Goal: Task Accomplishment & Management: Complete application form

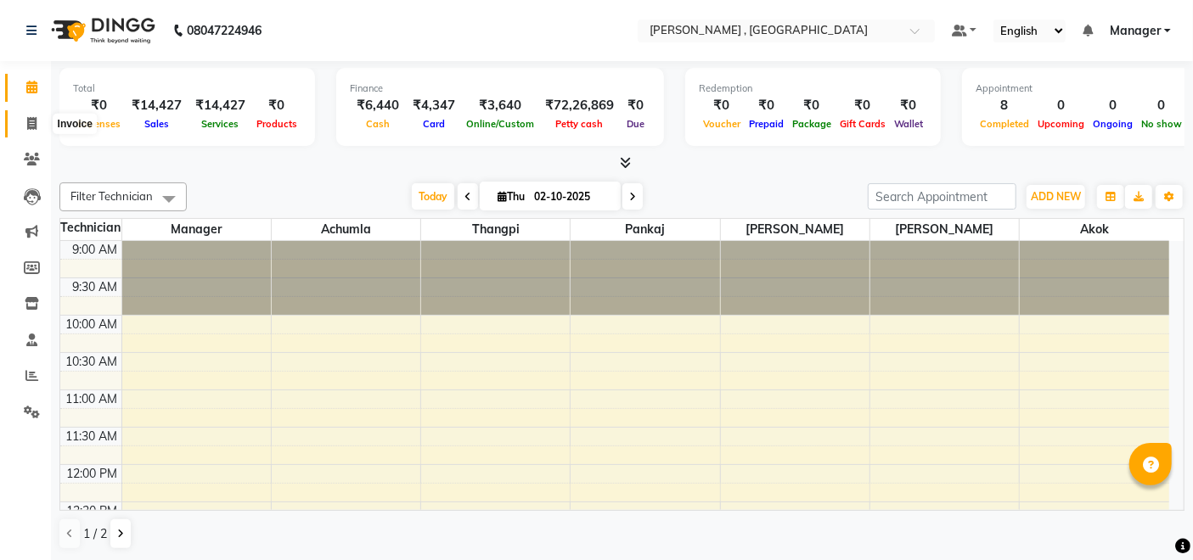
click at [18, 122] on span at bounding box center [32, 125] width 30 height 20
select select "service"
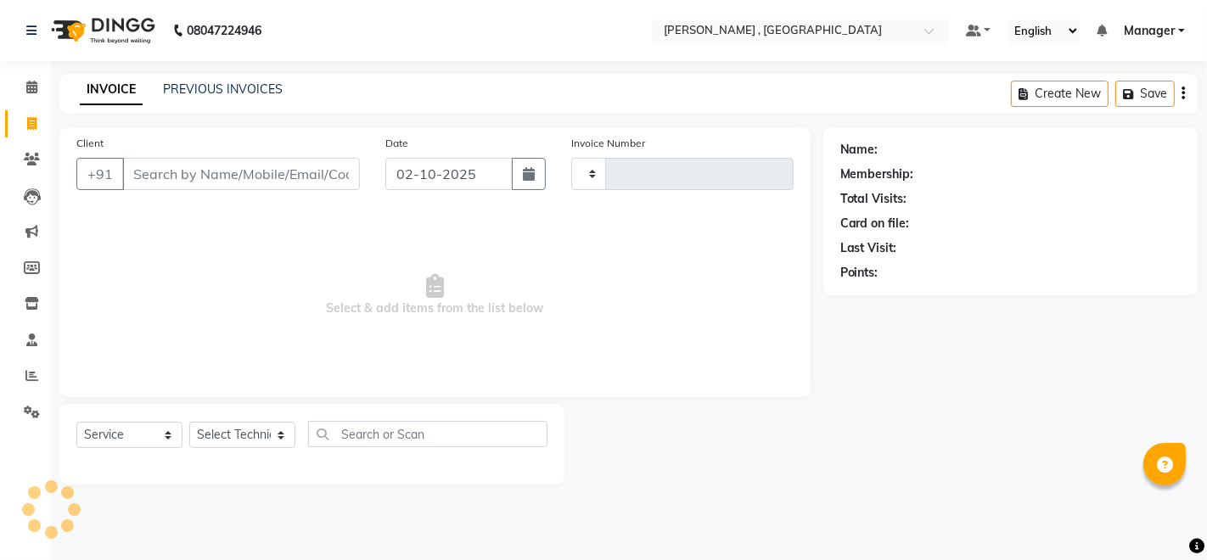
type input "2091"
select select "4283"
click at [252, 429] on select "Select Technician" at bounding box center [242, 435] width 106 height 26
select select "85988"
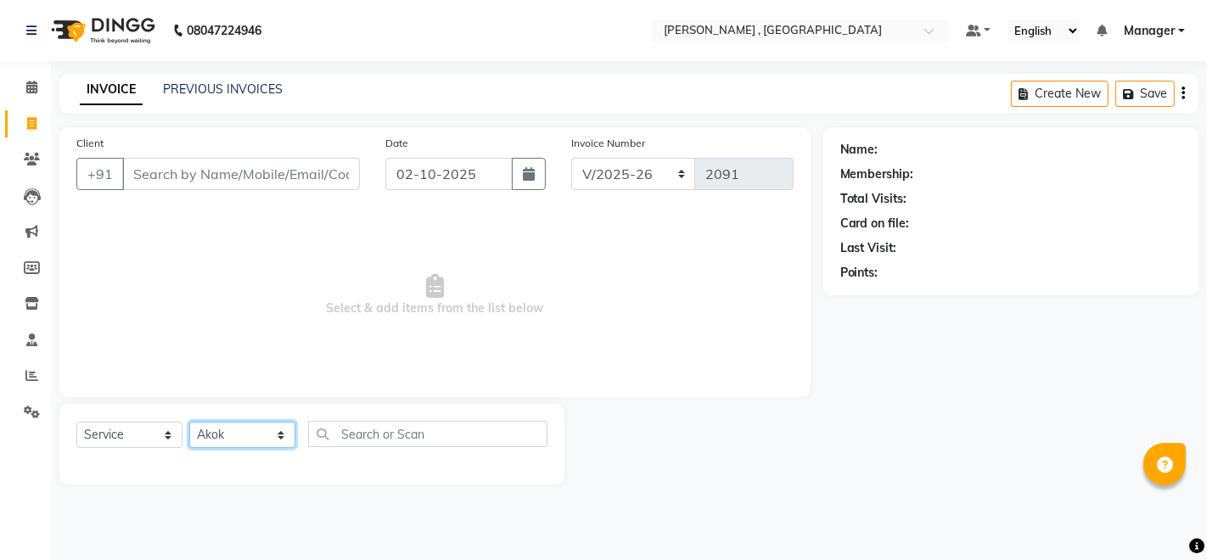
click at [189, 422] on select "Select Technician [PERSON_NAME] [PERSON_NAME] Manager [PERSON_NAME] Thangpi [PE…" at bounding box center [242, 435] width 106 height 26
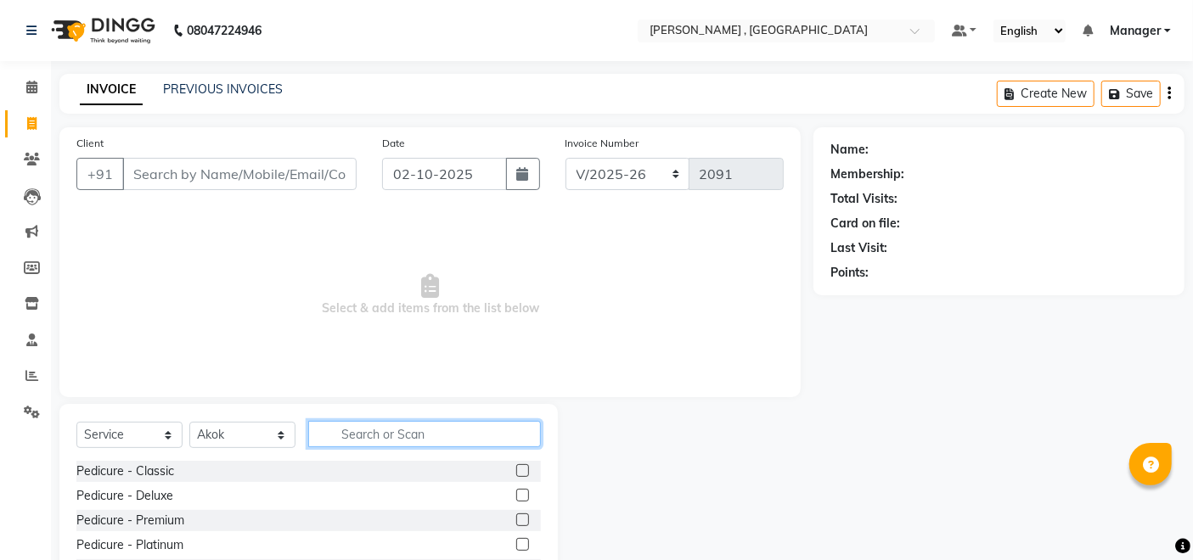
click at [376, 435] on input "text" at bounding box center [424, 434] width 233 height 26
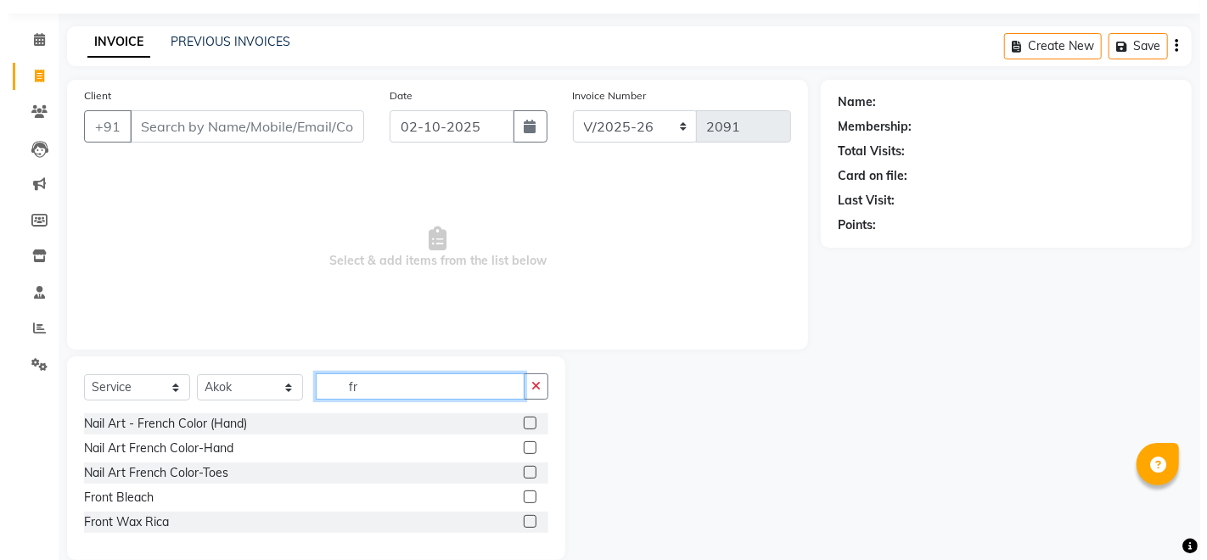
scroll to position [73, 0]
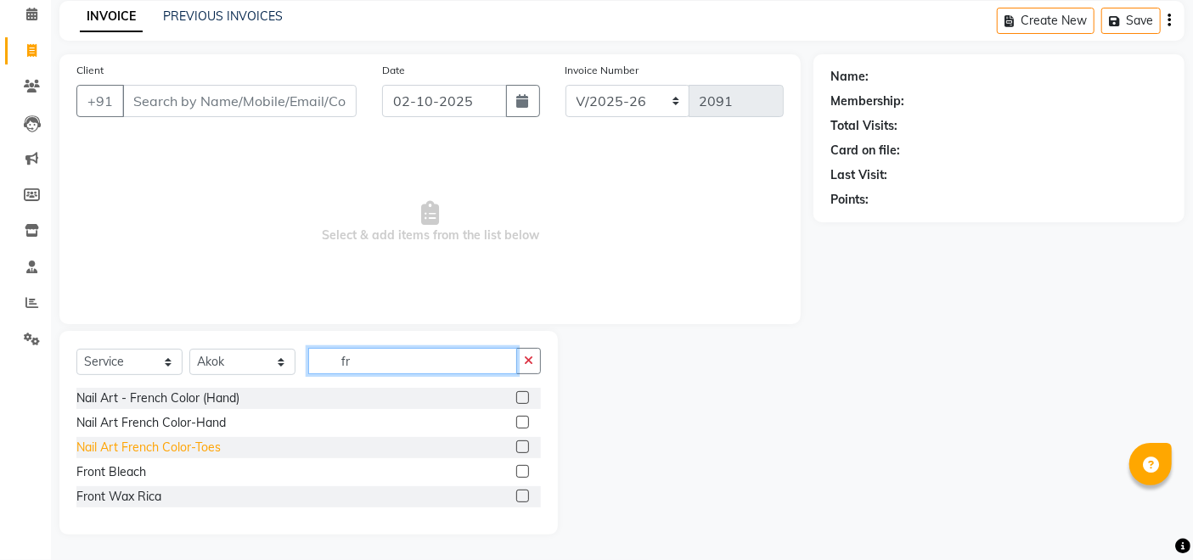
type input "fr"
click at [200, 445] on div "Nail Art French Color-Toes" at bounding box center [148, 448] width 144 height 18
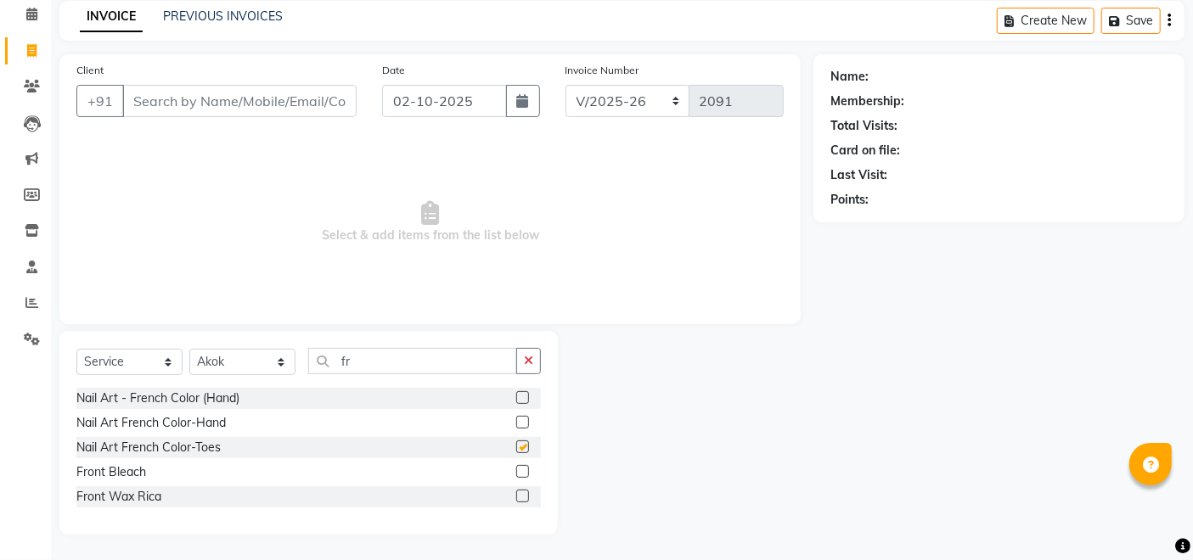
checkbox input "false"
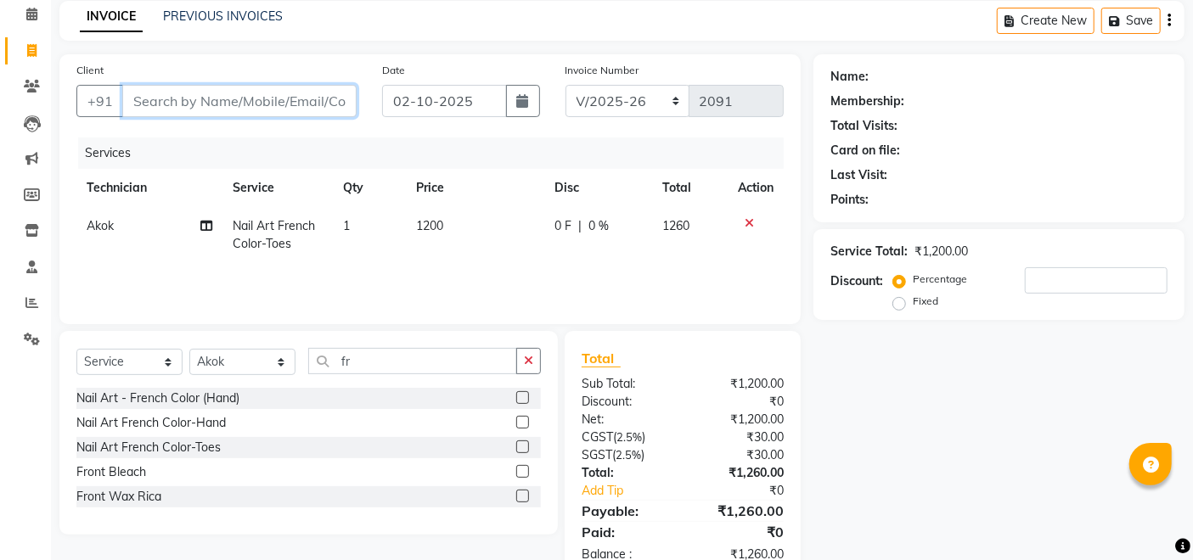
click at [325, 105] on input "Client" at bounding box center [239, 101] width 234 height 32
type input "9"
type input "0"
type input "9233096989"
click at [325, 105] on span "Add Client" at bounding box center [312, 101] width 67 height 17
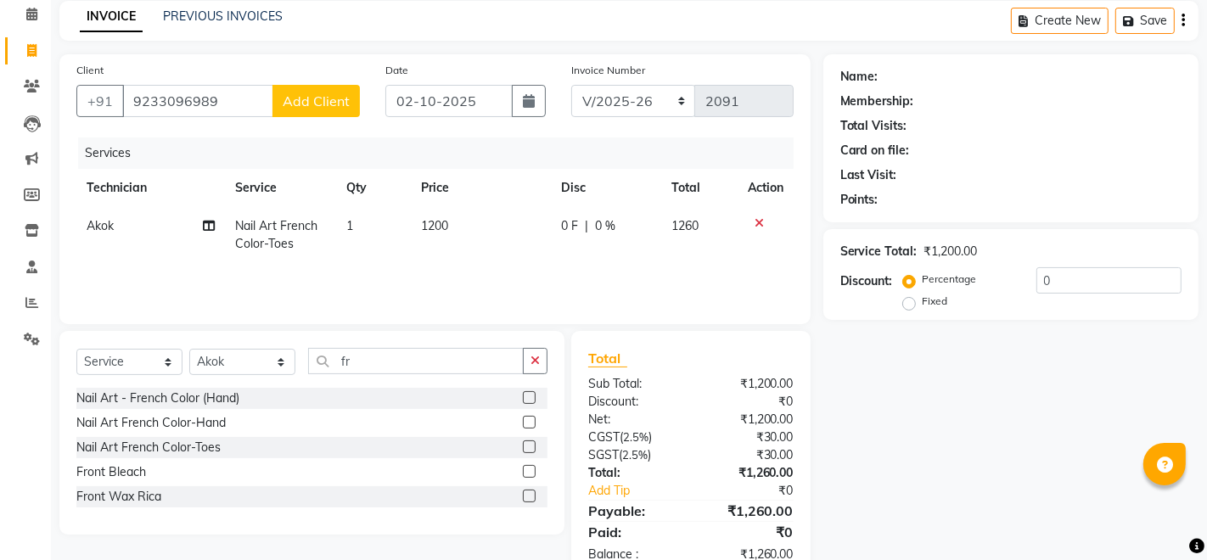
select select "21"
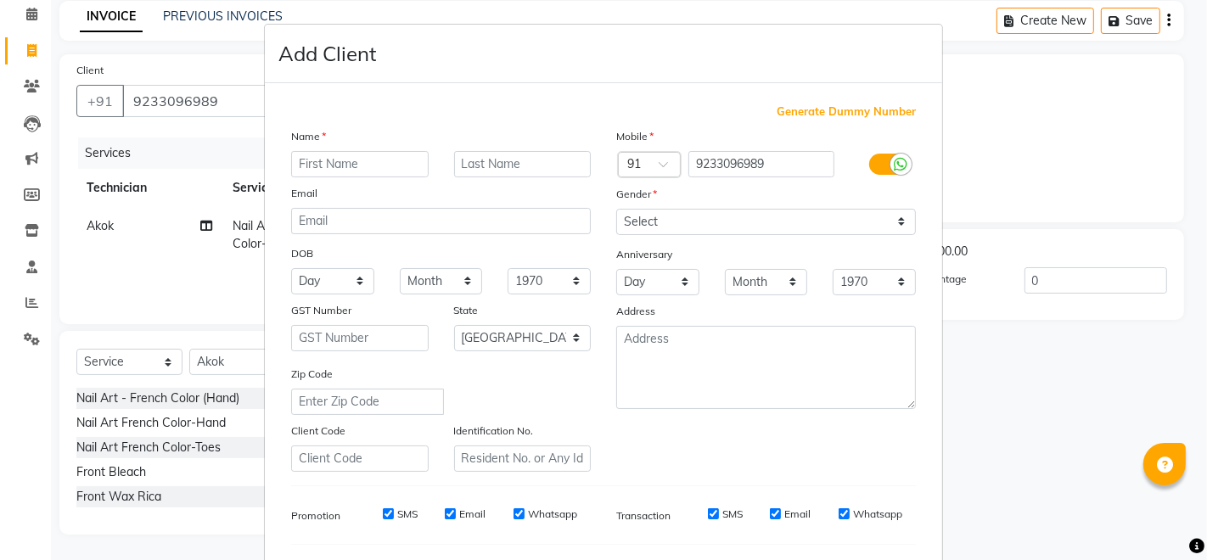
click at [367, 154] on input "text" at bounding box center [360, 164] width 138 height 26
type input "Honi"
click at [683, 224] on select "Select [DEMOGRAPHIC_DATA] [DEMOGRAPHIC_DATA] Other Prefer Not To Say" at bounding box center [766, 222] width 300 height 26
select select "[DEMOGRAPHIC_DATA]"
click at [616, 209] on select "Select [DEMOGRAPHIC_DATA] [DEMOGRAPHIC_DATA] Other Prefer Not To Say" at bounding box center [766, 222] width 300 height 26
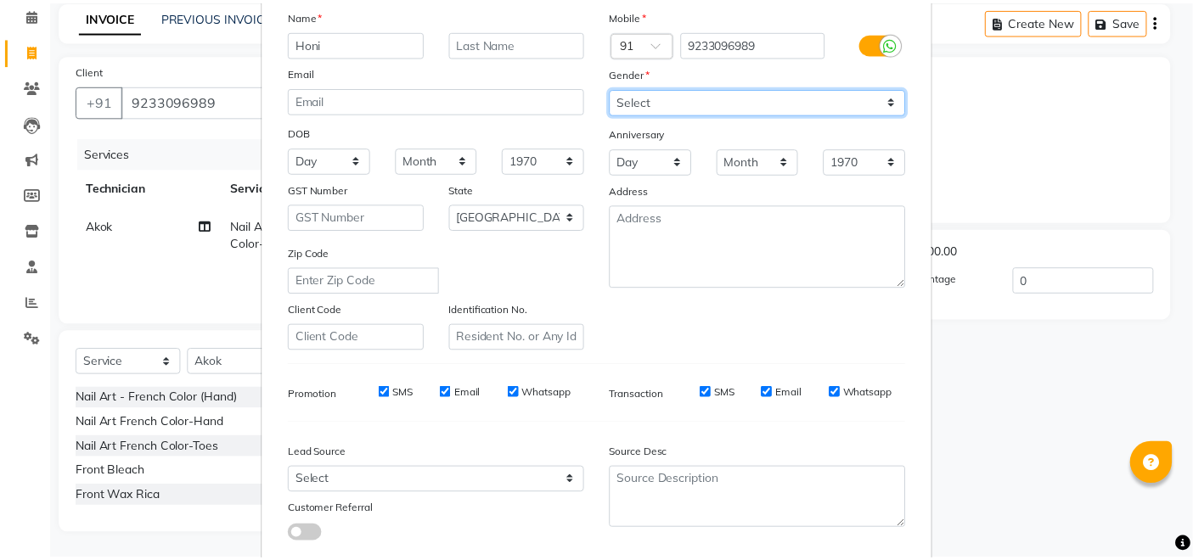
scroll to position [220, 0]
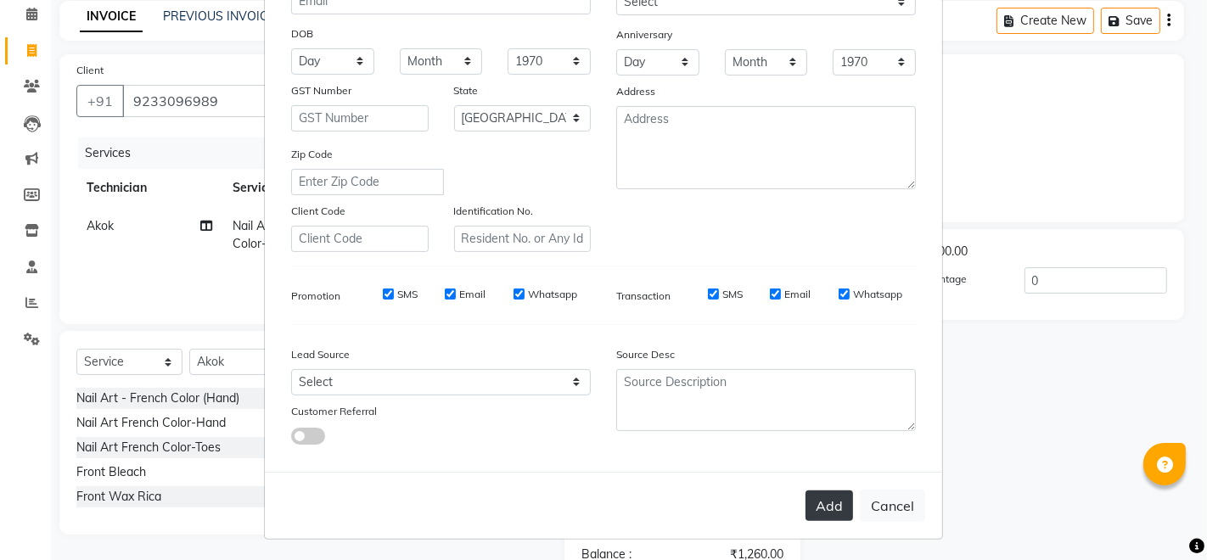
click at [820, 498] on button "Add" at bounding box center [830, 506] width 48 height 31
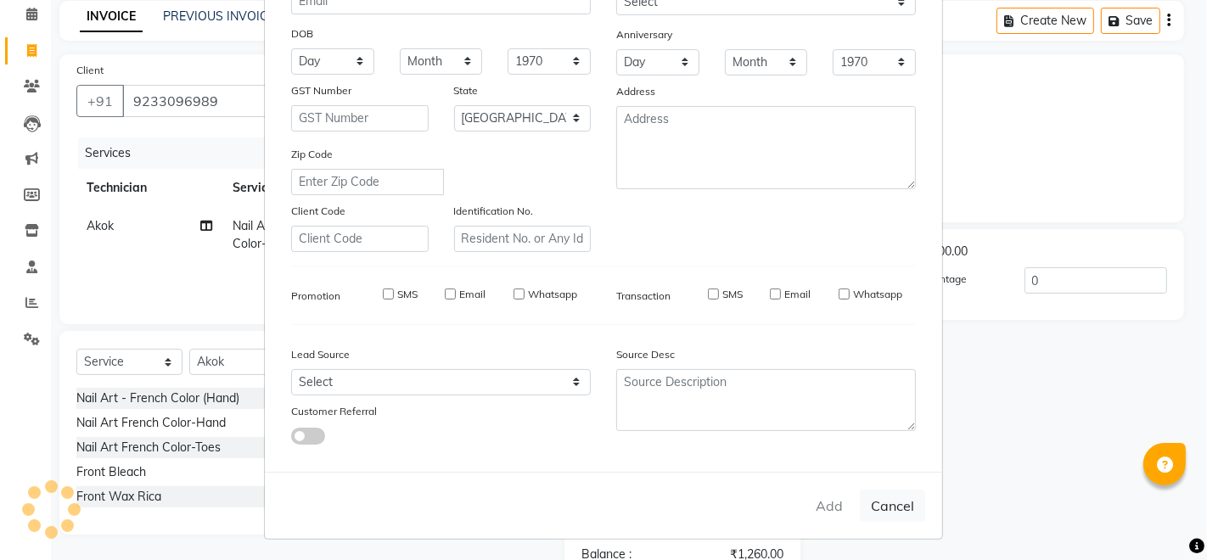
type input "92******89"
select select
select select "null"
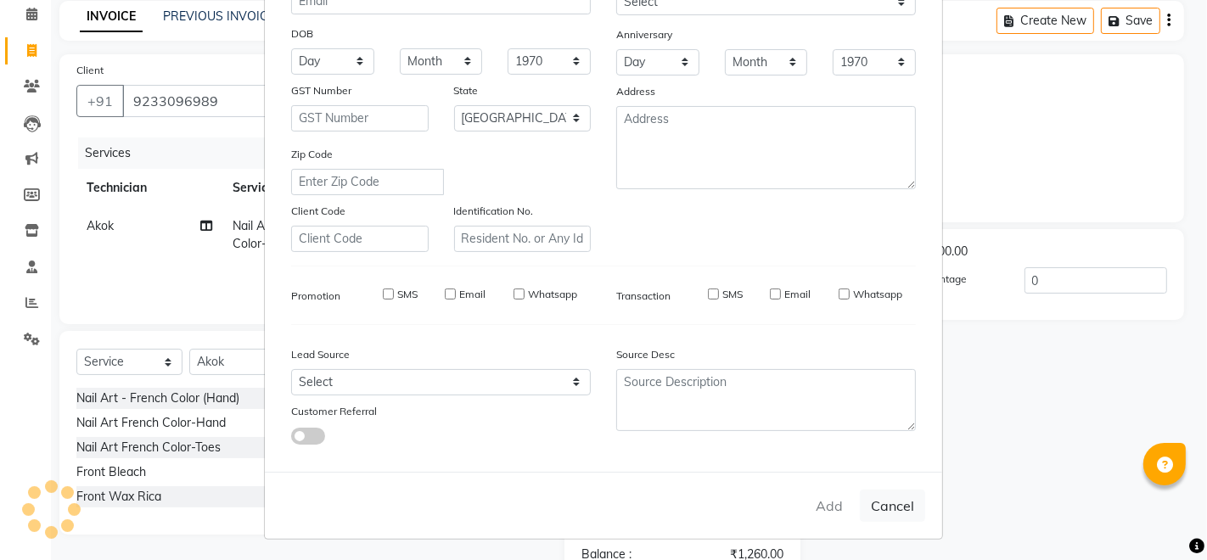
select select
checkbox input "false"
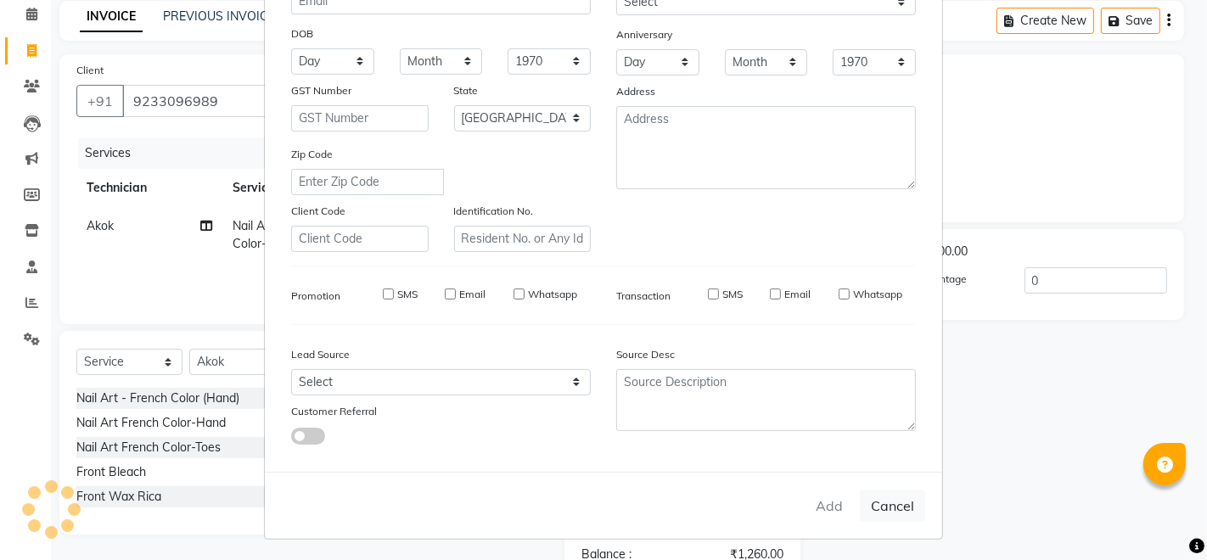
checkbox input "false"
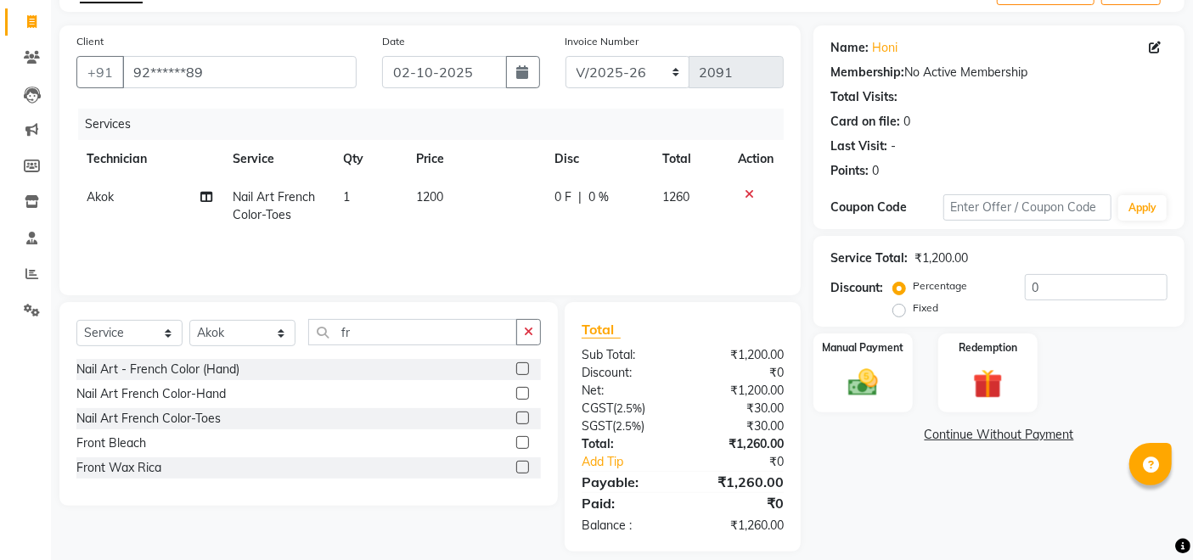
scroll to position [118, 0]
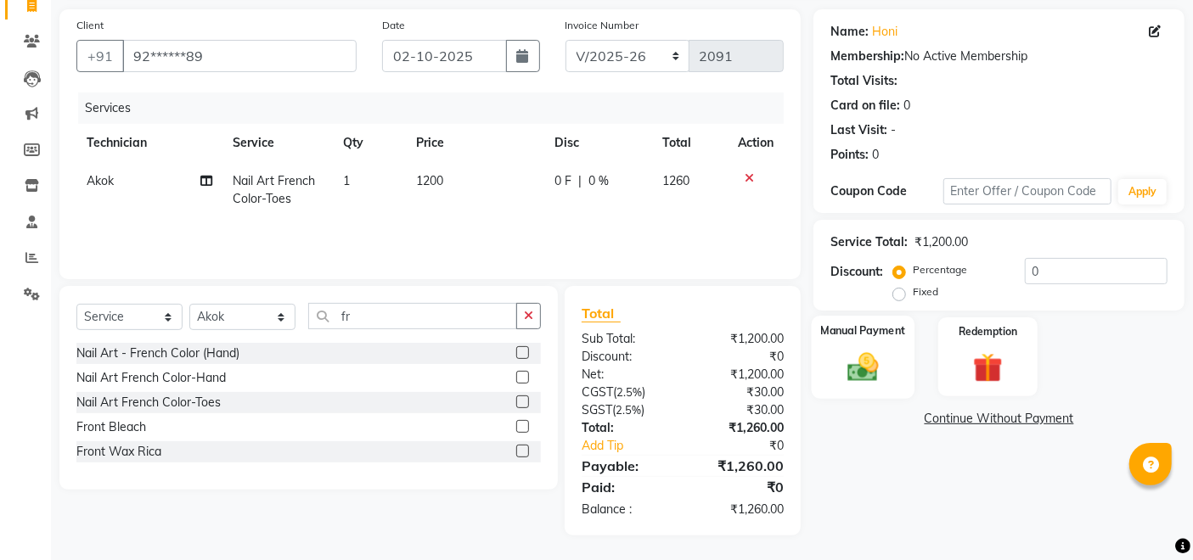
click at [848, 358] on img at bounding box center [863, 367] width 51 height 36
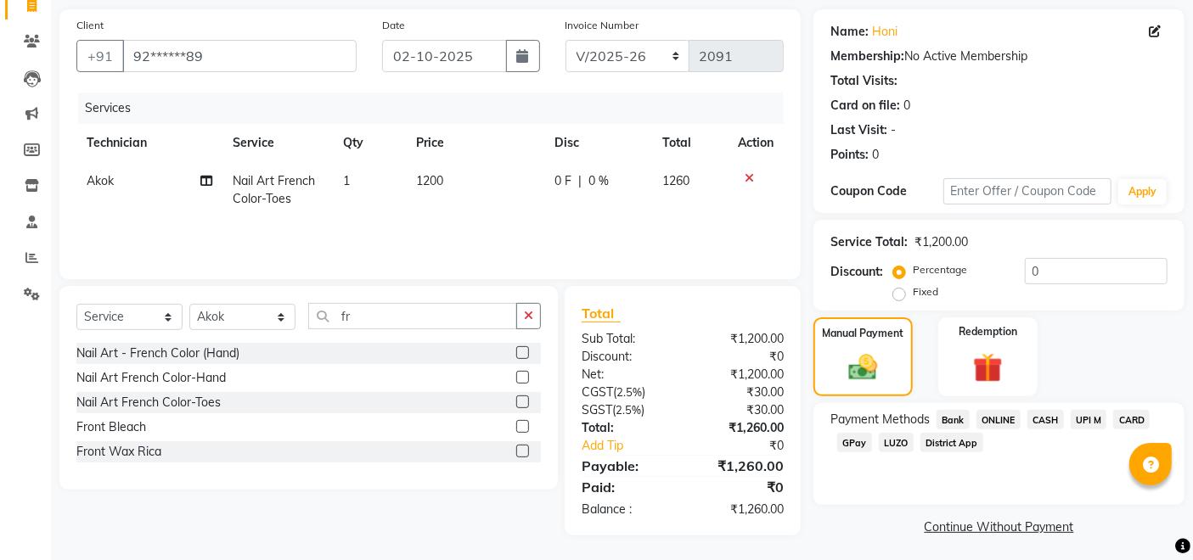
click at [857, 440] on span "GPay" at bounding box center [854, 443] width 35 height 20
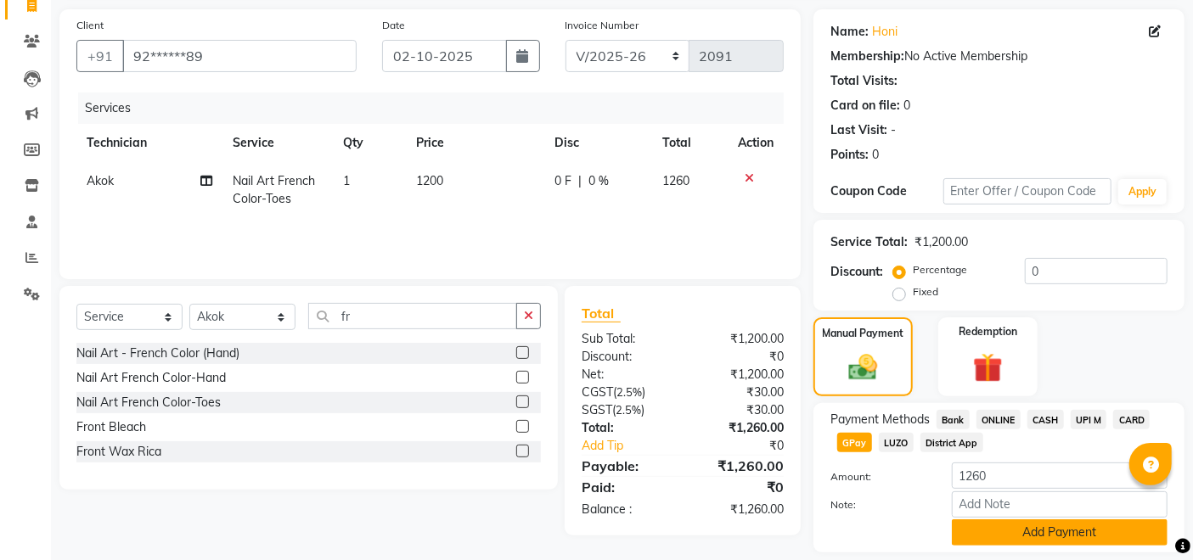
click at [1039, 535] on button "Add Payment" at bounding box center [1060, 533] width 216 height 26
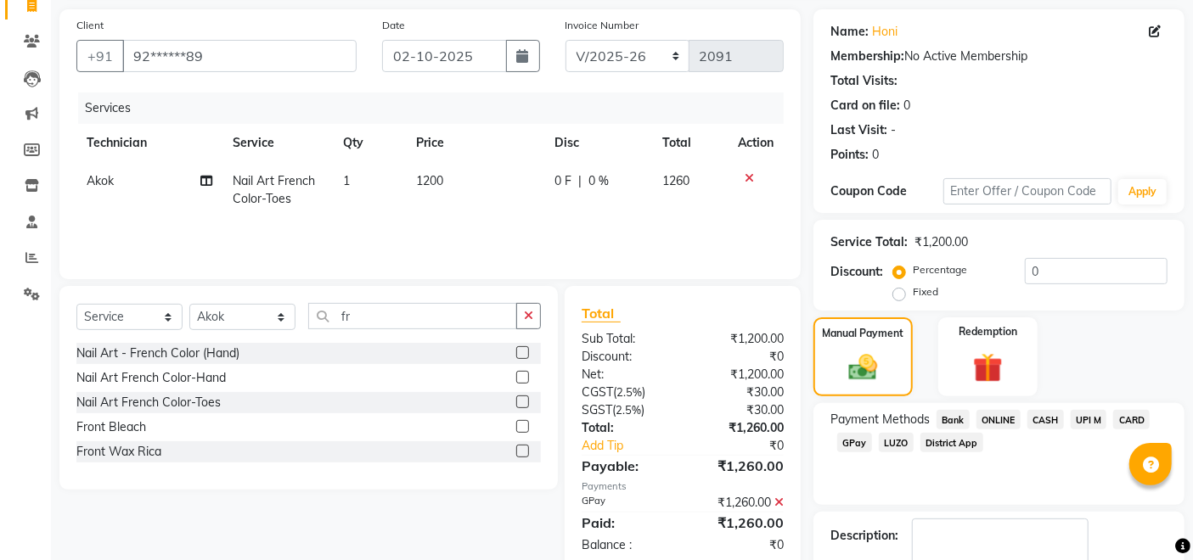
scroll to position [219, 0]
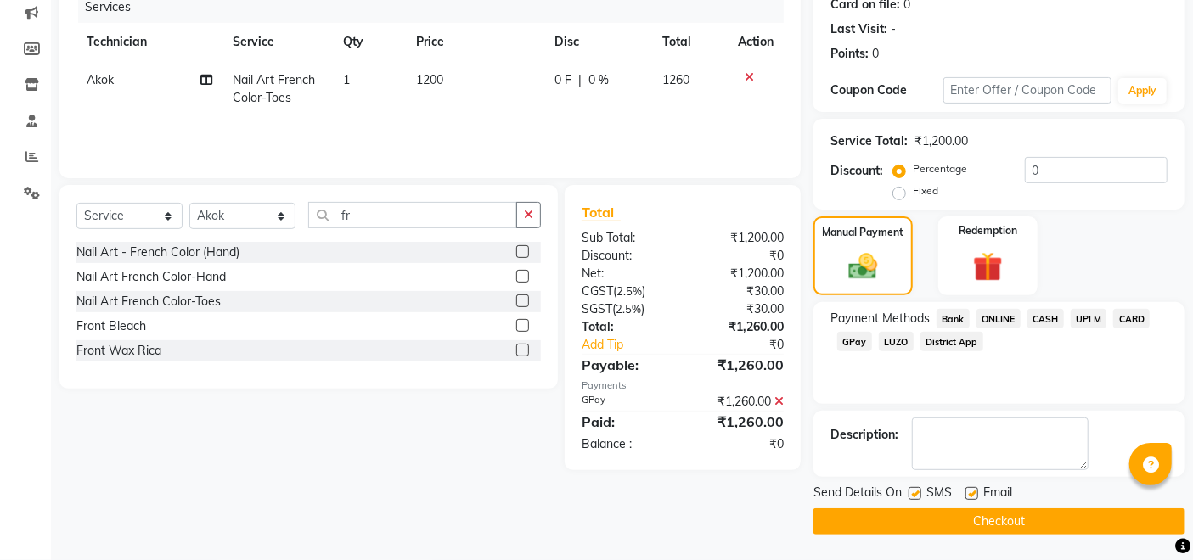
click at [974, 509] on button "Checkout" at bounding box center [998, 522] width 371 height 26
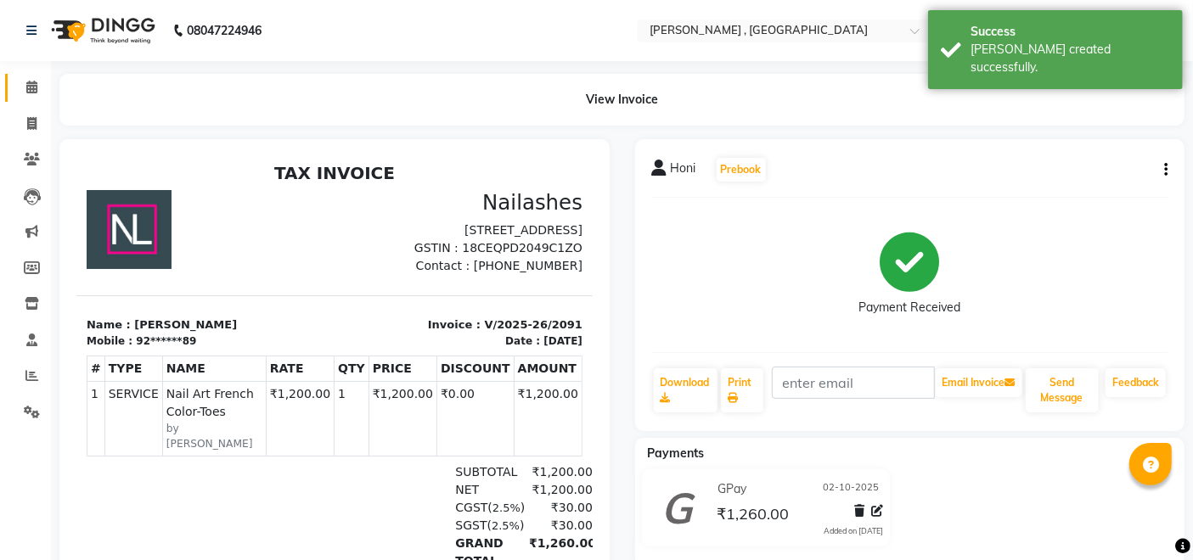
click at [14, 87] on link "Calendar" at bounding box center [25, 88] width 41 height 28
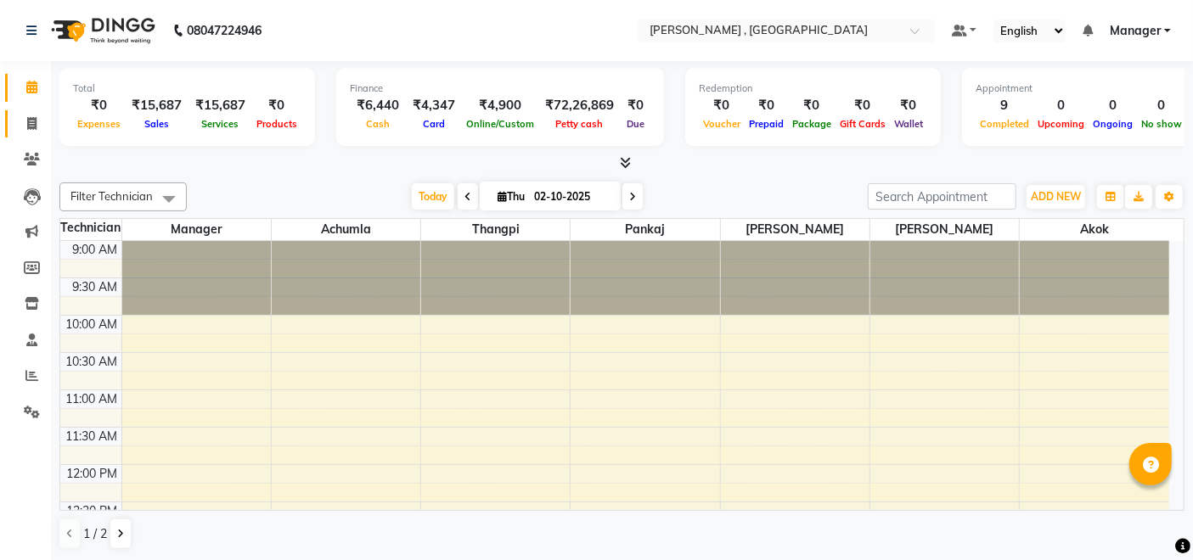
click at [9, 122] on link "Invoice" at bounding box center [25, 124] width 41 height 28
select select "service"
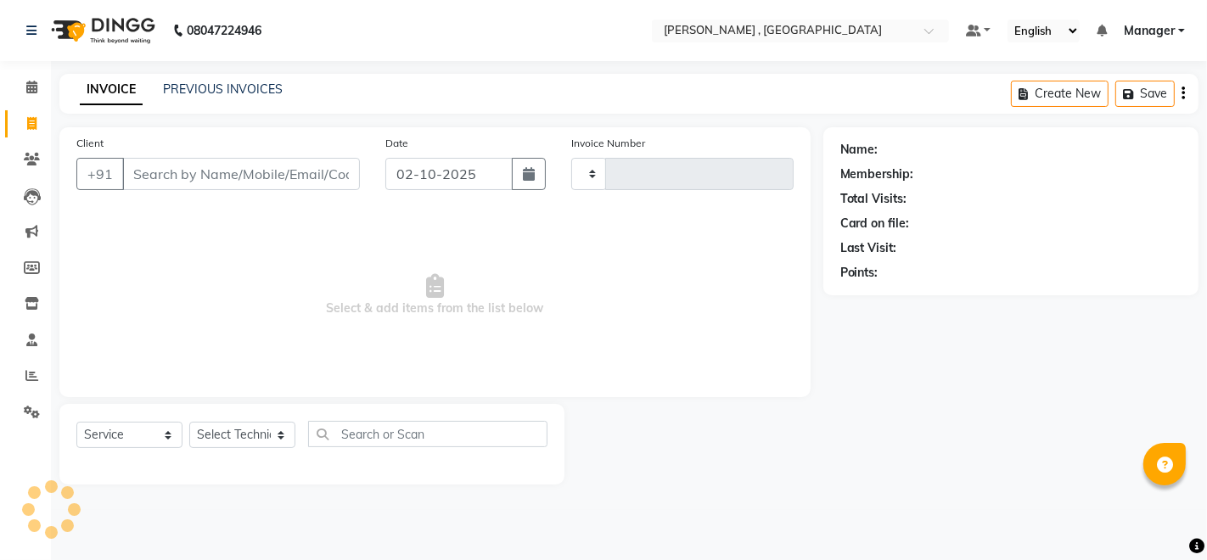
type input "2092"
select select "4283"
click at [208, 428] on select "Select Technician" at bounding box center [242, 435] width 106 height 26
select select "23268"
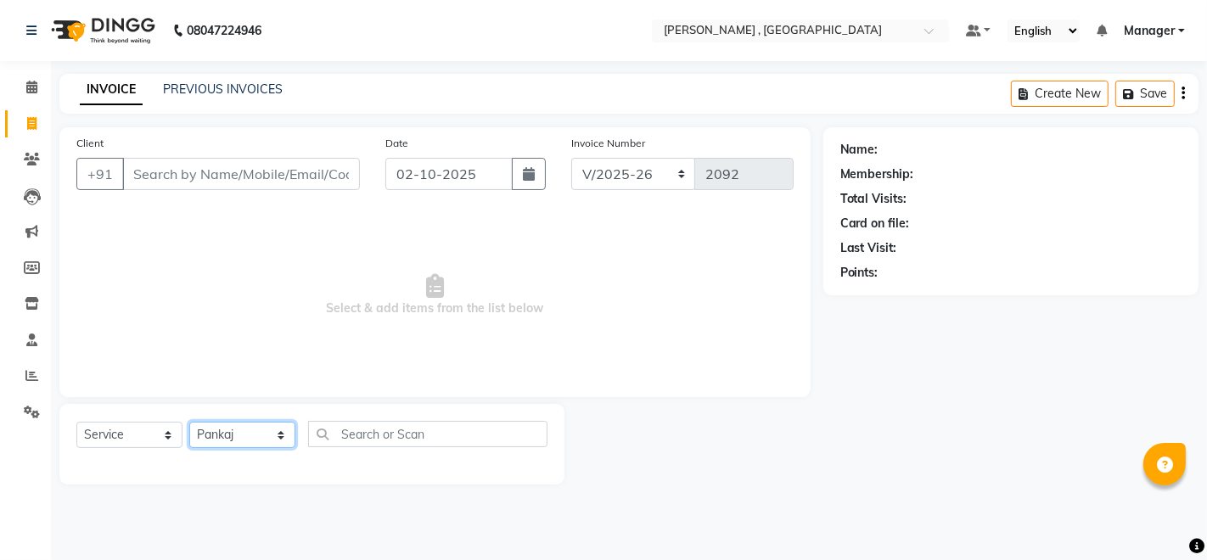
click at [189, 422] on select "Select Technician [PERSON_NAME] [PERSON_NAME] Manager [PERSON_NAME] Thangpi [PE…" at bounding box center [242, 435] width 106 height 26
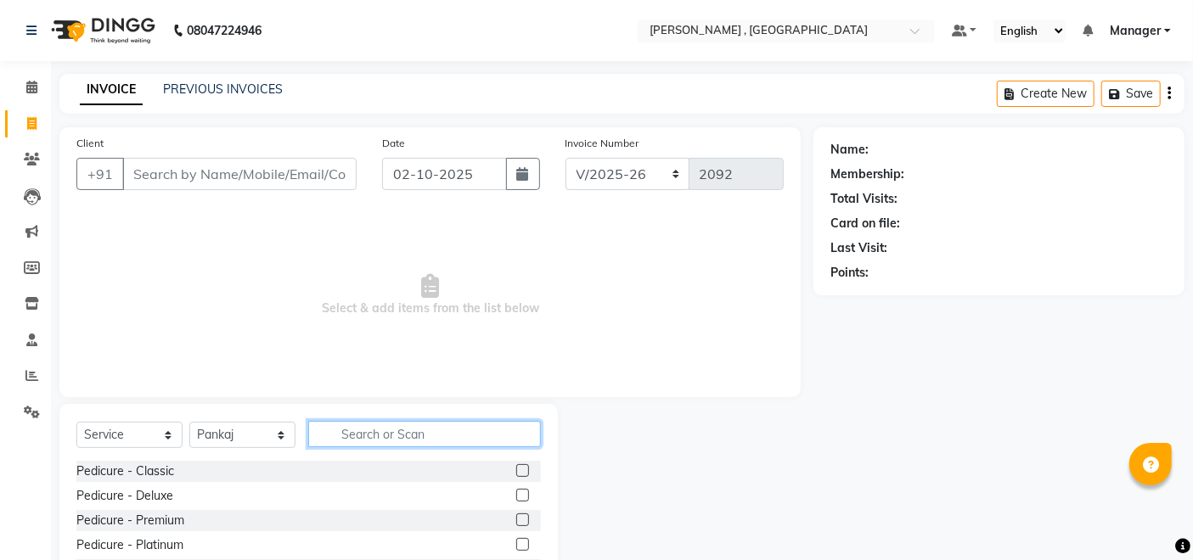
click at [348, 430] on input "text" at bounding box center [424, 434] width 233 height 26
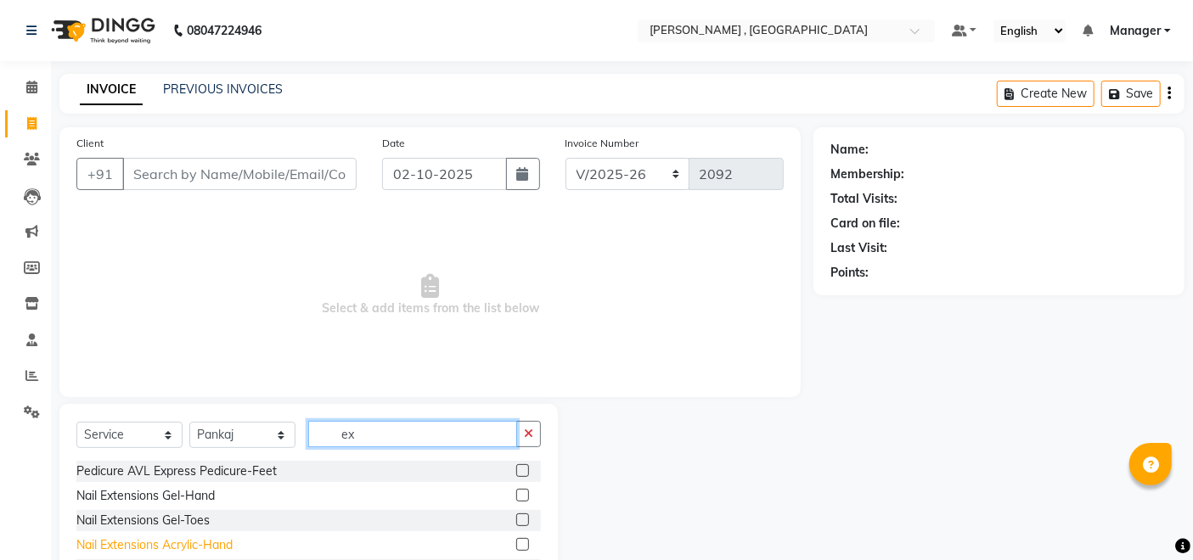
type input "ex"
click at [224, 543] on div "Nail Extensions Acrylic-Hand" at bounding box center [154, 546] width 156 height 18
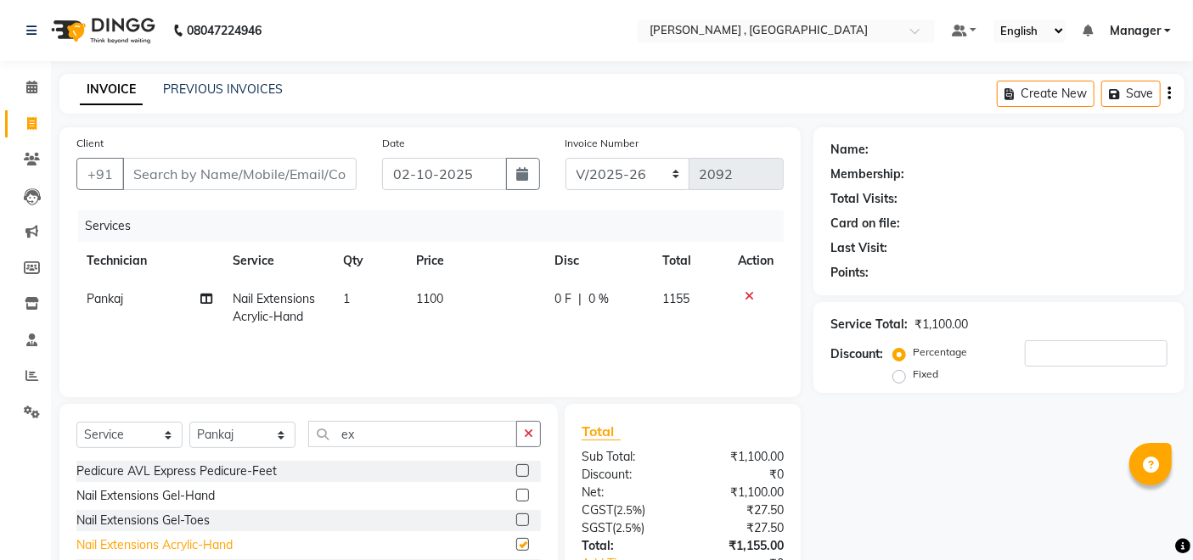
checkbox input "false"
click at [431, 314] on td "1100" at bounding box center [476, 308] width 138 height 56
select select "23268"
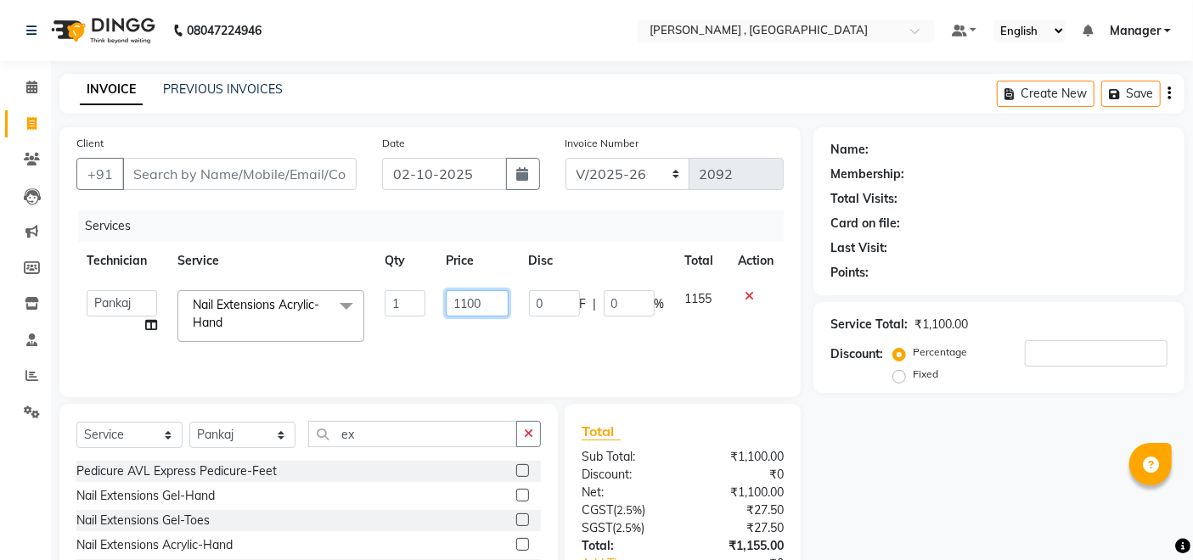
click at [466, 298] on input "1100" at bounding box center [477, 303] width 62 height 26
type input "1000"
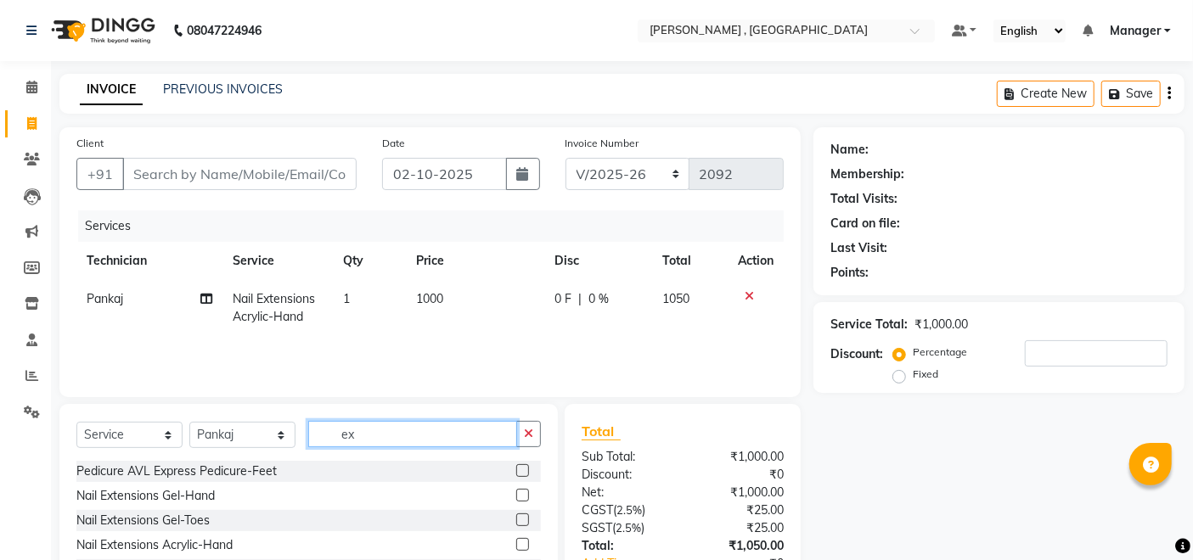
click at [460, 427] on input "ex" at bounding box center [412, 434] width 209 height 26
type input "e"
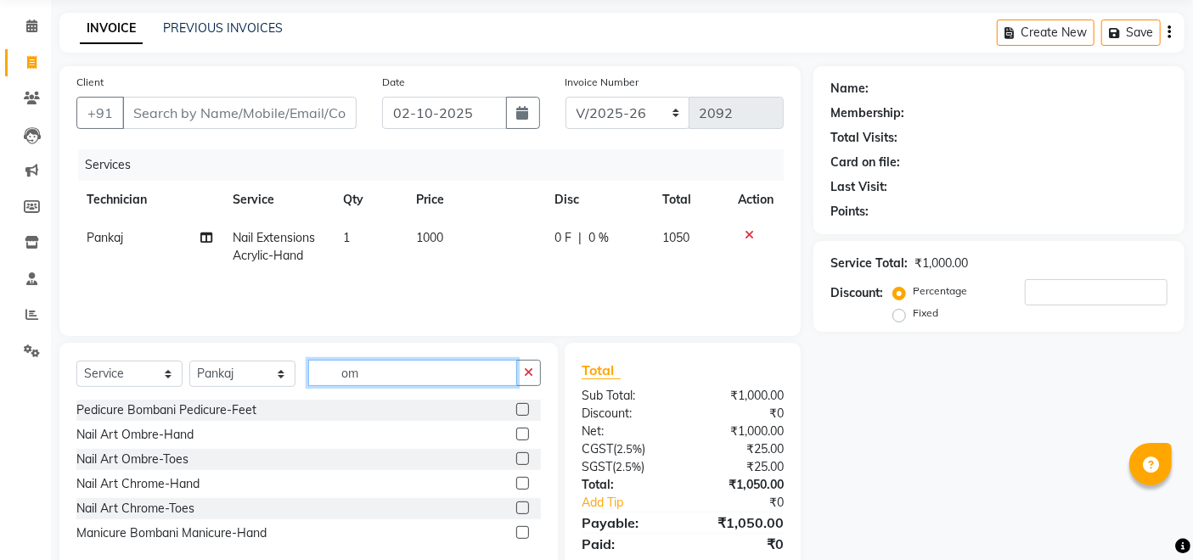
scroll to position [94, 0]
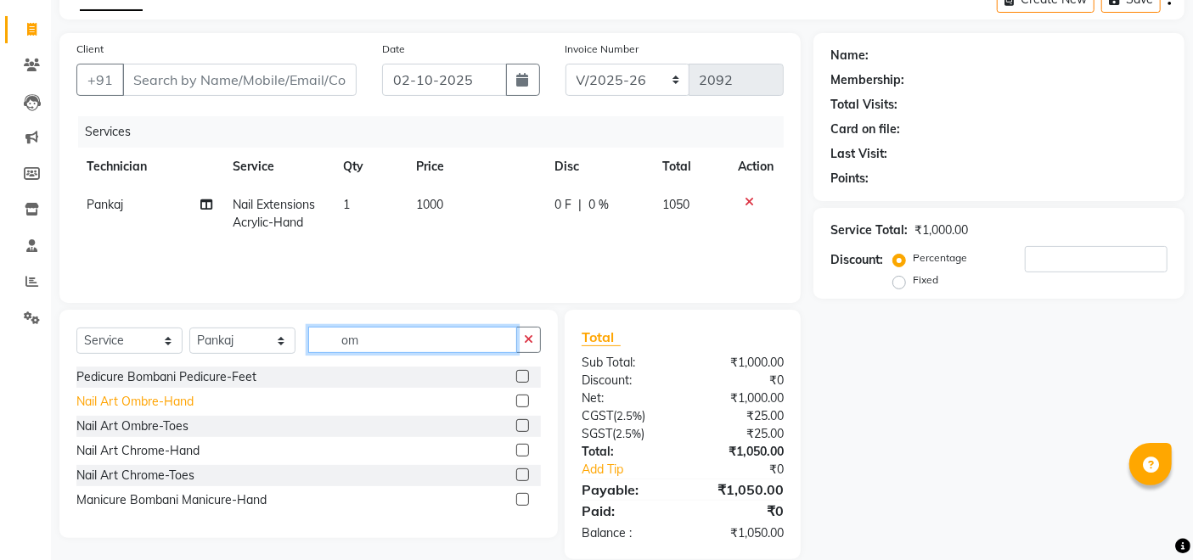
type input "om"
click at [112, 403] on div "Nail Art Ombre-Hand" at bounding box center [134, 402] width 117 height 18
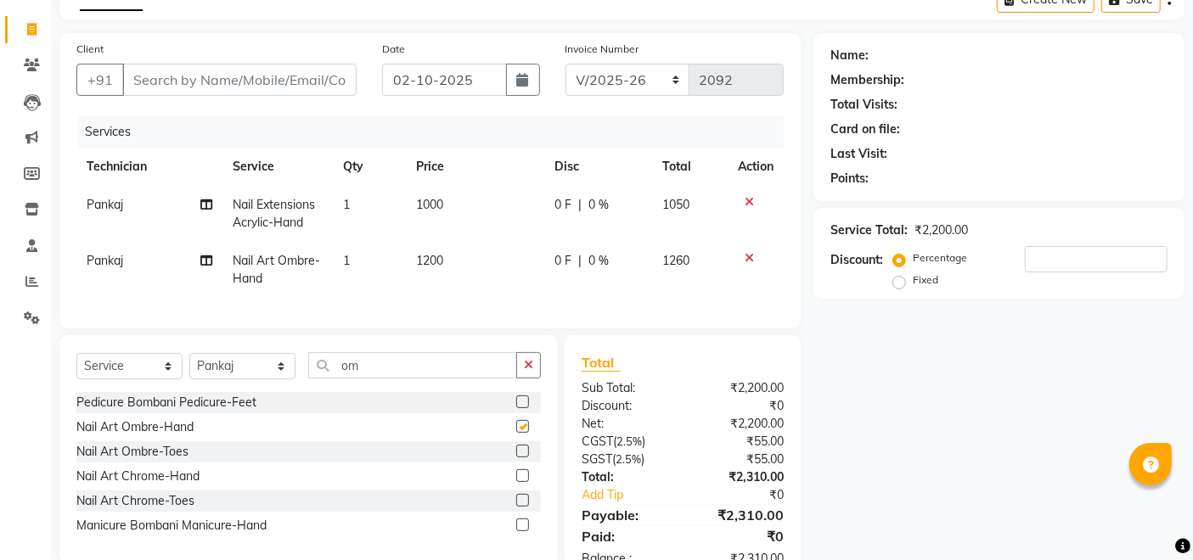
checkbox input "false"
click at [450, 267] on td "1200" at bounding box center [476, 270] width 138 height 56
select select "23268"
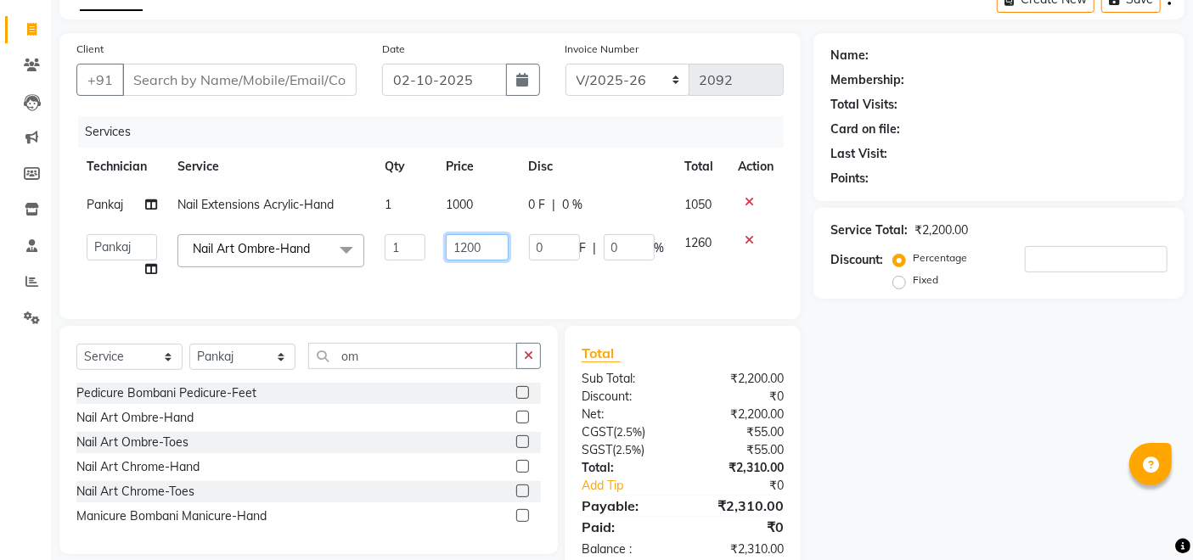
click at [469, 249] on input "1200" at bounding box center [477, 247] width 62 height 26
type input "1000"
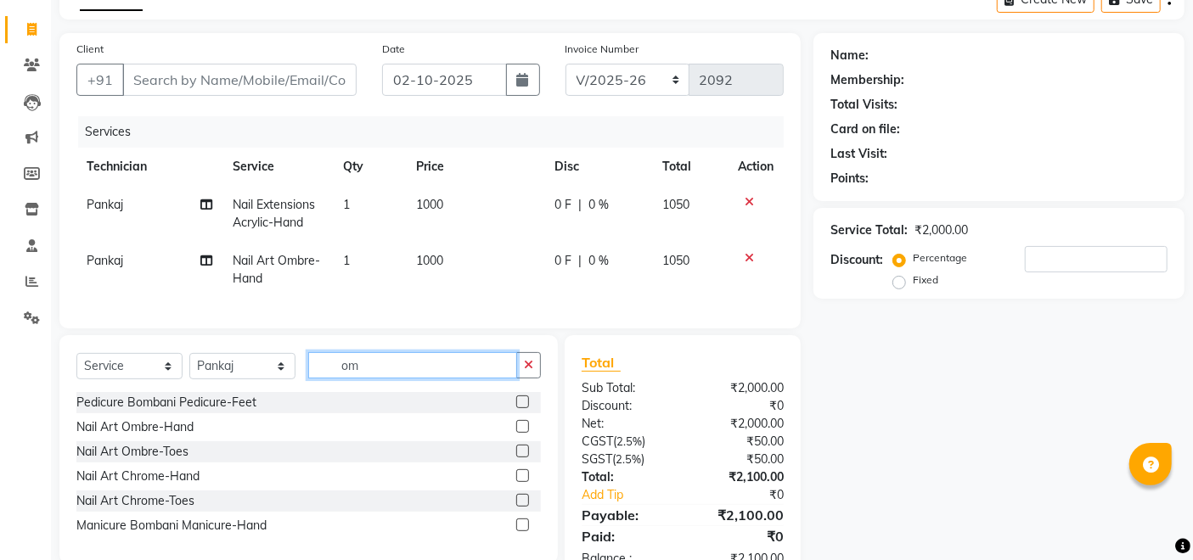
click at [431, 375] on input "om" at bounding box center [412, 365] width 209 height 26
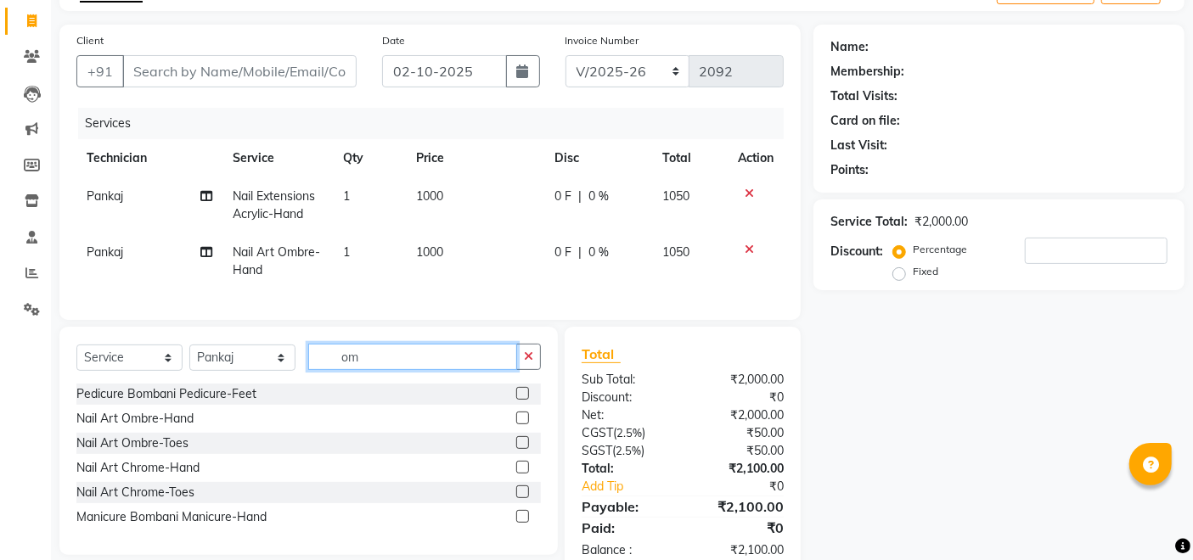
scroll to position [158, 0]
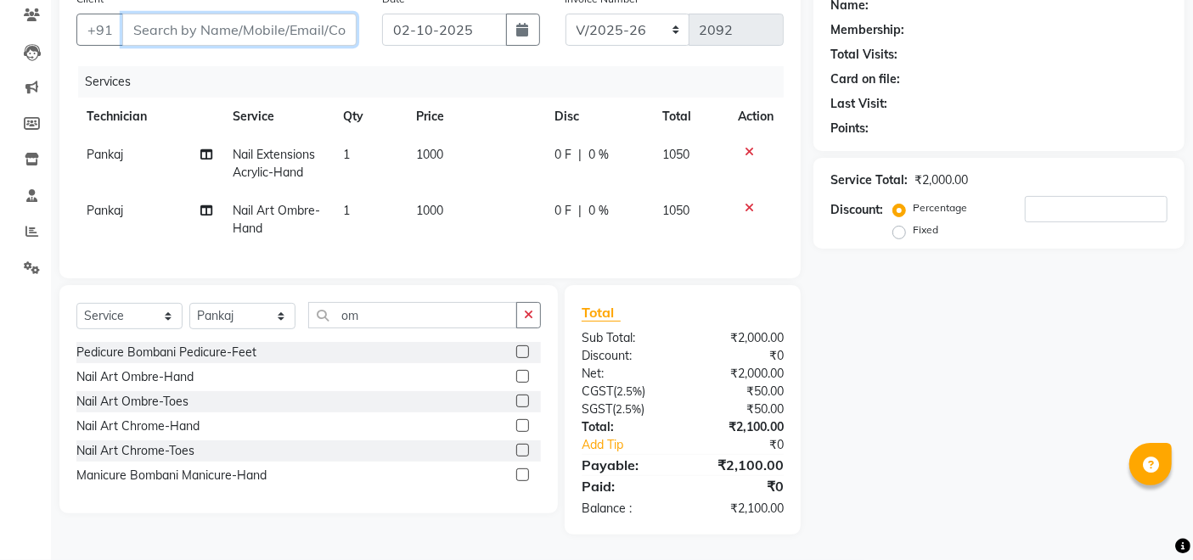
click at [236, 14] on input "Client" at bounding box center [239, 30] width 234 height 32
click at [227, 22] on input "Client" at bounding box center [239, 30] width 234 height 32
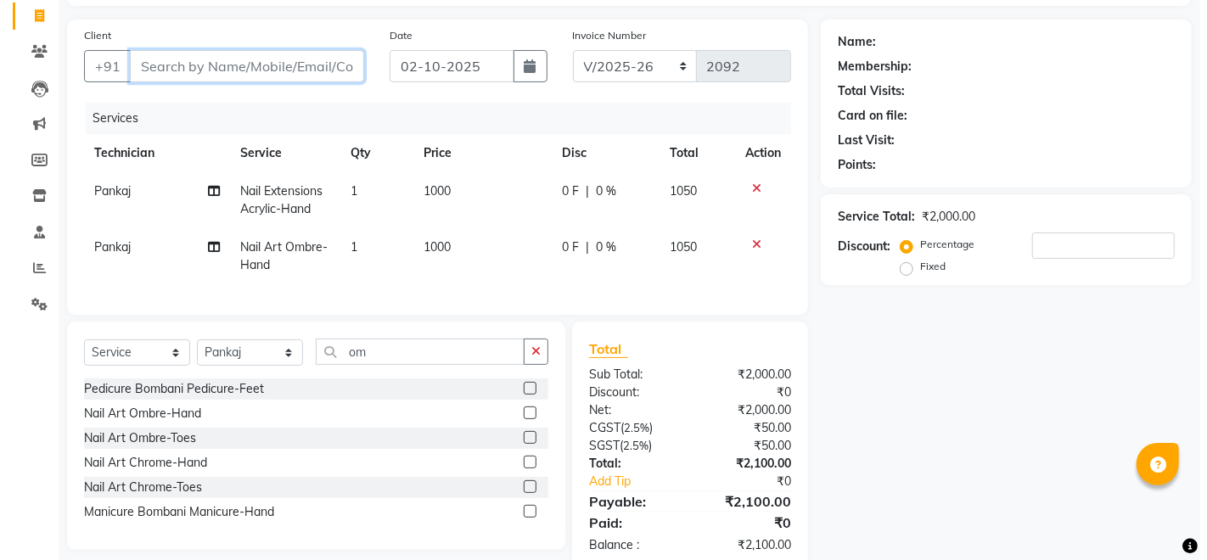
scroll to position [64, 0]
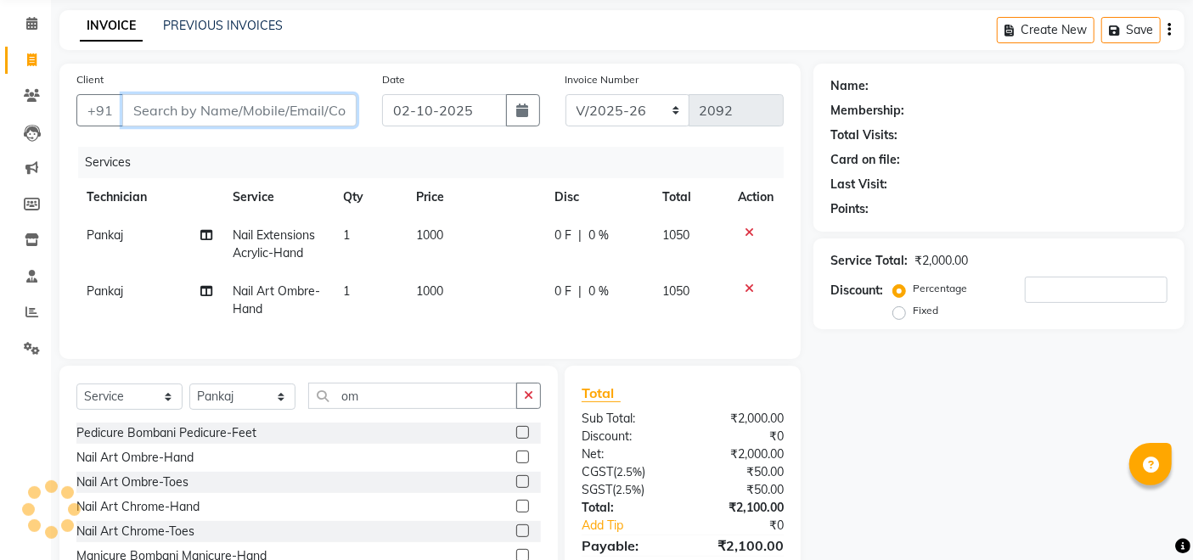
click at [313, 106] on input "Client" at bounding box center [239, 110] width 234 height 32
type input "8"
type input "0"
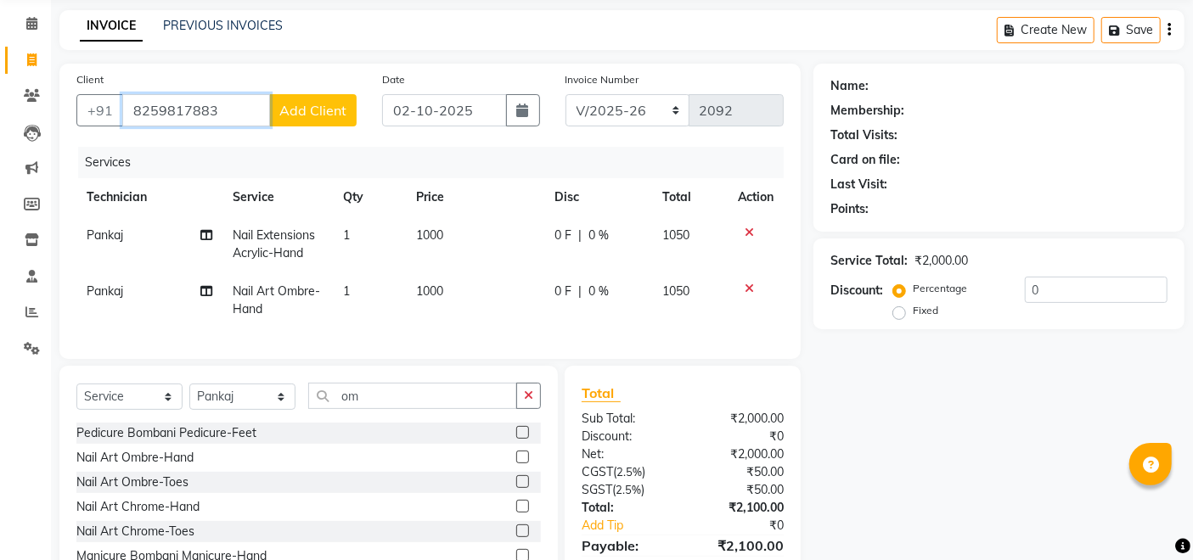
type input "8259817883"
click at [313, 106] on span "Add Client" at bounding box center [312, 110] width 67 height 17
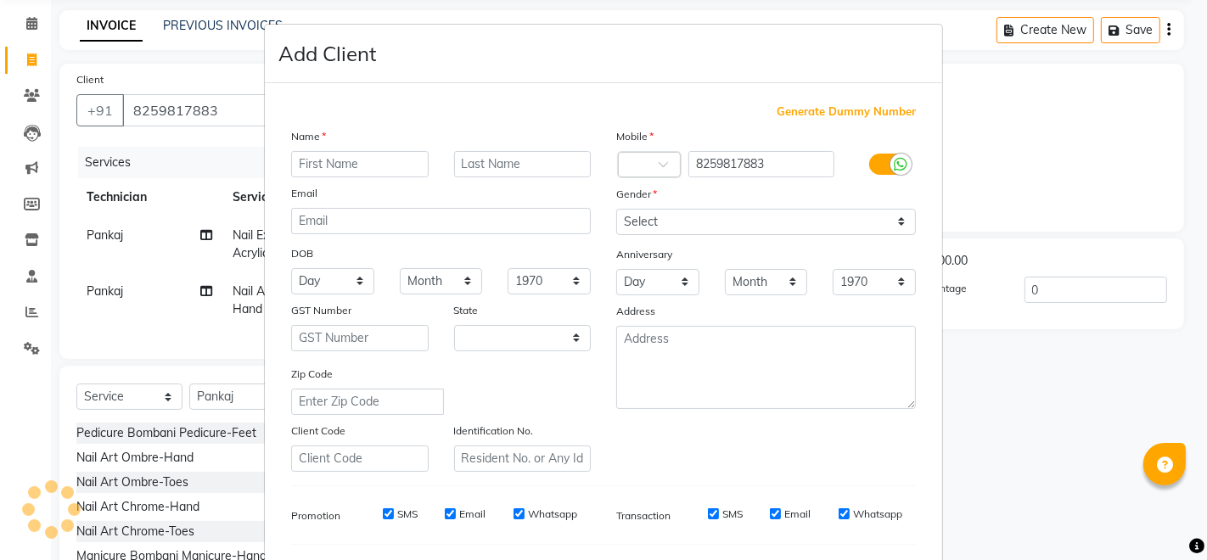
select select "21"
click at [344, 166] on input "text" at bounding box center [360, 164] width 138 height 26
type input "Jolly"
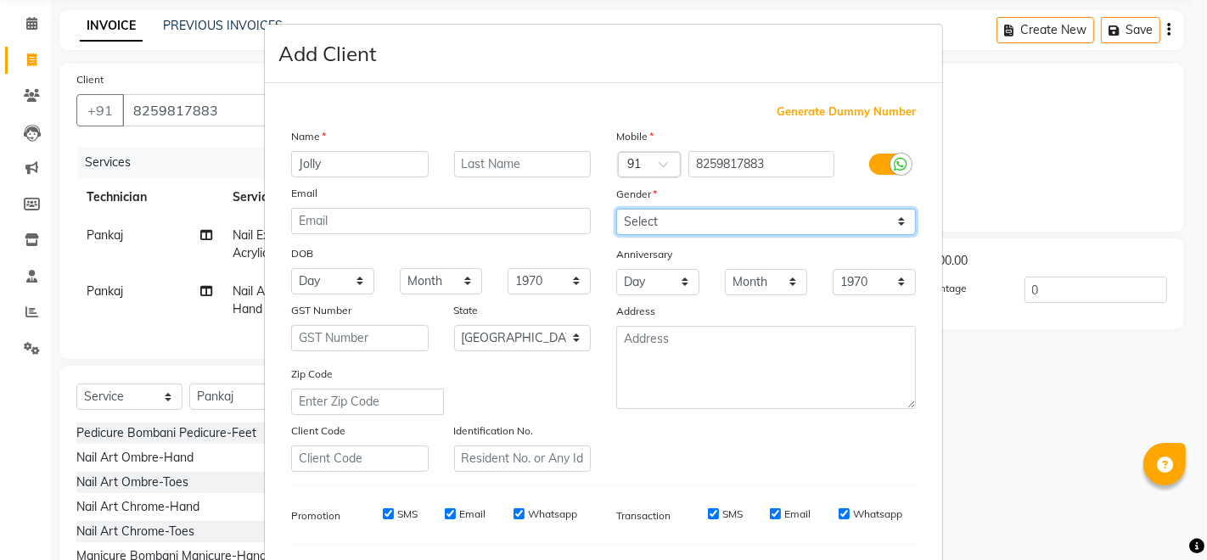
click at [667, 226] on select "Select [DEMOGRAPHIC_DATA] [DEMOGRAPHIC_DATA] Other Prefer Not To Say" at bounding box center [766, 222] width 300 height 26
select select "[DEMOGRAPHIC_DATA]"
click at [616, 209] on select "Select [DEMOGRAPHIC_DATA] [DEMOGRAPHIC_DATA] Other Prefer Not To Say" at bounding box center [766, 222] width 300 height 26
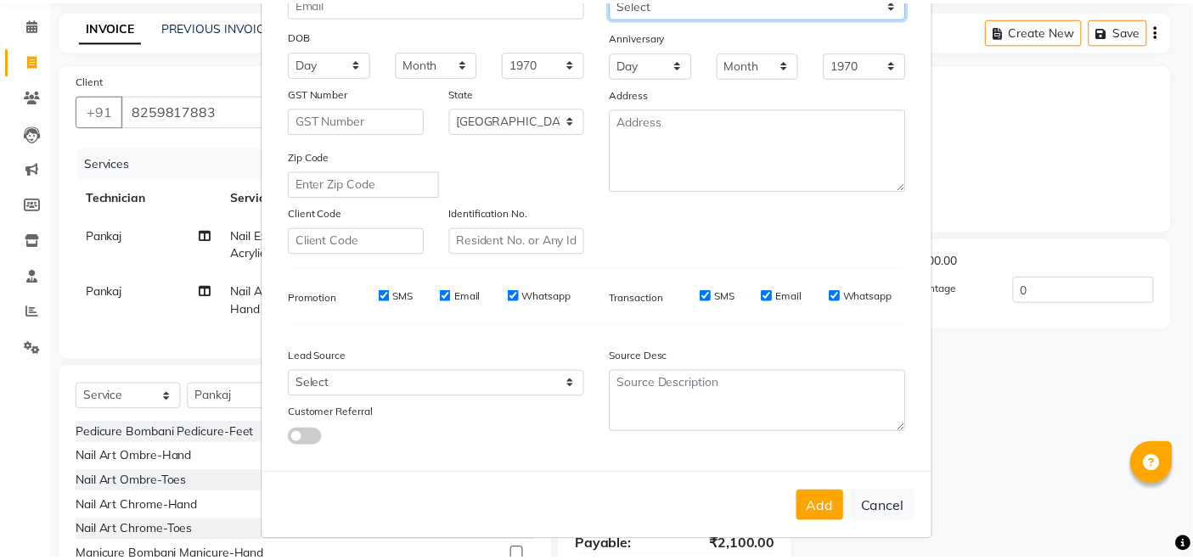
scroll to position [220, 0]
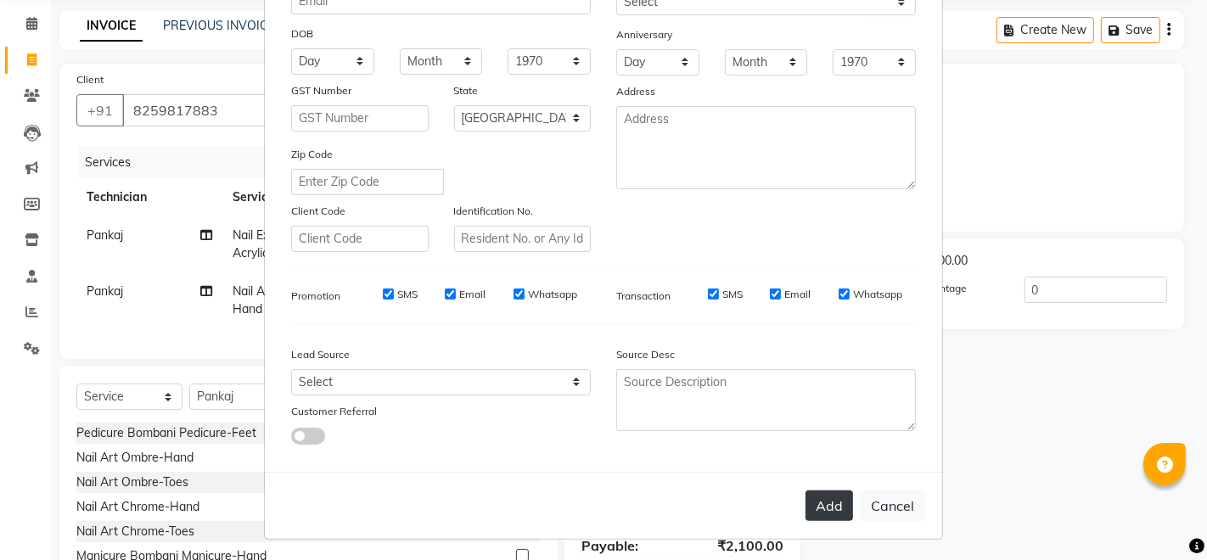
click at [820, 503] on button "Add" at bounding box center [830, 506] width 48 height 31
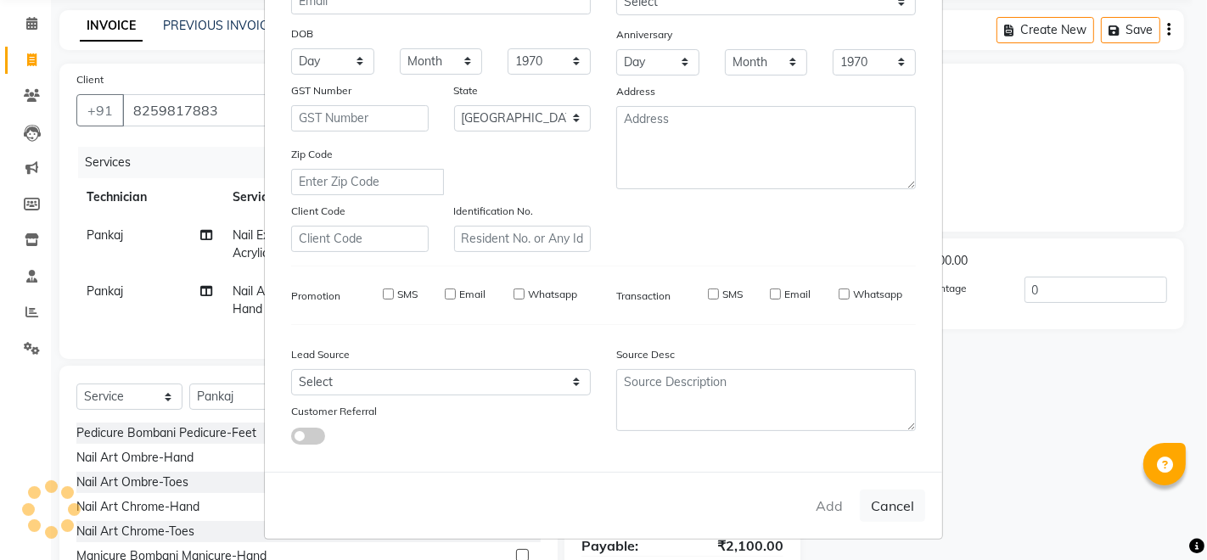
type input "82******83"
select select
select select "null"
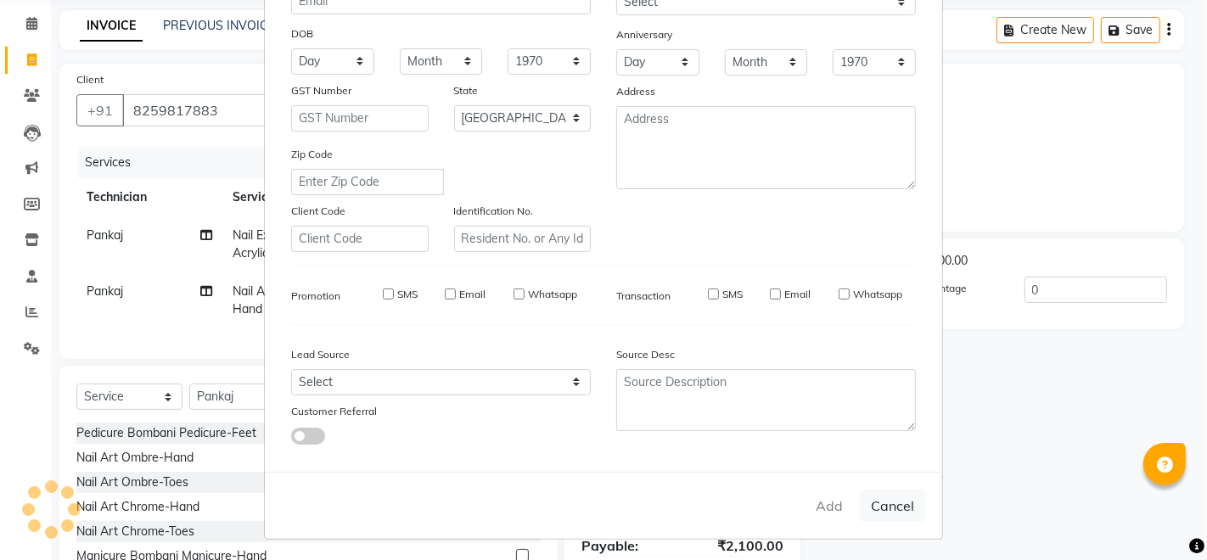
select select
checkbox input "false"
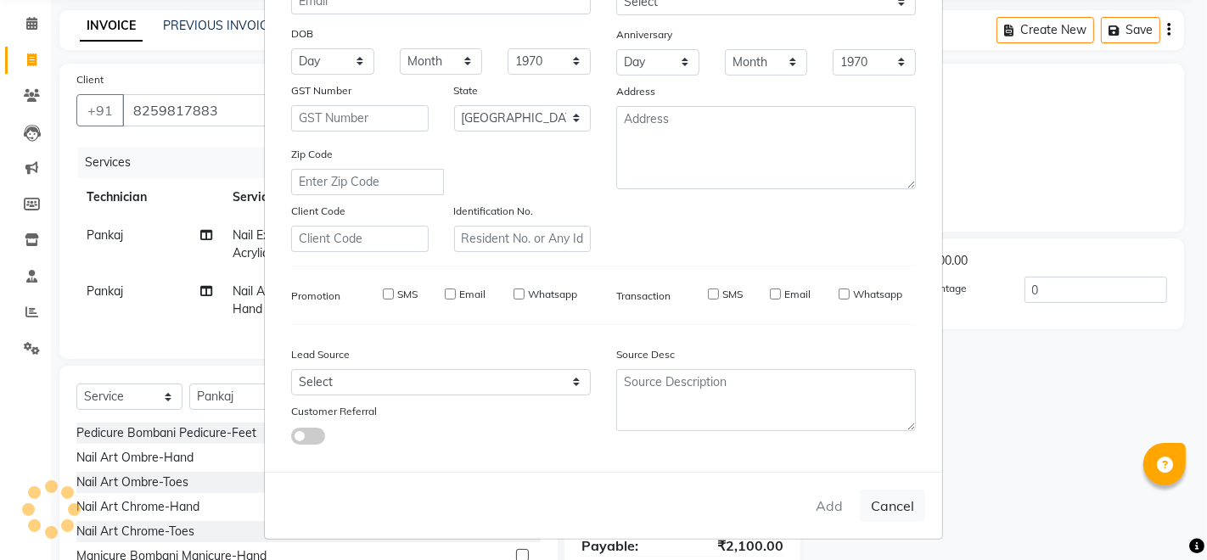
checkbox input "false"
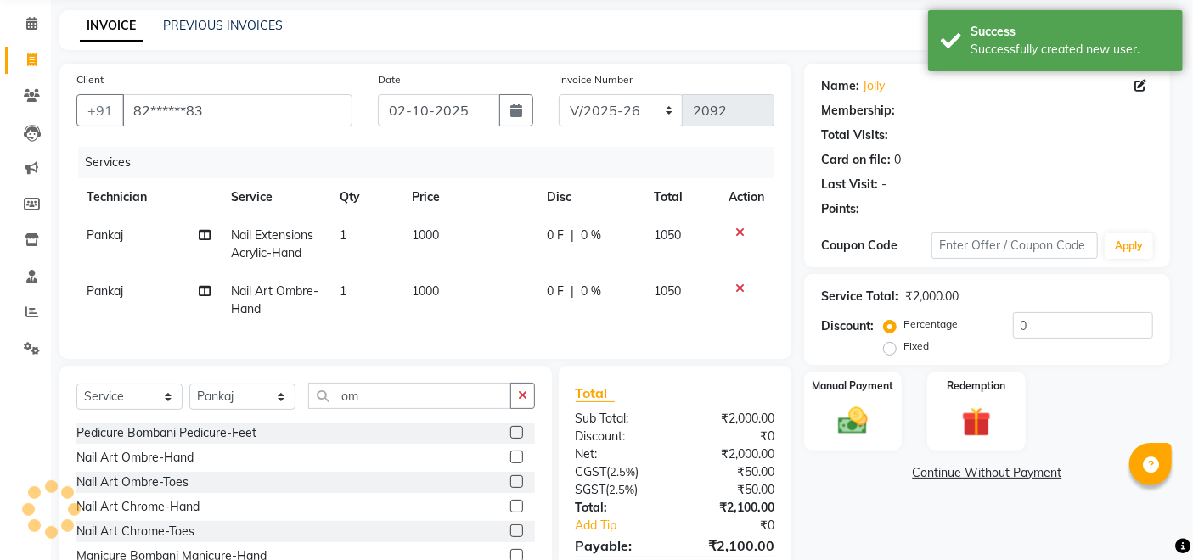
select select "1: Object"
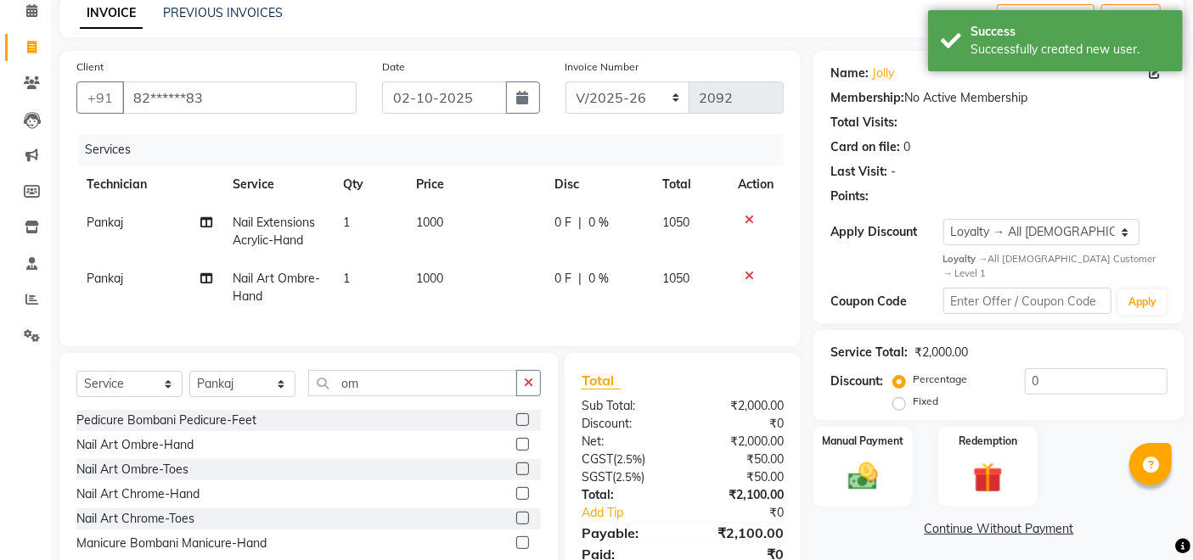
scroll to position [158, 0]
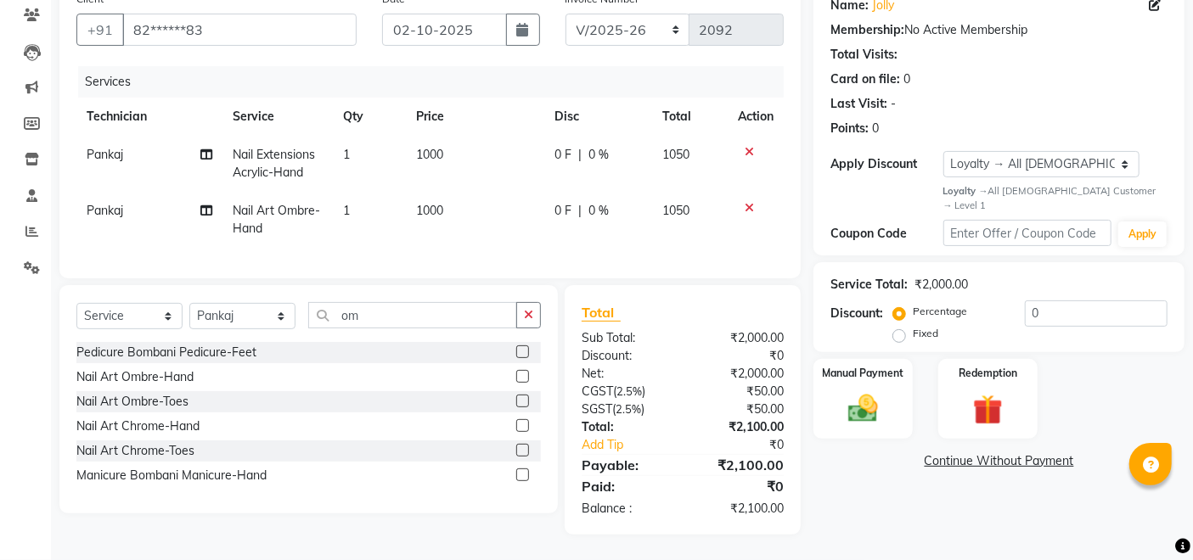
click at [148, 203] on td "Pankaj" at bounding box center [149, 220] width 146 height 56
select select "23268"
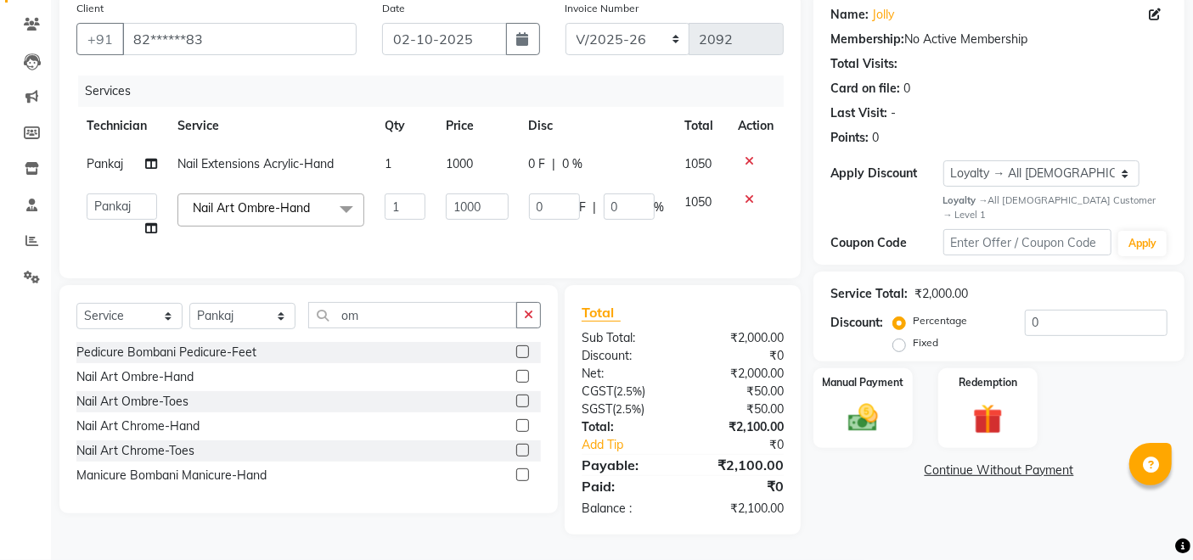
scroll to position [149, 0]
click at [148, 199] on select "Achumla [PERSON_NAME] Manager [PERSON_NAME] Thangpi [PERSON_NAME]" at bounding box center [122, 207] width 70 height 26
select select "23266"
click at [911, 518] on div "Name: Jolly Membership: No Active Membership Total Visits: Card on file: 0 Last…" at bounding box center [1005, 263] width 384 height 543
click at [908, 498] on div "Name: Jolly Membership: No Active Membership Total Visits: Card on file: 0 Last…" at bounding box center [1005, 263] width 384 height 543
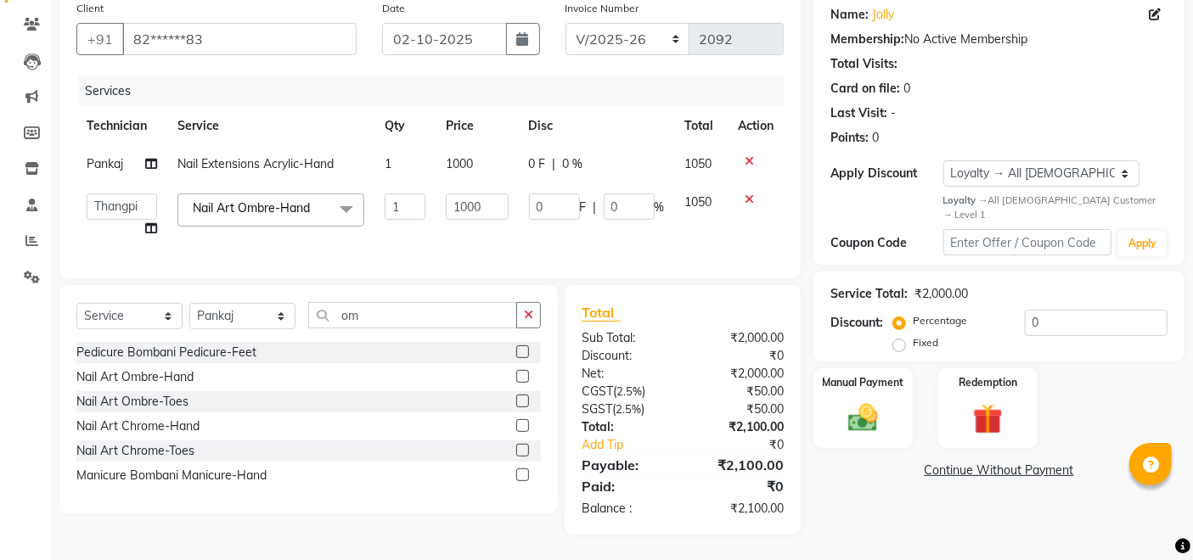
click at [908, 498] on div "Name: Jolly Membership: No Active Membership Total Visits: Card on file: 0 Last…" at bounding box center [1005, 263] width 384 height 543
click at [638, 219] on td "0 F | 0 %" at bounding box center [597, 215] width 156 height 65
click at [117, 156] on span "Pankaj" at bounding box center [105, 163] width 37 height 15
select select "23268"
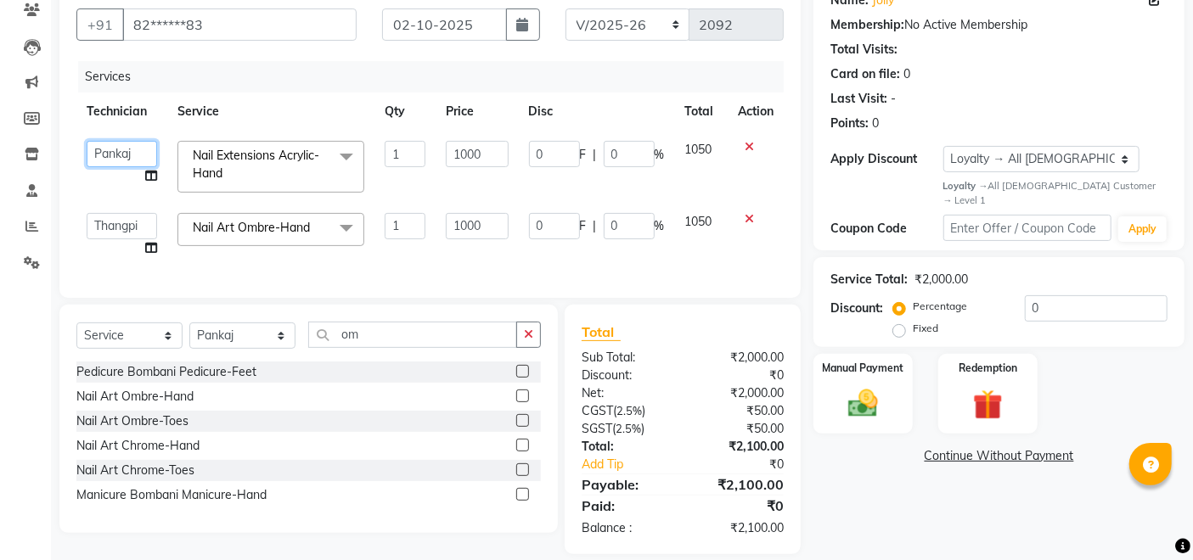
click at [117, 155] on select "Achumla [PERSON_NAME] Manager [PERSON_NAME] Thangpi [PERSON_NAME]" at bounding box center [122, 154] width 70 height 26
select select "23266"
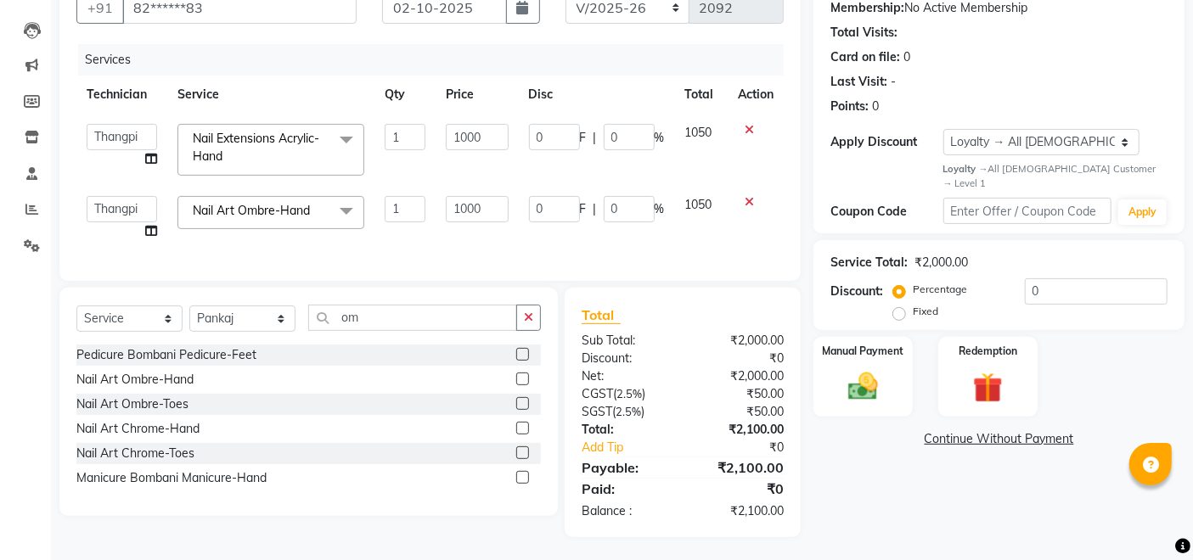
scroll to position [183, 0]
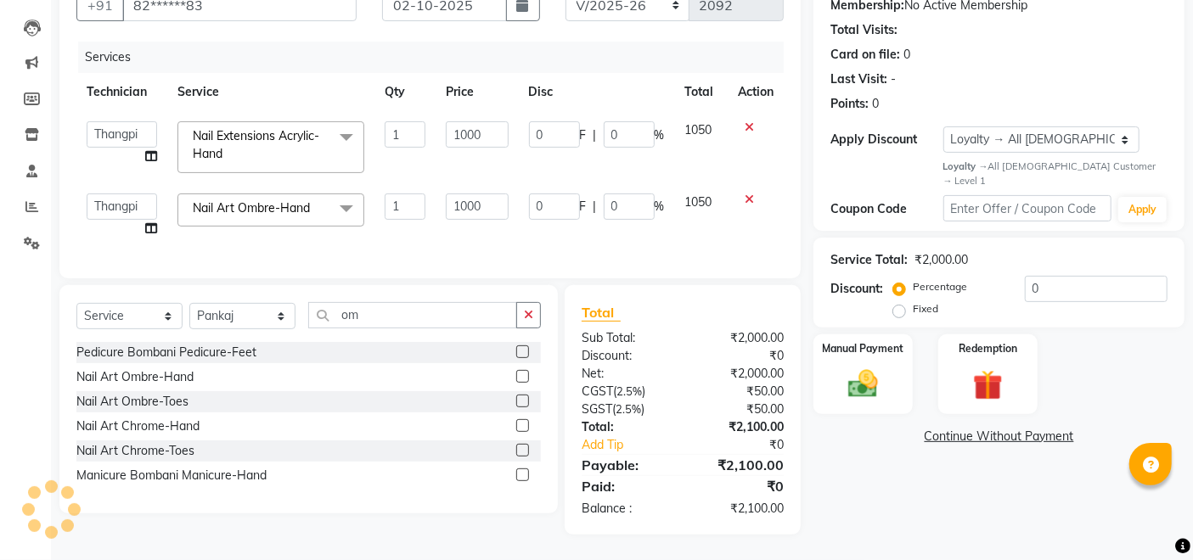
click at [937, 475] on div "Name: Jolly Membership: No Active Membership Total Visits: Card on file: 0 Last…" at bounding box center [1005, 246] width 384 height 576
click at [847, 367] on img at bounding box center [863, 385] width 51 height 36
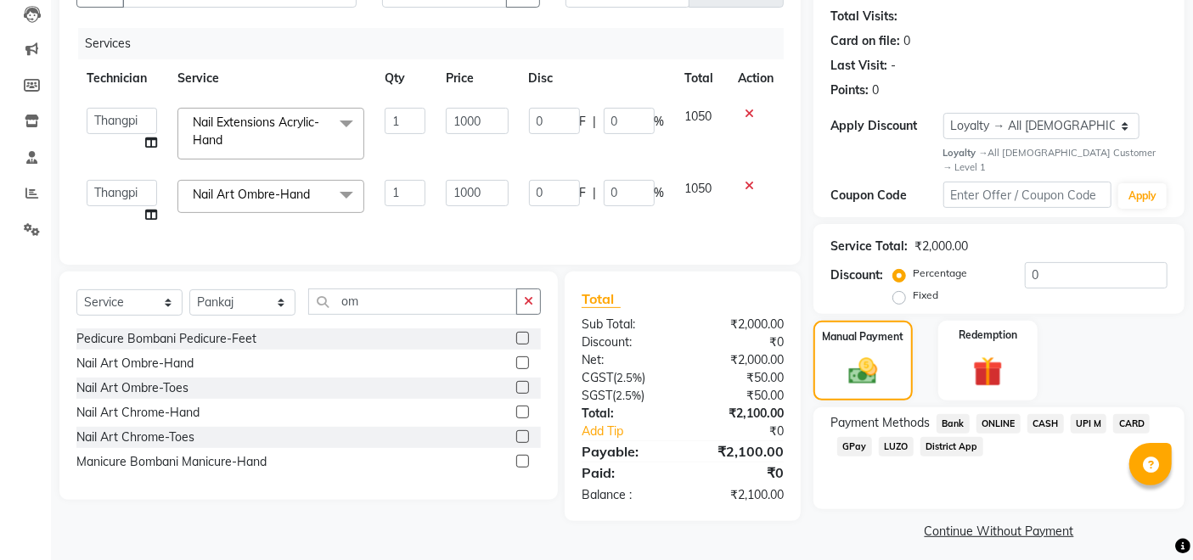
click at [853, 437] on span "GPay" at bounding box center [854, 447] width 35 height 20
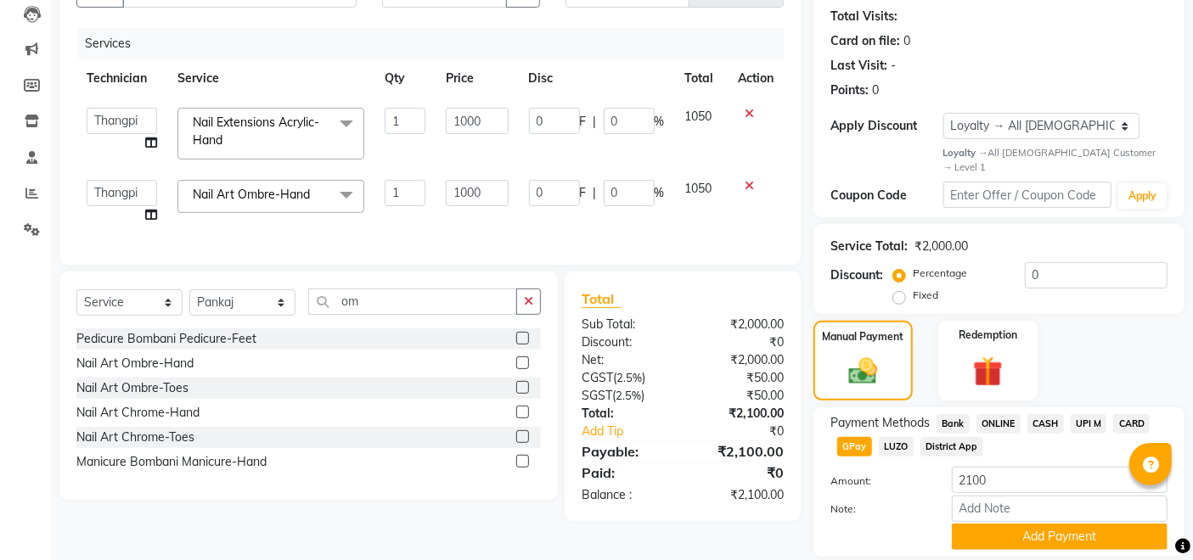
scroll to position [225, 0]
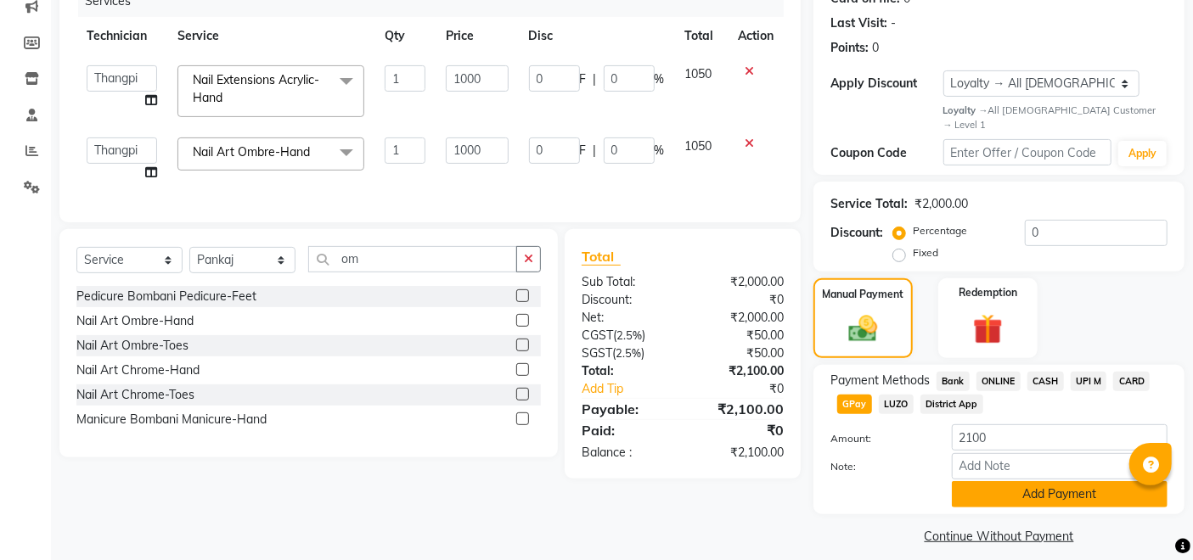
click at [981, 481] on button "Add Payment" at bounding box center [1060, 494] width 216 height 26
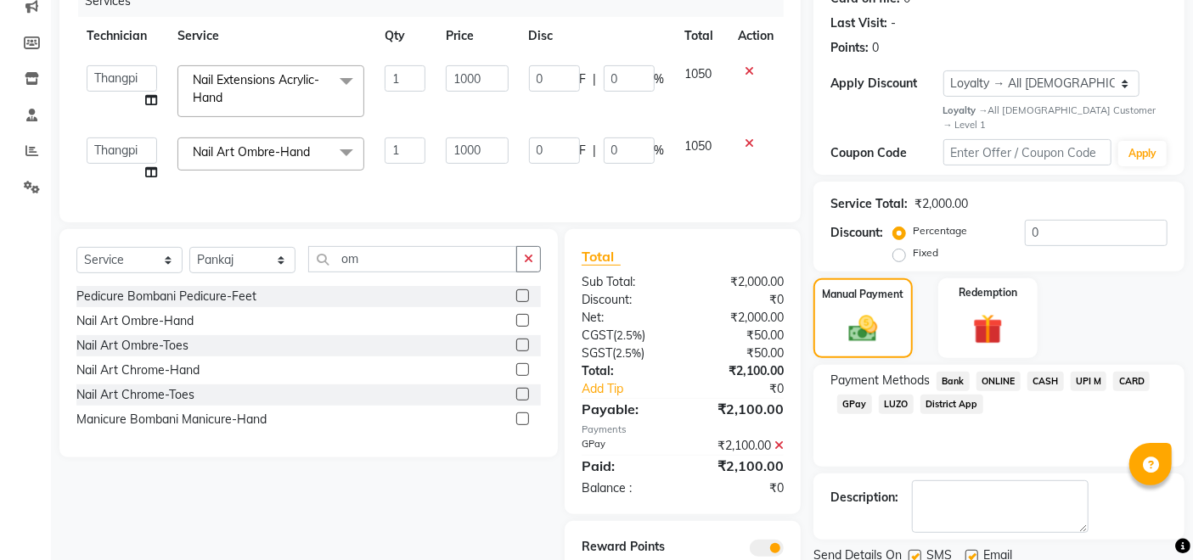
scroll to position [301, 0]
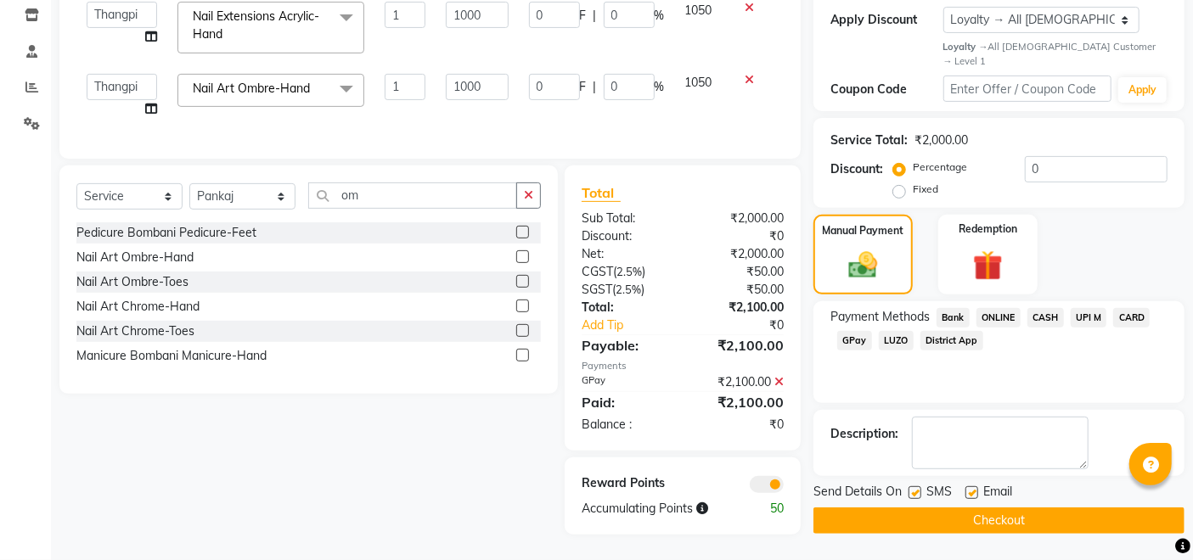
click at [920, 508] on button "Checkout" at bounding box center [998, 521] width 371 height 26
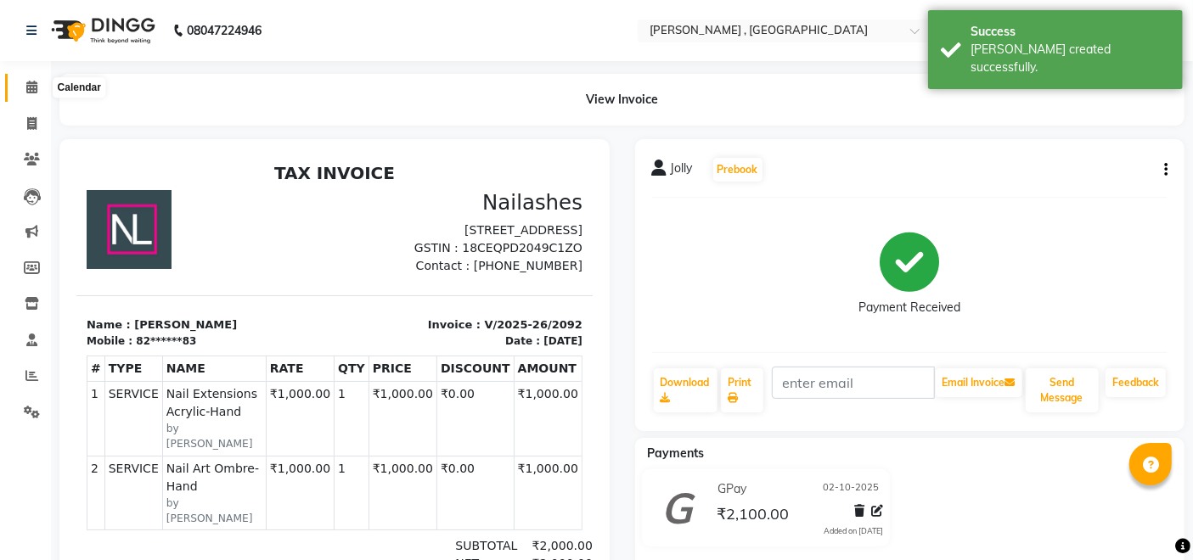
click at [25, 83] on span at bounding box center [32, 88] width 30 height 20
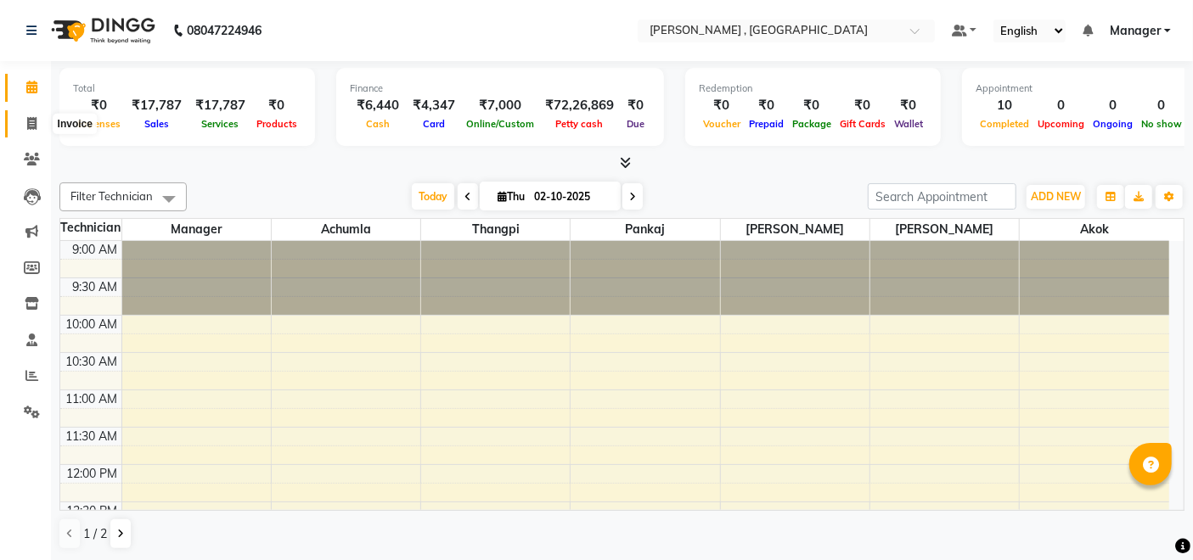
click at [19, 115] on span at bounding box center [32, 125] width 30 height 20
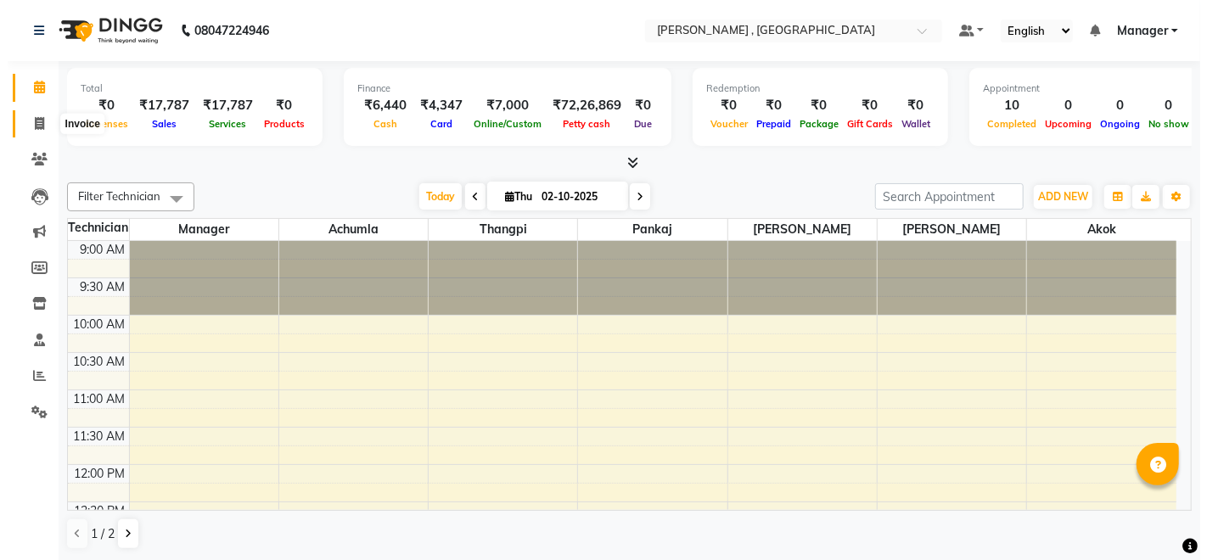
select select "service"
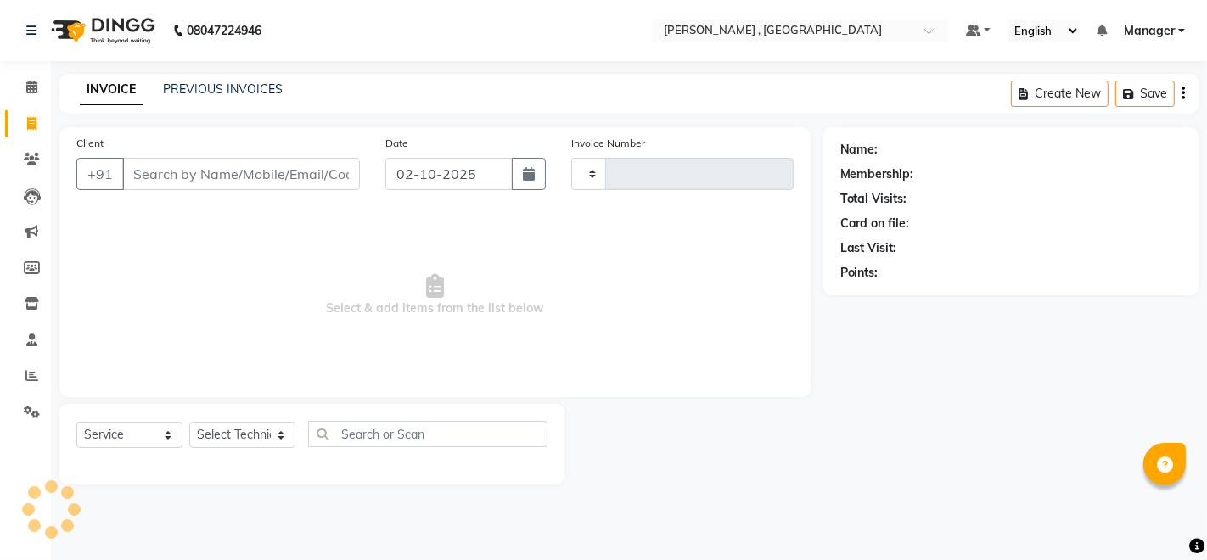
type input "2093"
select select "4283"
click at [258, 442] on select "Select Technician" at bounding box center [242, 435] width 106 height 26
select select "23268"
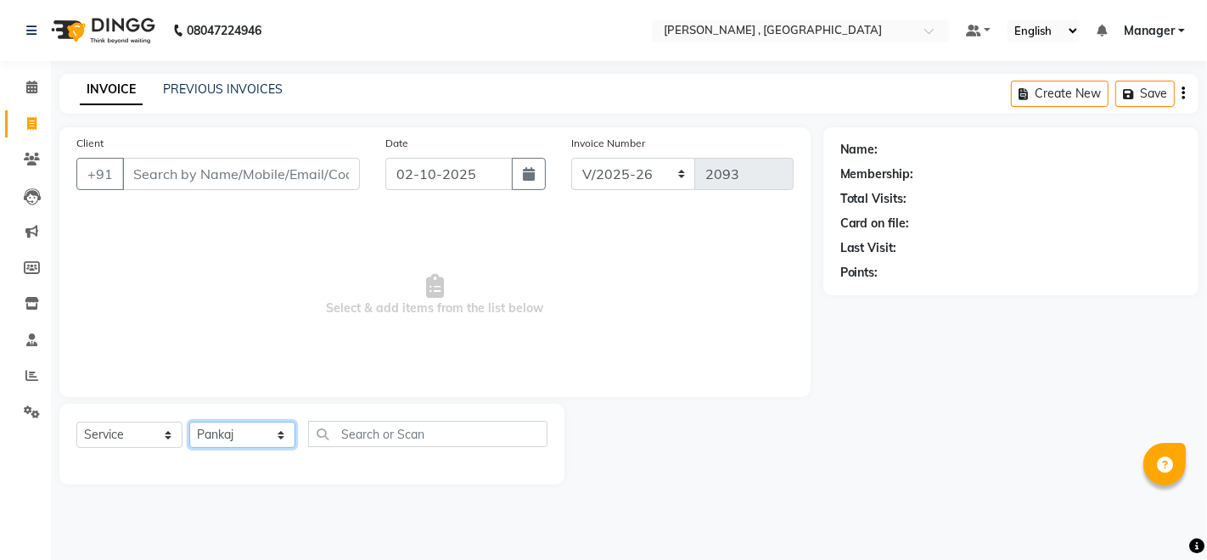
click at [189, 422] on select "Select Technician [PERSON_NAME] [PERSON_NAME] Manager [PERSON_NAME] Thangpi [PE…" at bounding box center [242, 435] width 106 height 26
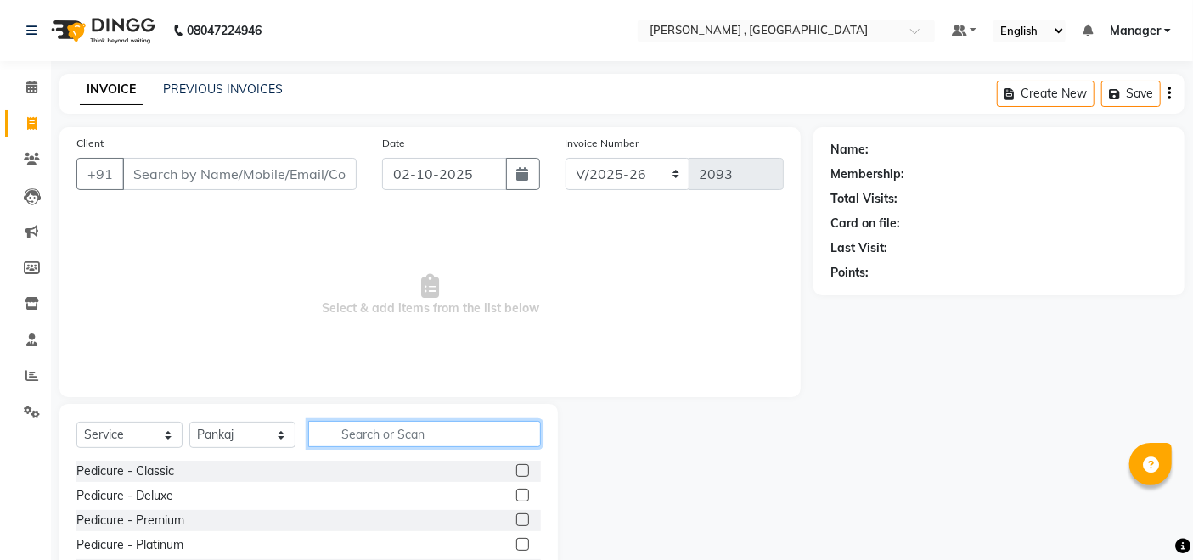
click at [374, 424] on input "text" at bounding box center [424, 434] width 233 height 26
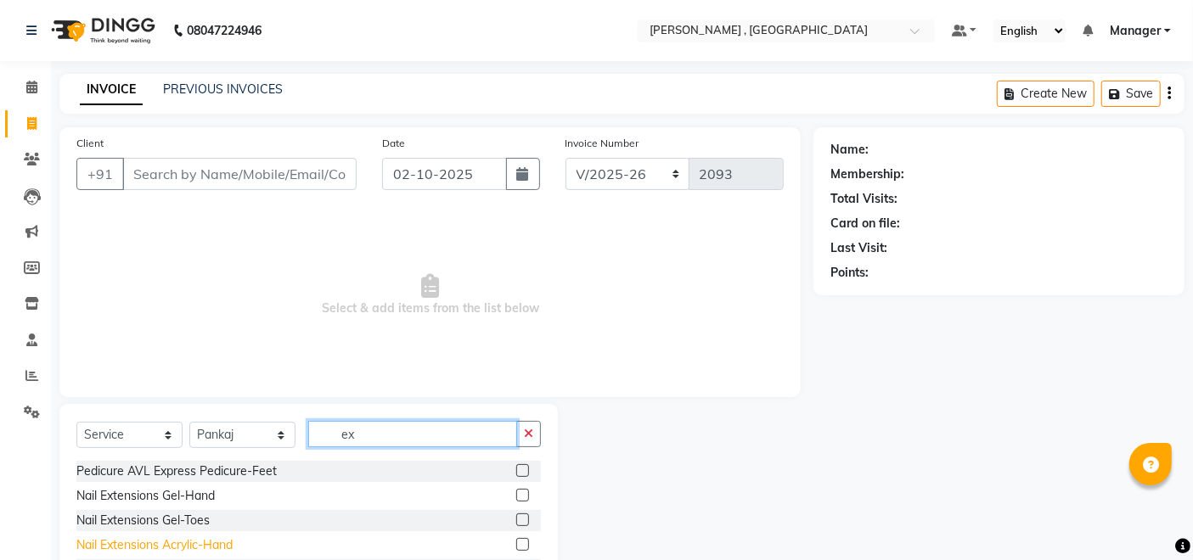
type input "ex"
click at [186, 538] on div "Nail Extensions Acrylic-Hand" at bounding box center [154, 546] width 156 height 18
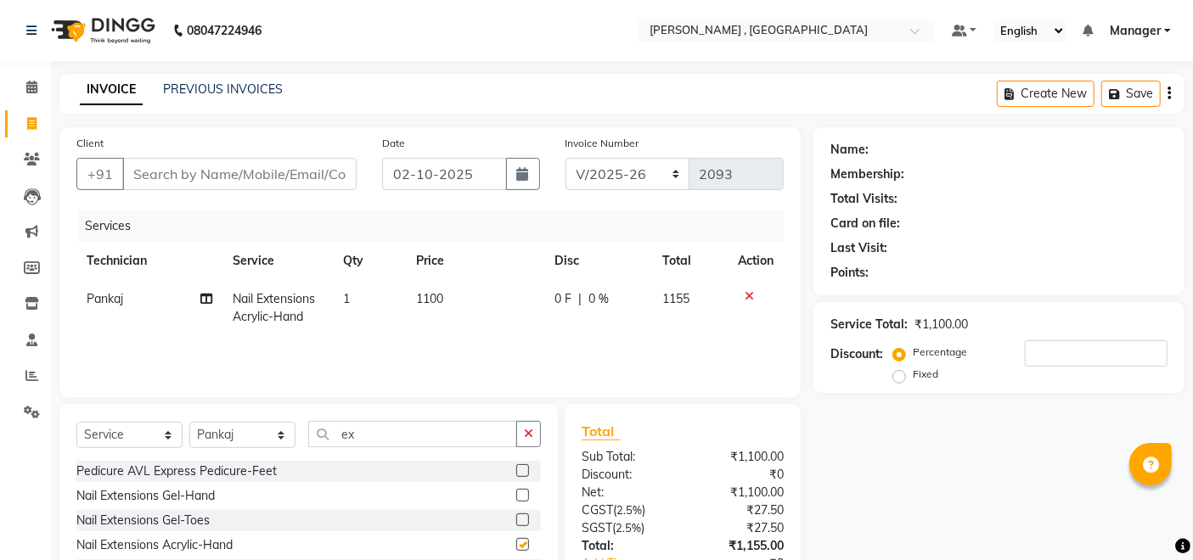
checkbox input "false"
click at [448, 317] on td "1100" at bounding box center [476, 308] width 138 height 56
select select "23268"
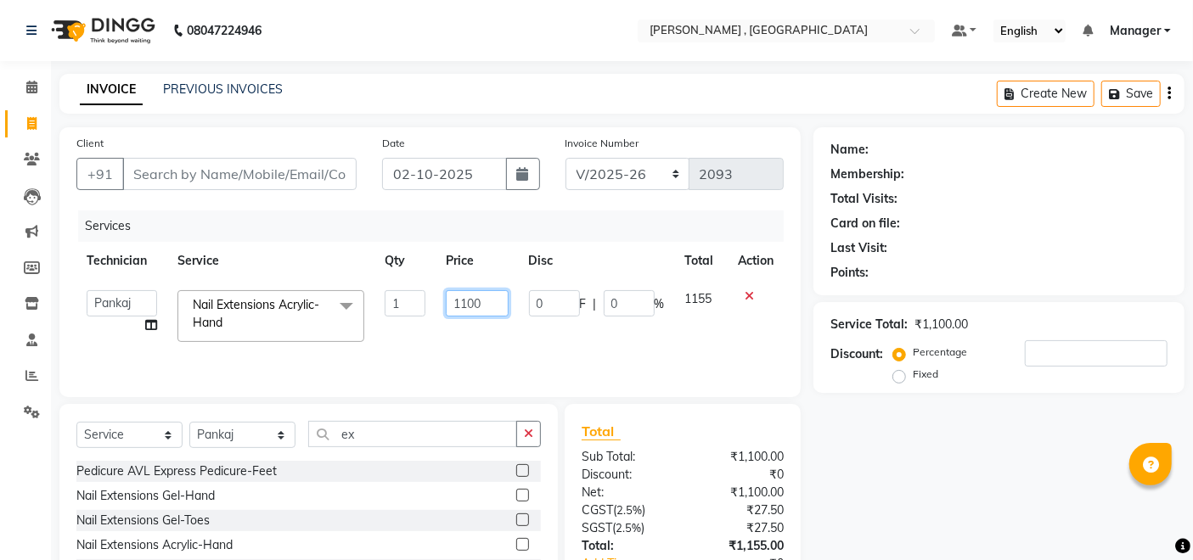
click at [469, 301] on input "1100" at bounding box center [477, 303] width 62 height 26
type input "1000"
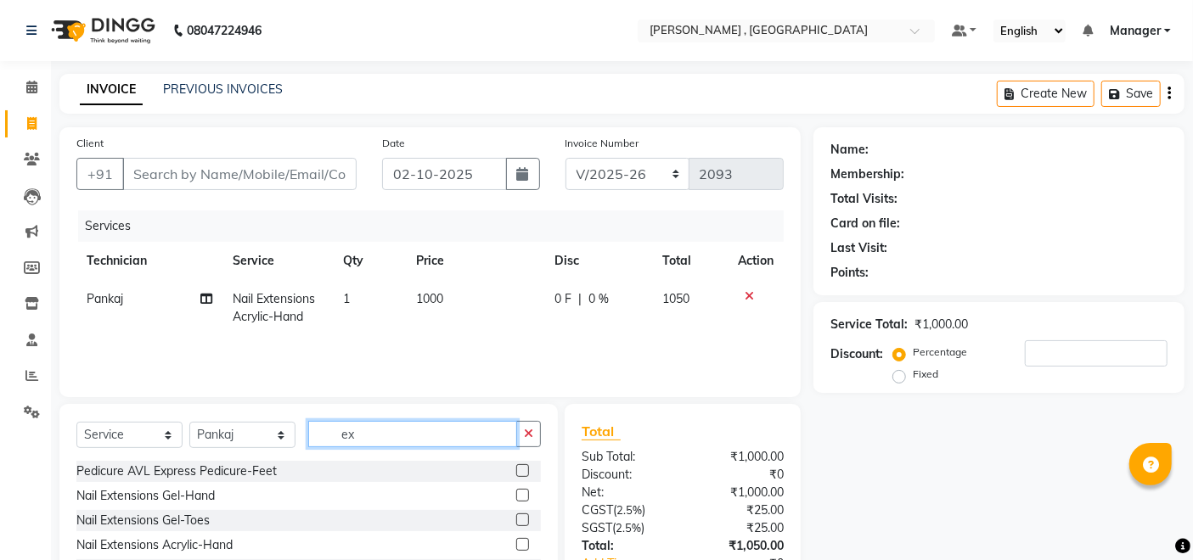
click at [489, 430] on input "ex" at bounding box center [412, 434] width 209 height 26
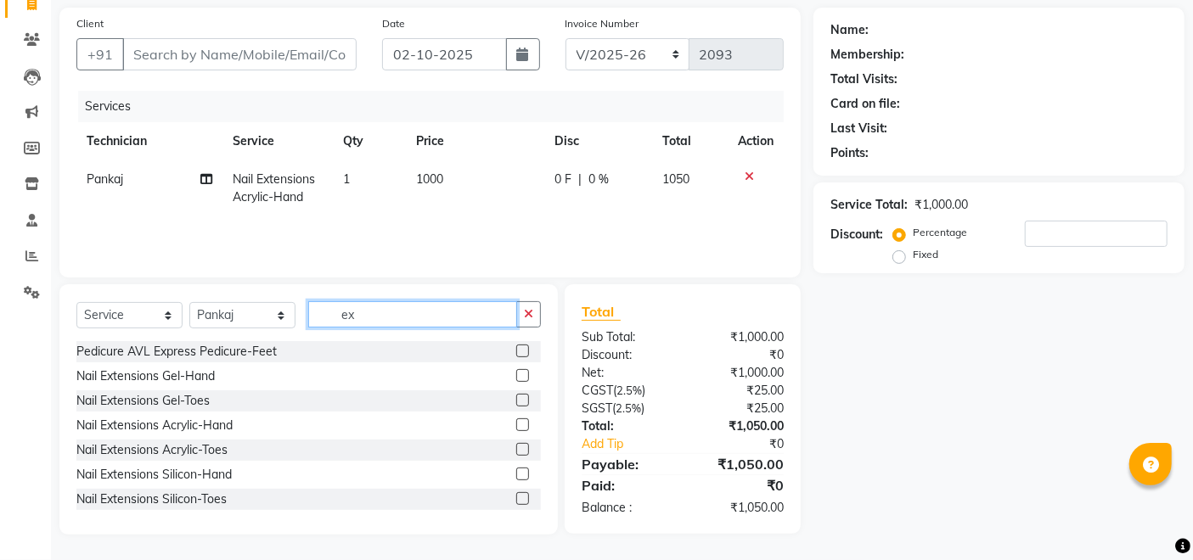
type input "e"
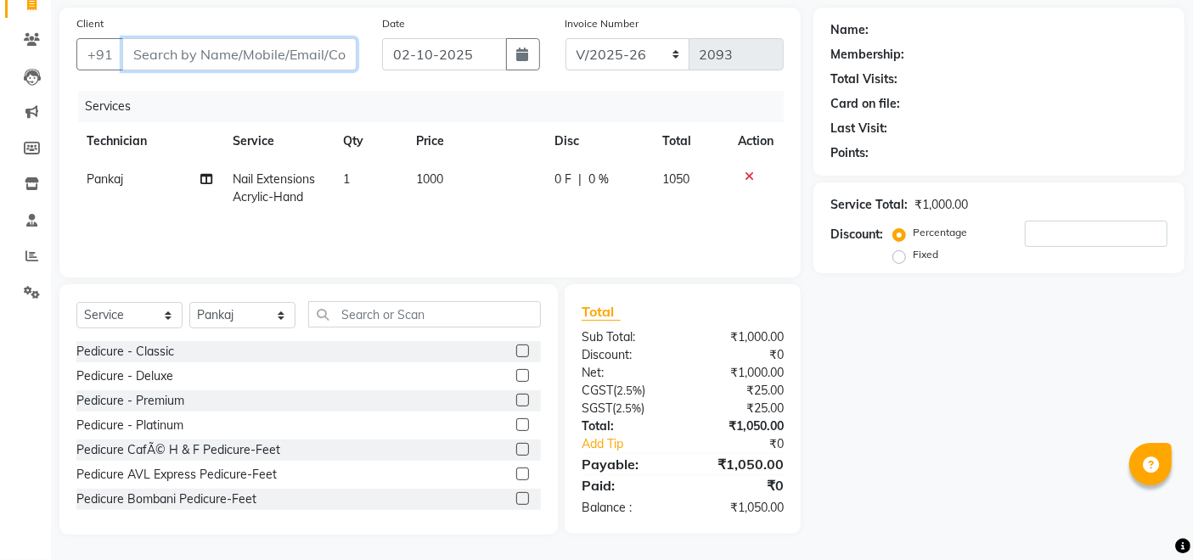
click at [266, 53] on input "Client" at bounding box center [239, 54] width 234 height 32
click at [265, 53] on input "Client" at bounding box center [239, 54] width 234 height 32
type input "9"
type input "0"
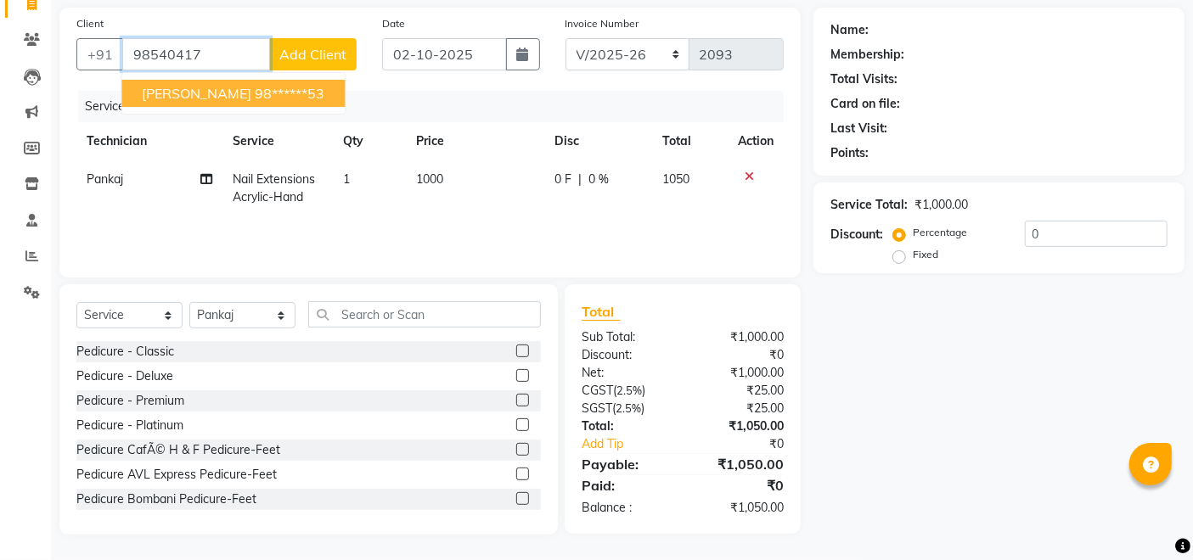
click at [255, 94] on ngb-highlight "98******53" at bounding box center [290, 93] width 70 height 17
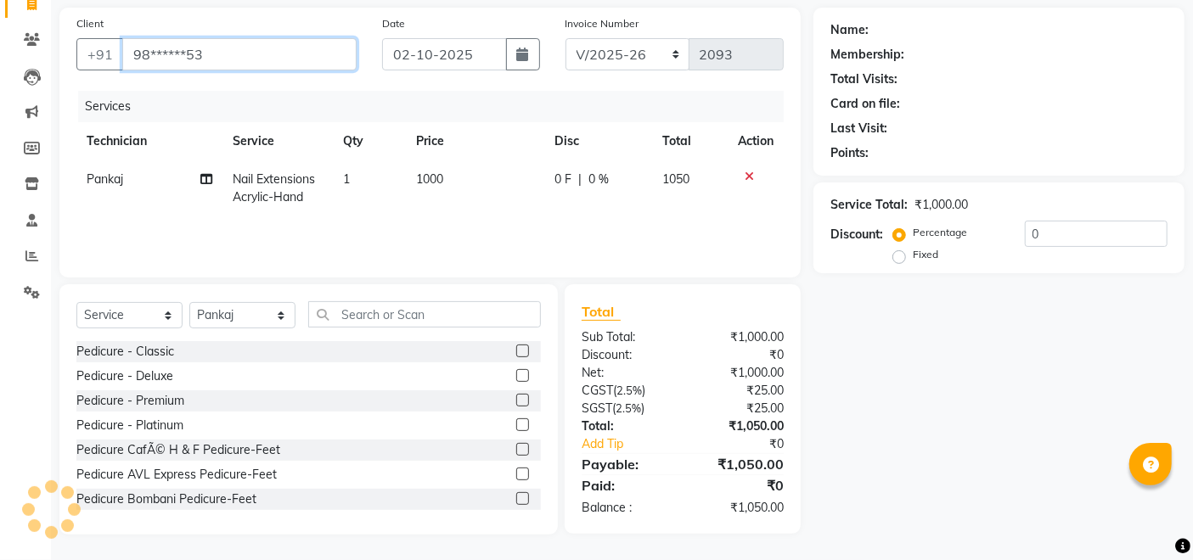
type input "98******53"
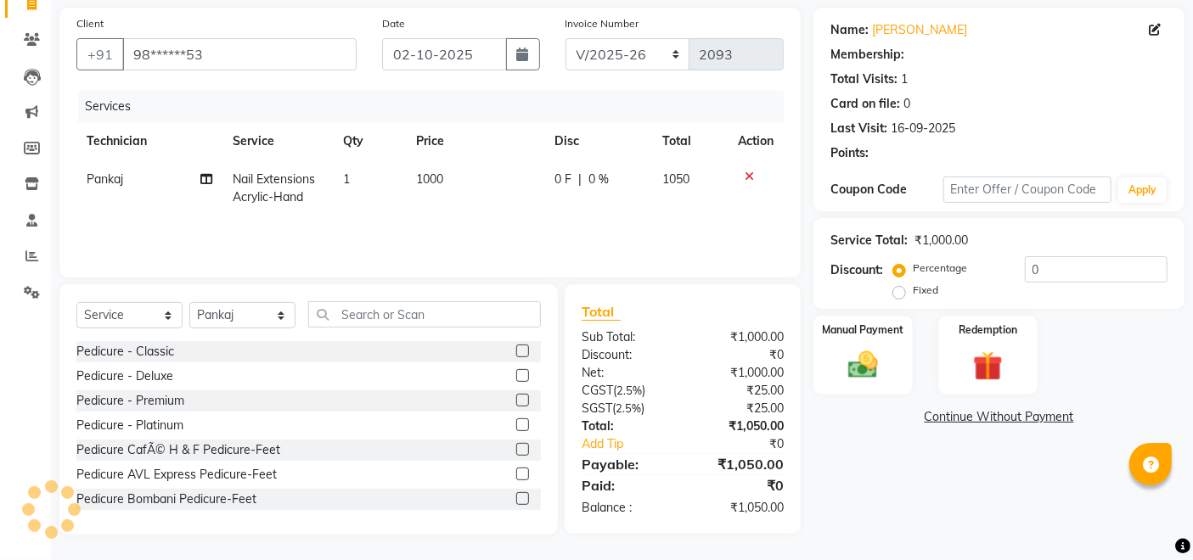
select select "1: Object"
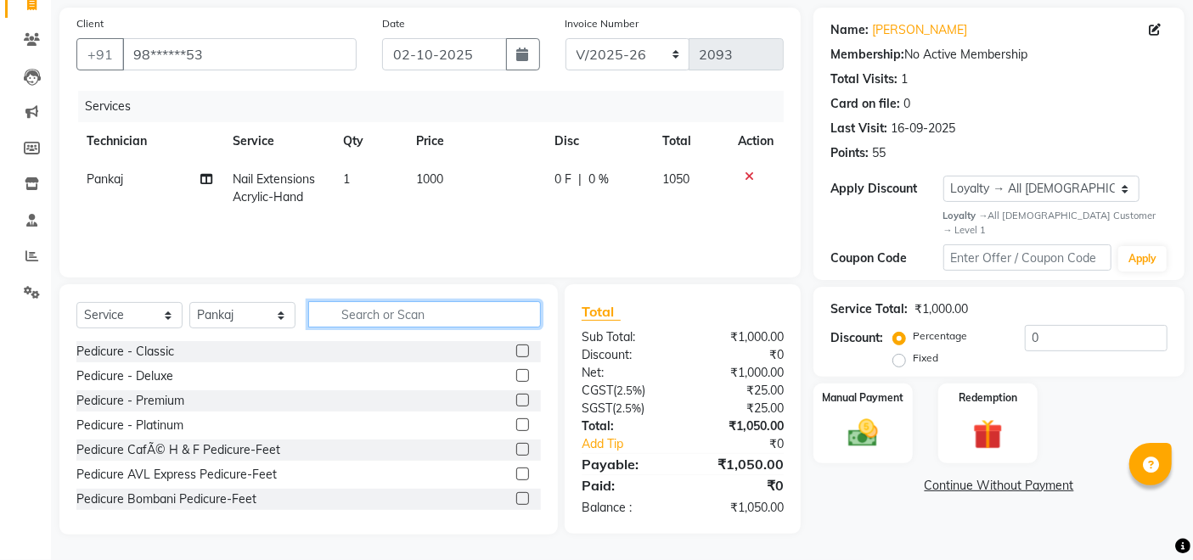
click at [363, 311] on input "text" at bounding box center [424, 314] width 233 height 26
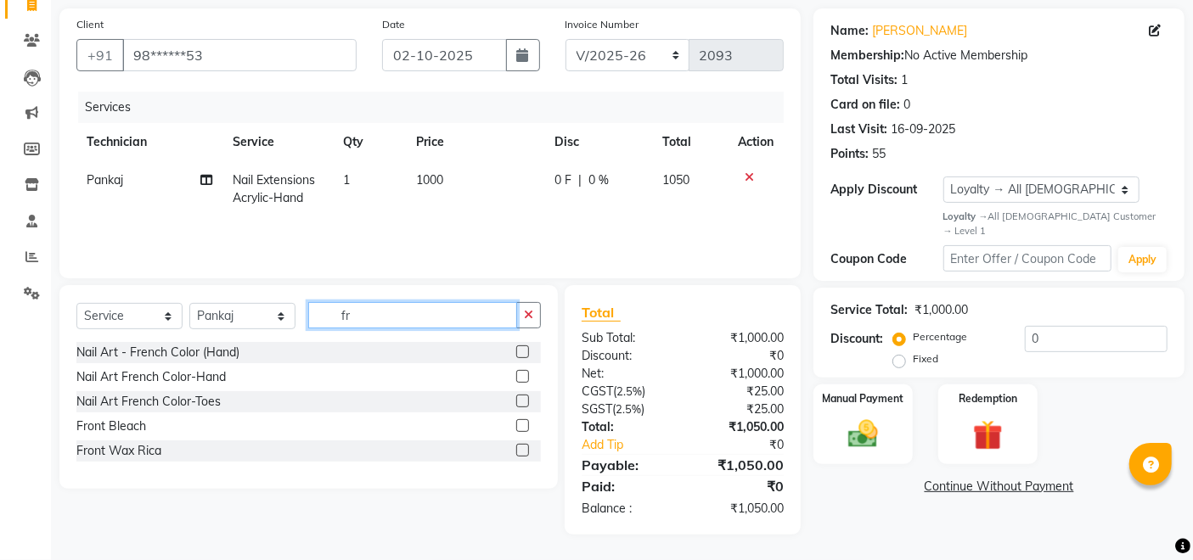
scroll to position [118, 0]
type input "fr"
click at [171, 407] on div "Nail Art French Color-Toes" at bounding box center [148, 403] width 144 height 18
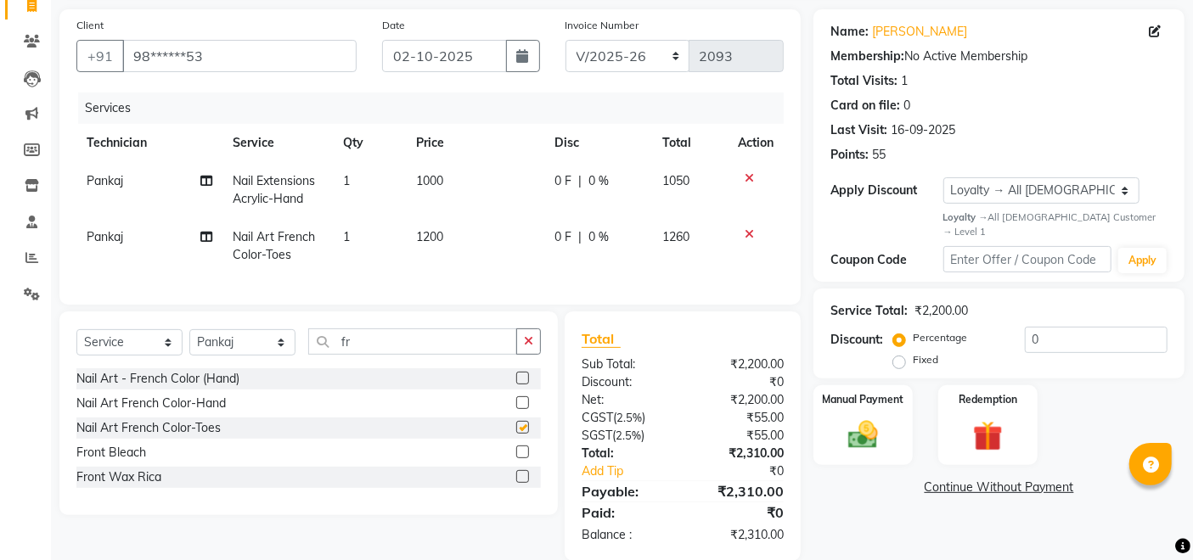
checkbox input "false"
click at [438, 260] on td "1200" at bounding box center [476, 246] width 138 height 56
select select "23268"
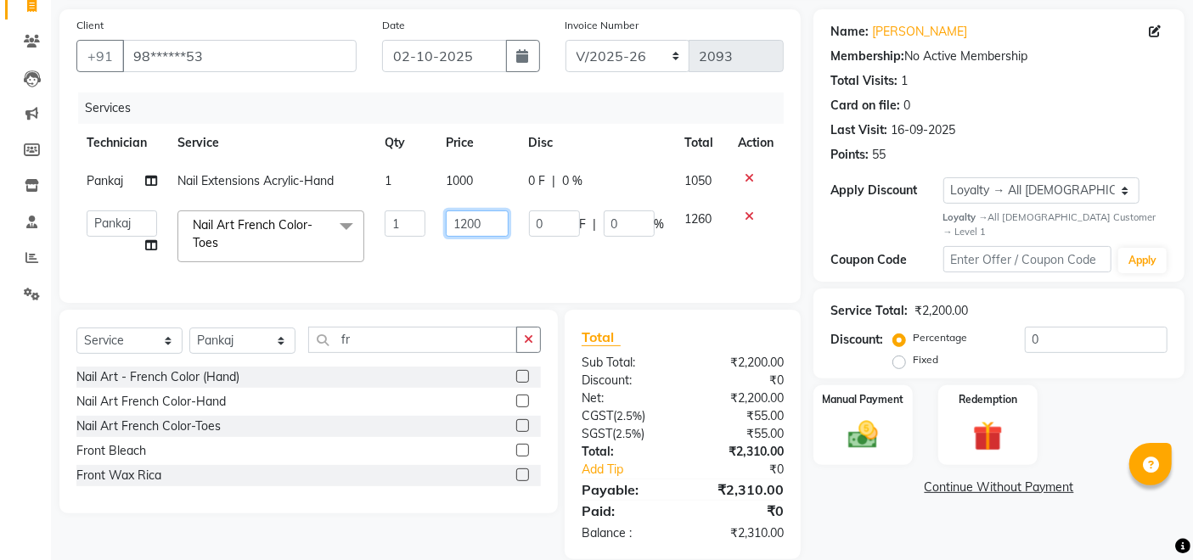
click at [470, 224] on input "1200" at bounding box center [477, 224] width 62 height 26
click at [475, 217] on input "1200" at bounding box center [477, 224] width 62 height 26
type input "1600"
click at [462, 353] on input "fr" at bounding box center [412, 340] width 209 height 26
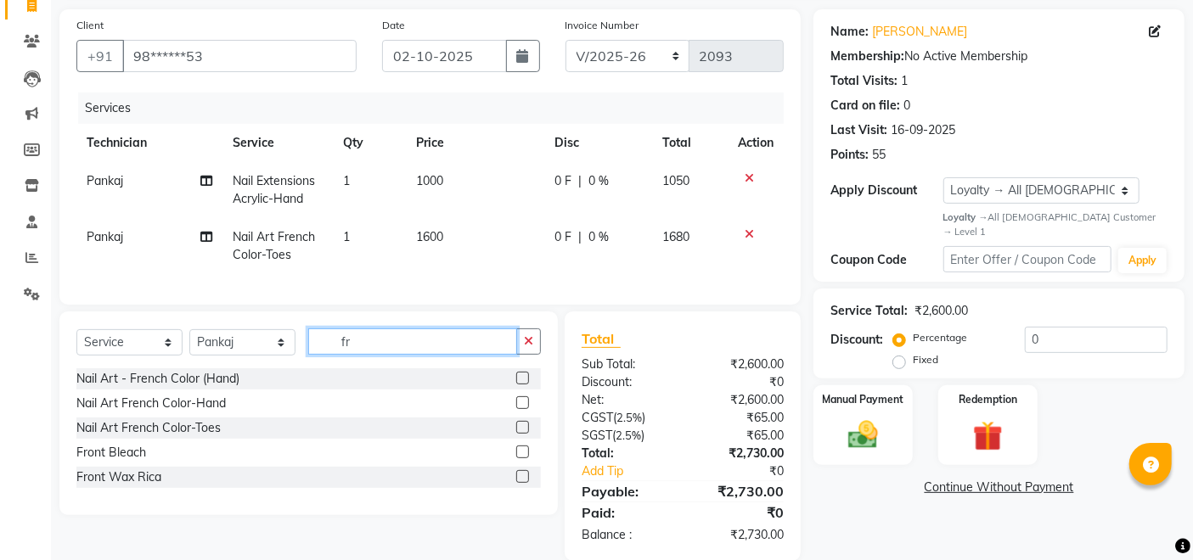
scroll to position [158, 0]
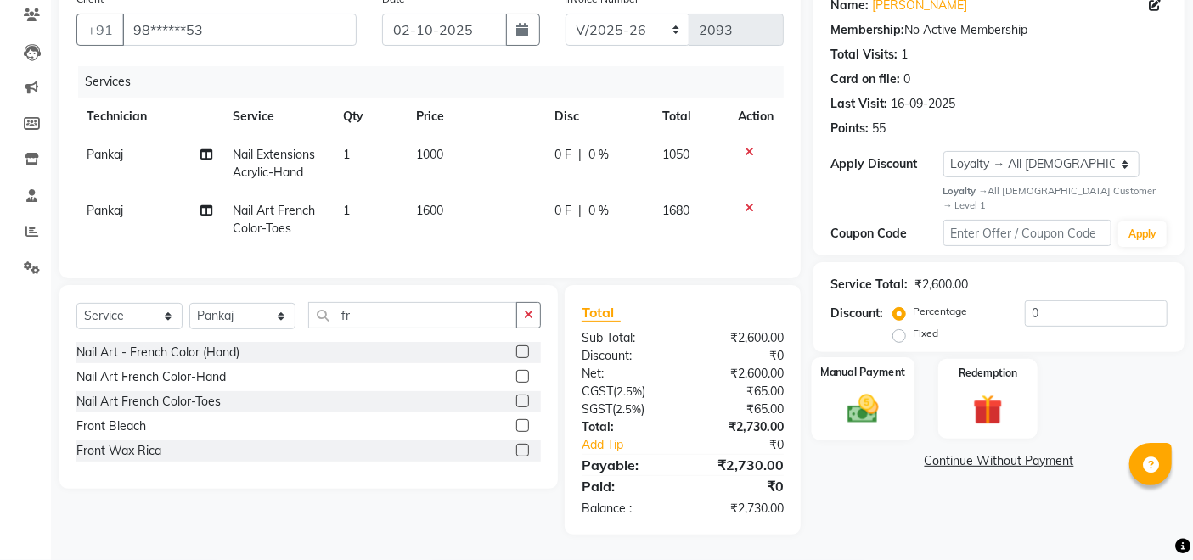
click at [835, 365] on label "Manual Payment" at bounding box center [863, 373] width 85 height 16
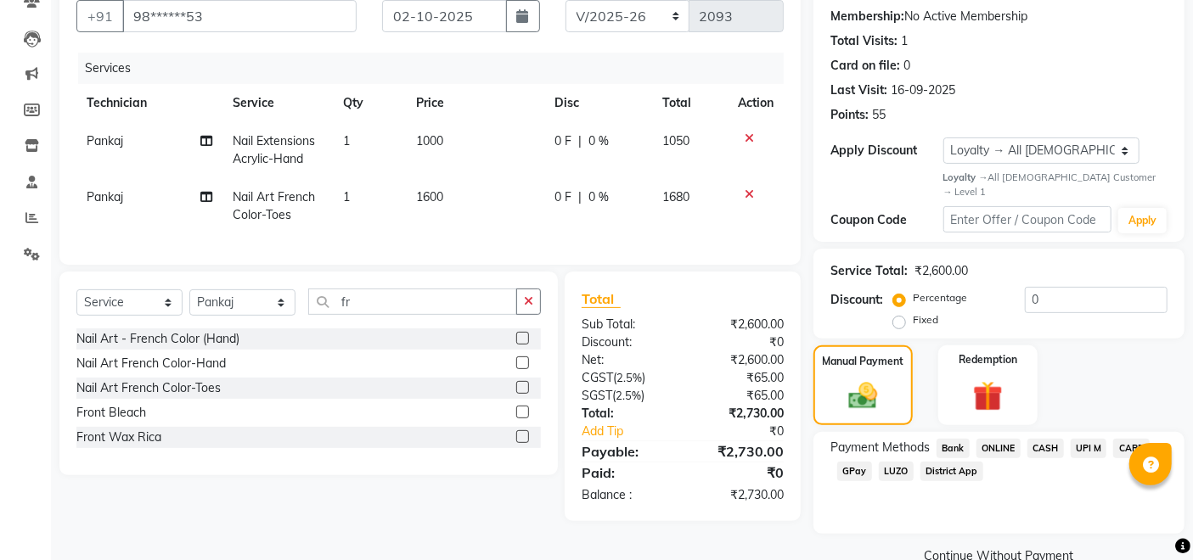
click at [1043, 439] on span "CASH" at bounding box center [1045, 449] width 37 height 20
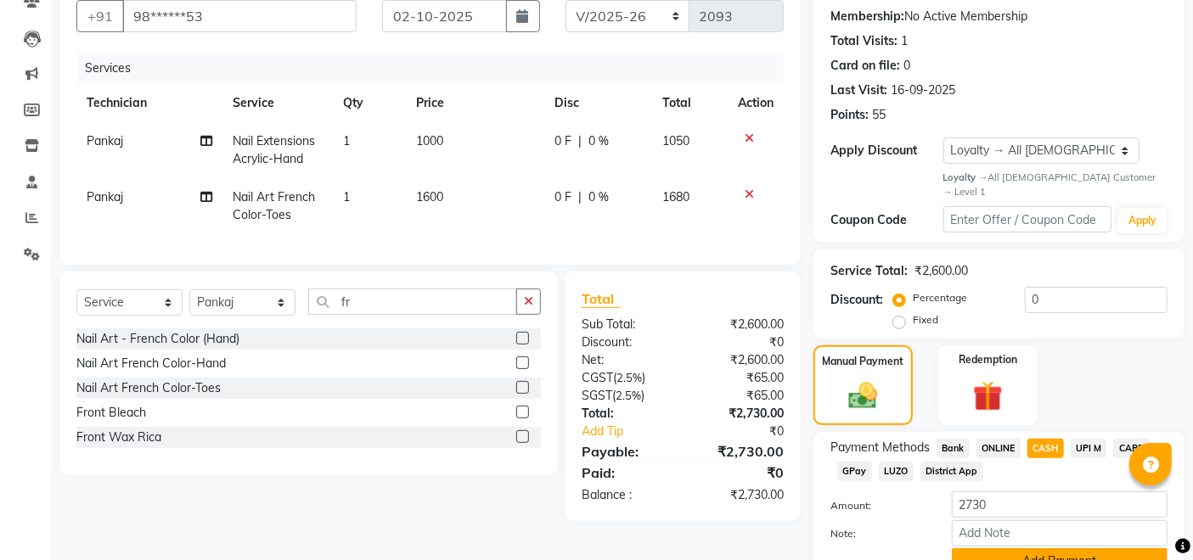
click at [1065, 555] on button "Add Payment" at bounding box center [1060, 561] width 216 height 26
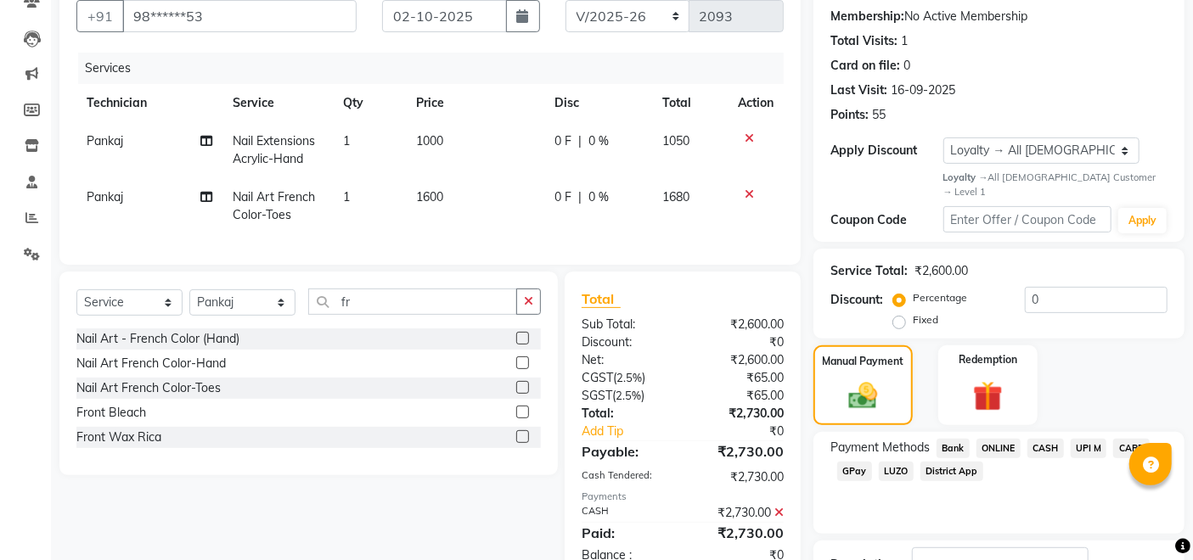
scroll to position [302, 0]
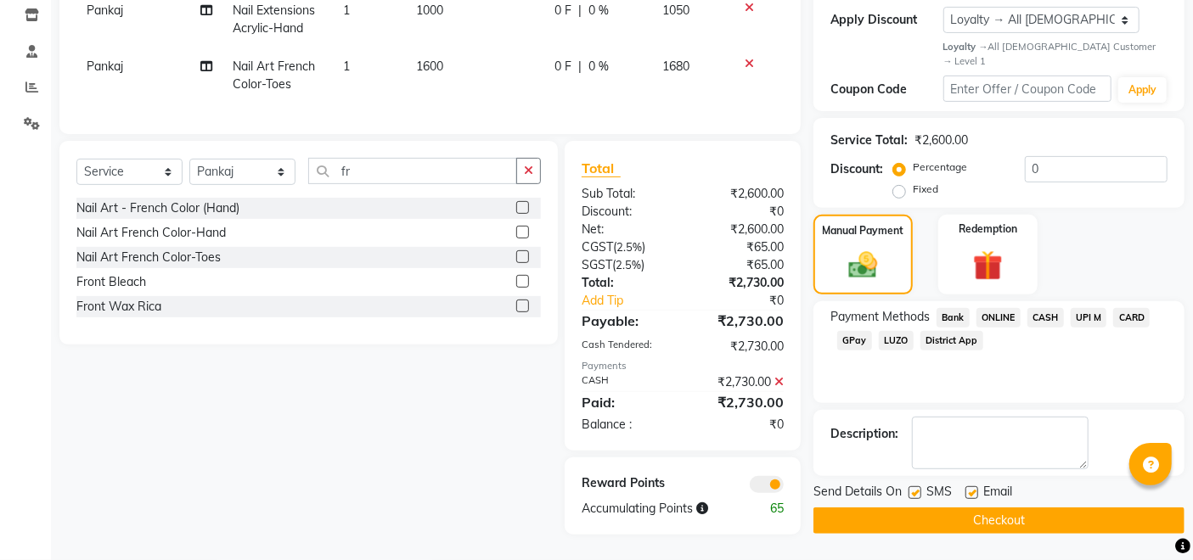
click at [1026, 508] on button "Checkout" at bounding box center [998, 521] width 371 height 26
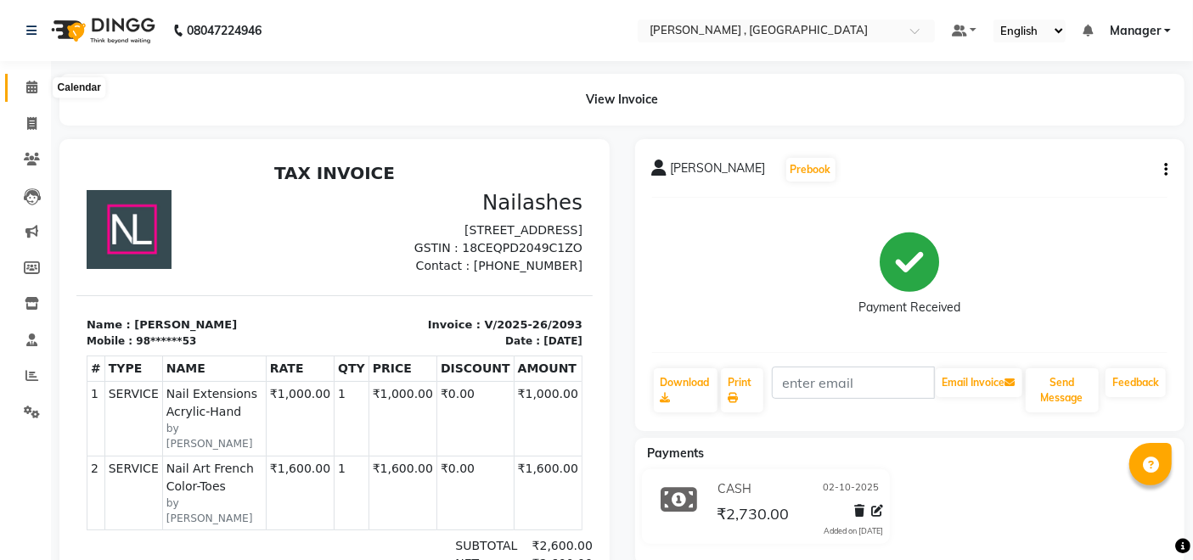
click at [17, 87] on span at bounding box center [32, 88] width 30 height 20
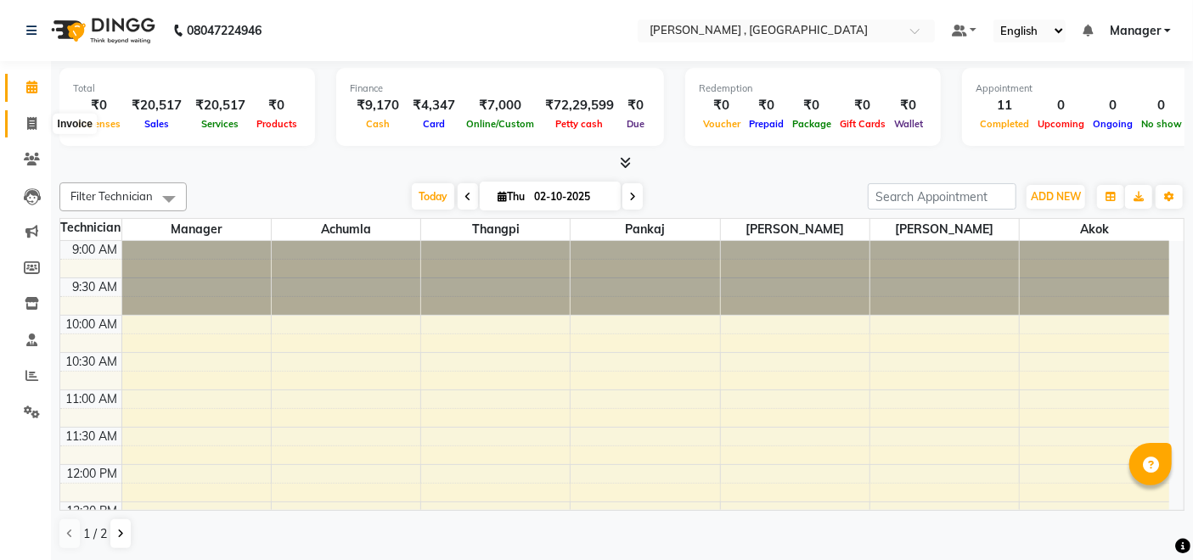
click at [24, 123] on span at bounding box center [32, 125] width 30 height 20
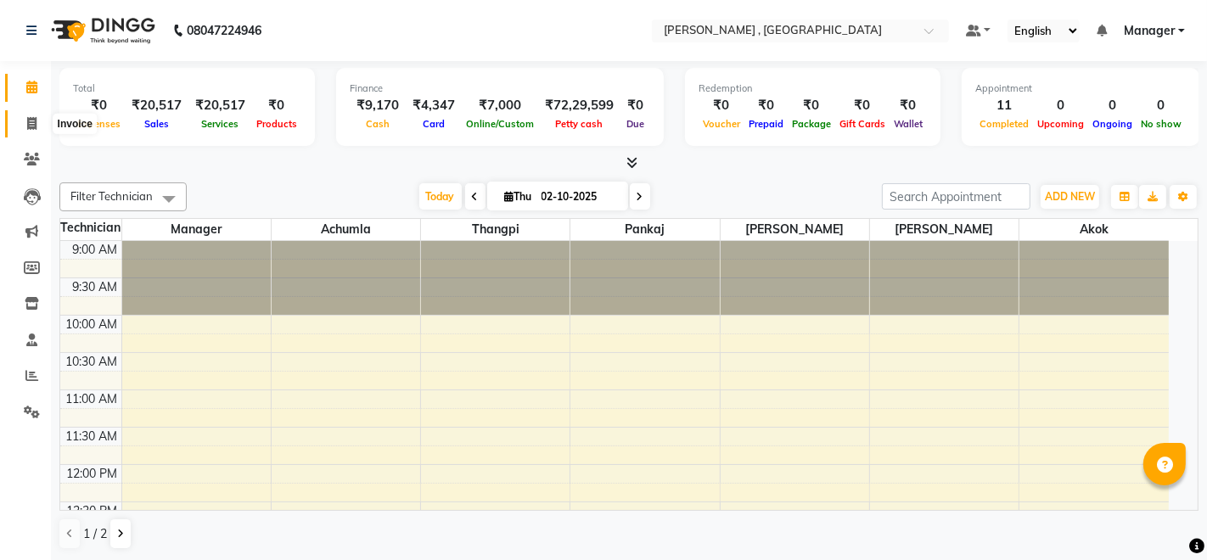
select select "4283"
select select "service"
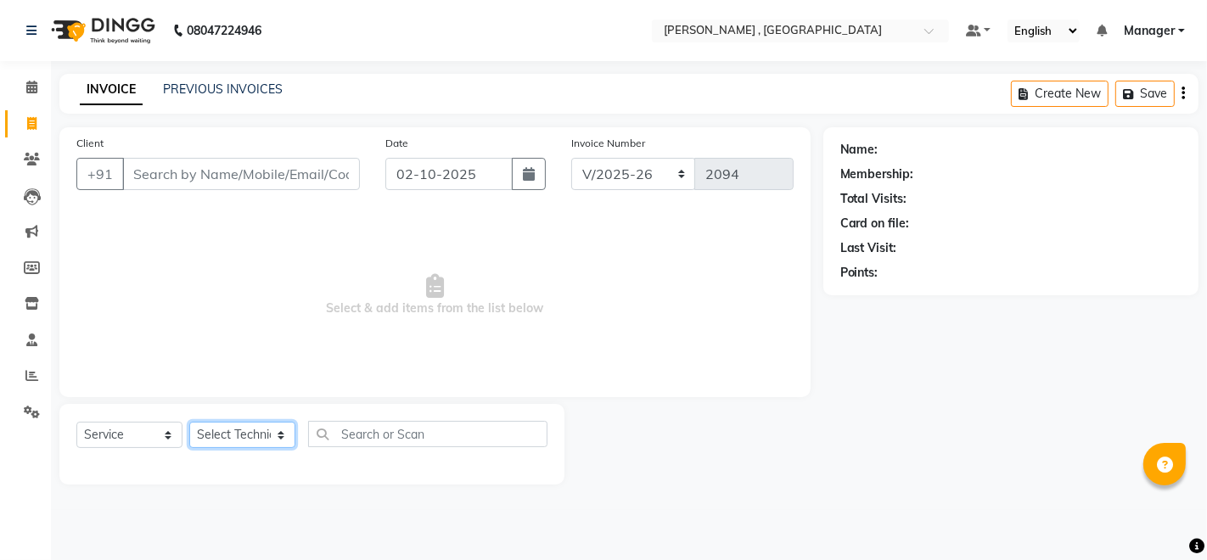
click at [215, 440] on select "Select Technician" at bounding box center [242, 435] width 106 height 26
select select "23267"
click at [189, 422] on select "Select Technician [PERSON_NAME] [PERSON_NAME] Manager [PERSON_NAME] Thangpi [PE…" at bounding box center [242, 435] width 106 height 26
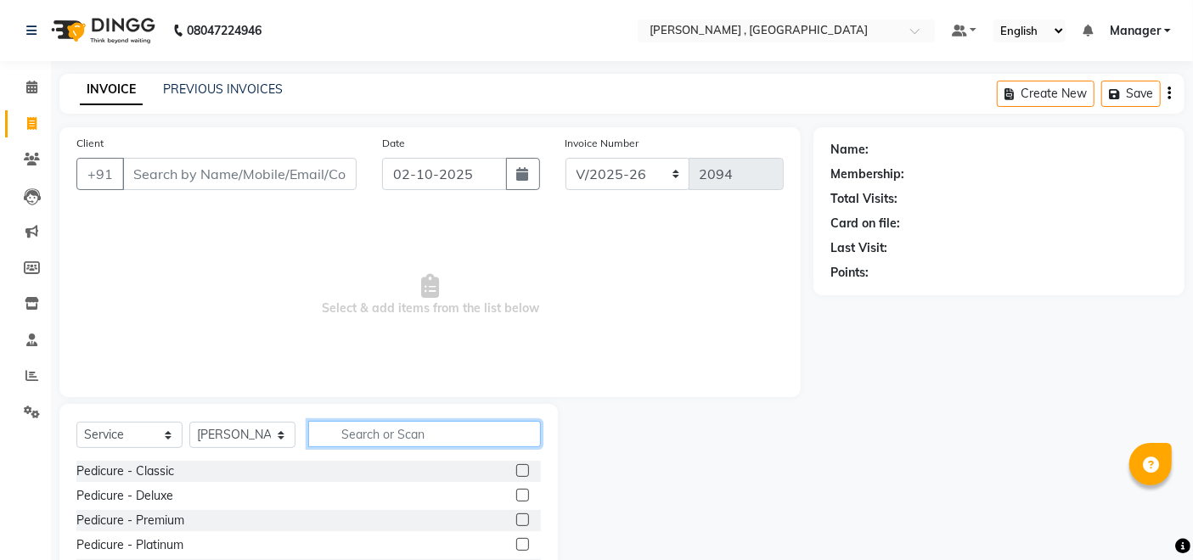
click at [411, 436] on input "text" at bounding box center [424, 434] width 233 height 26
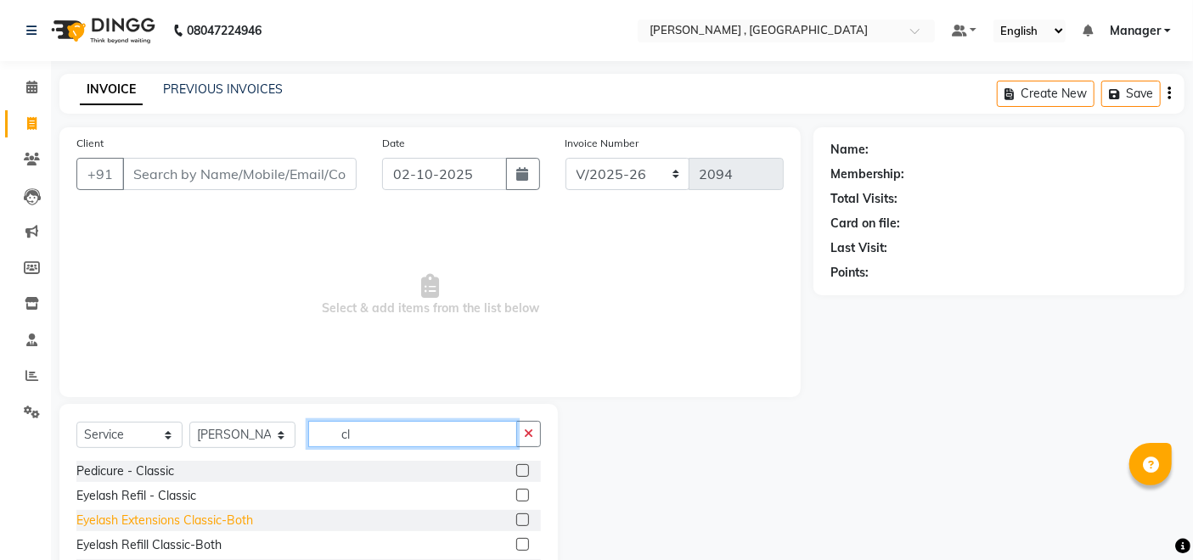
type input "cl"
click at [156, 518] on div "Eyelash Extensions Classic-Both" at bounding box center [164, 521] width 177 height 18
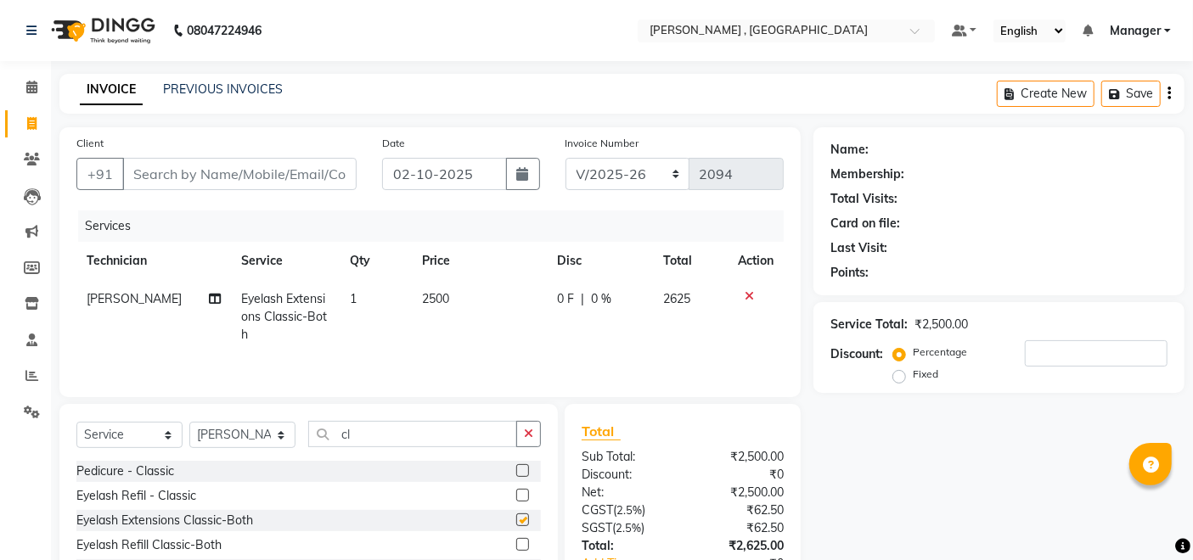
checkbox input "false"
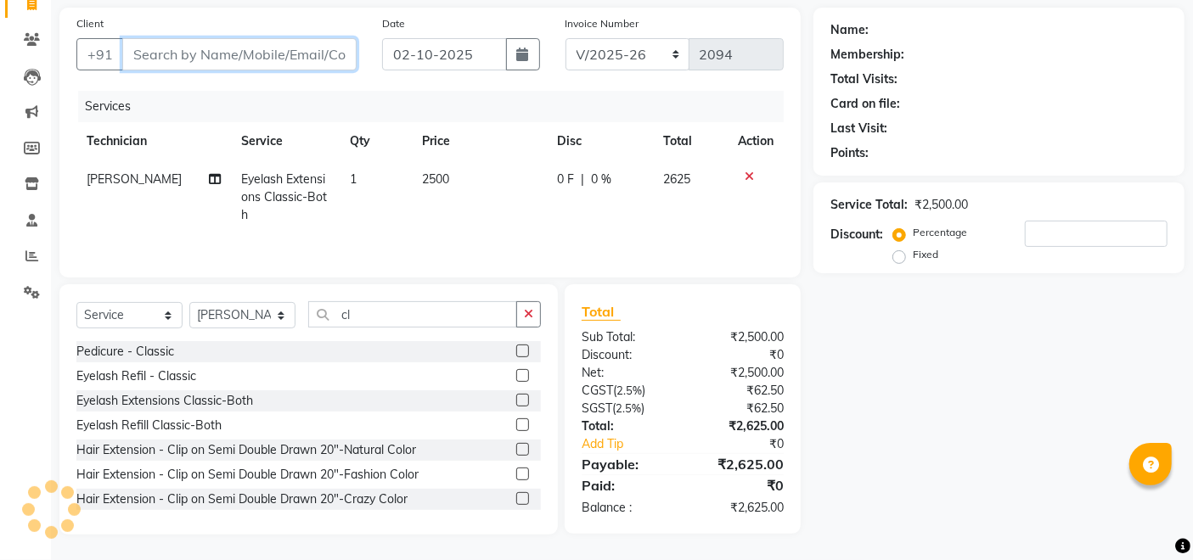
click at [323, 63] on input "Client" at bounding box center [239, 54] width 234 height 32
type input "7"
type input "0"
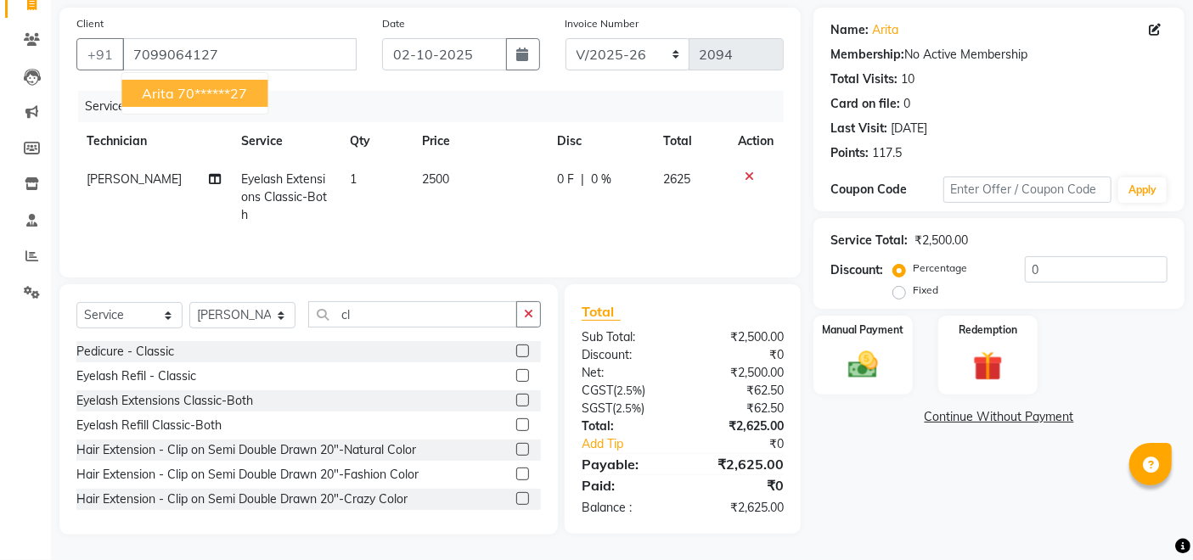
drag, startPoint x: 253, startPoint y: 94, endPoint x: 742, endPoint y: 284, distance: 524.7
click at [252, 97] on button "Arita 70******27" at bounding box center [194, 93] width 146 height 27
type input "70******27"
click at [883, 360] on img at bounding box center [863, 365] width 51 height 36
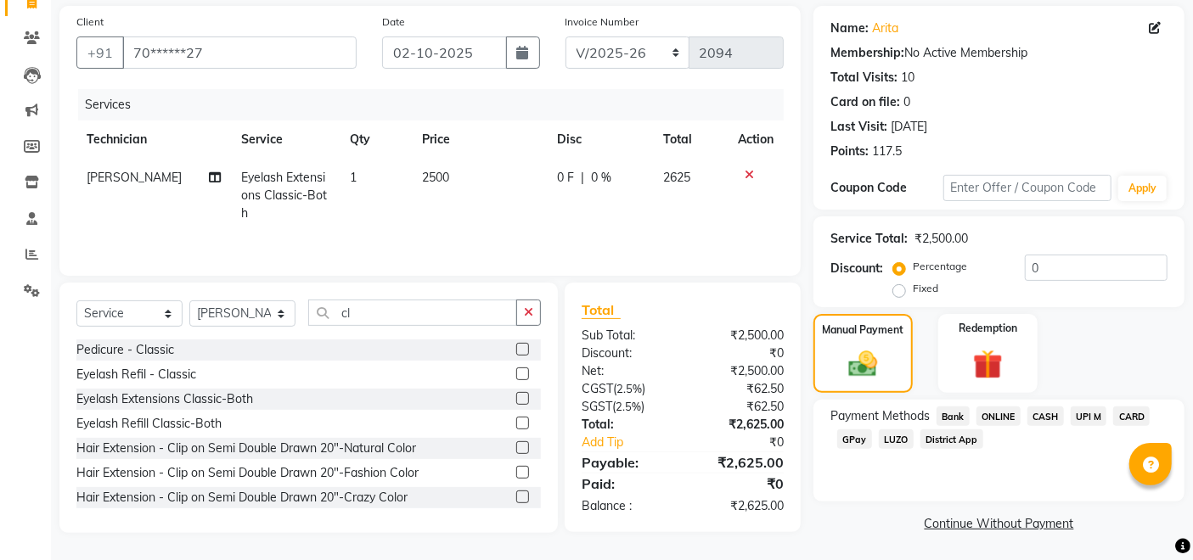
click at [852, 438] on span "GPay" at bounding box center [854, 440] width 35 height 20
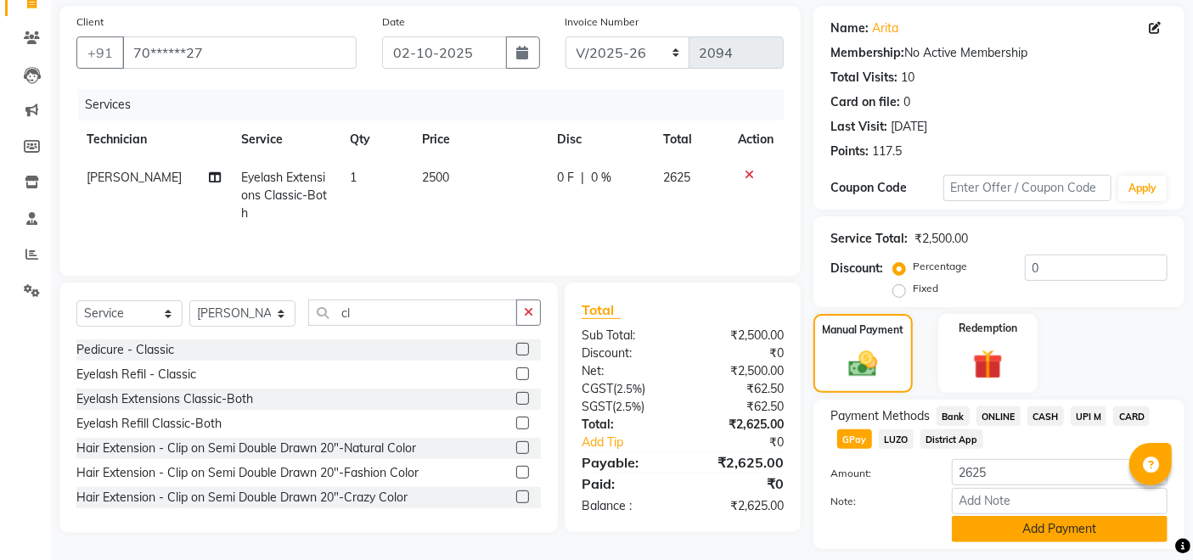
click at [1080, 533] on button "Add Payment" at bounding box center [1060, 529] width 216 height 26
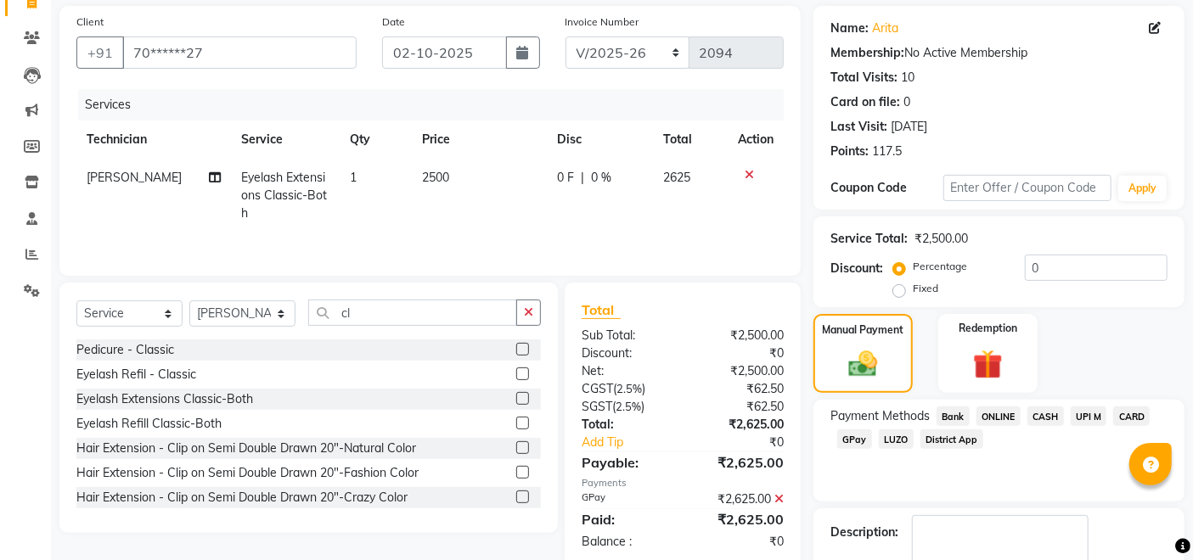
scroll to position [219, 0]
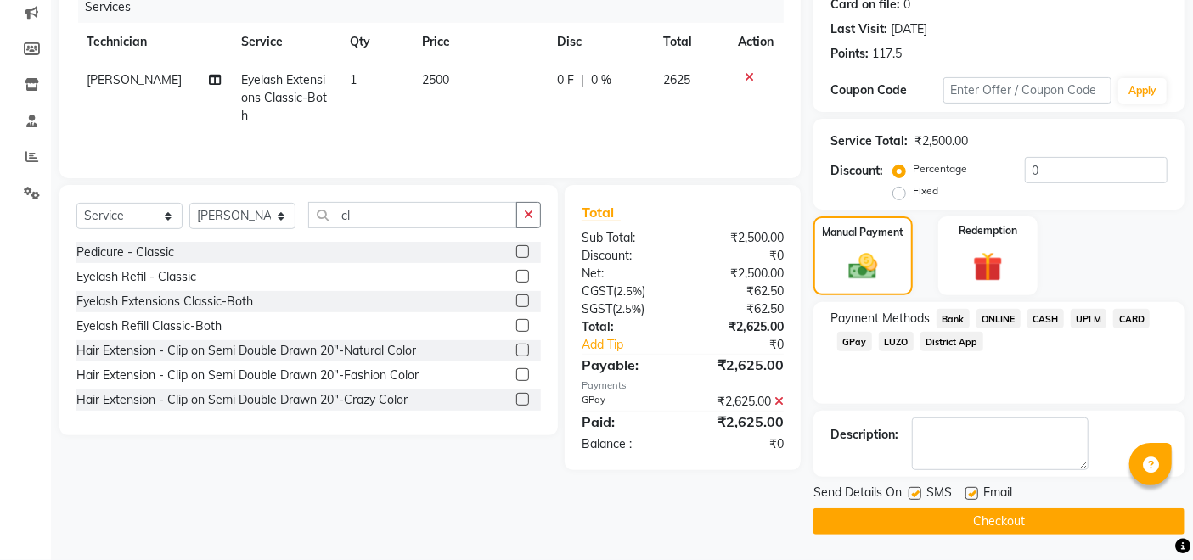
click at [1053, 527] on button "Checkout" at bounding box center [998, 522] width 371 height 26
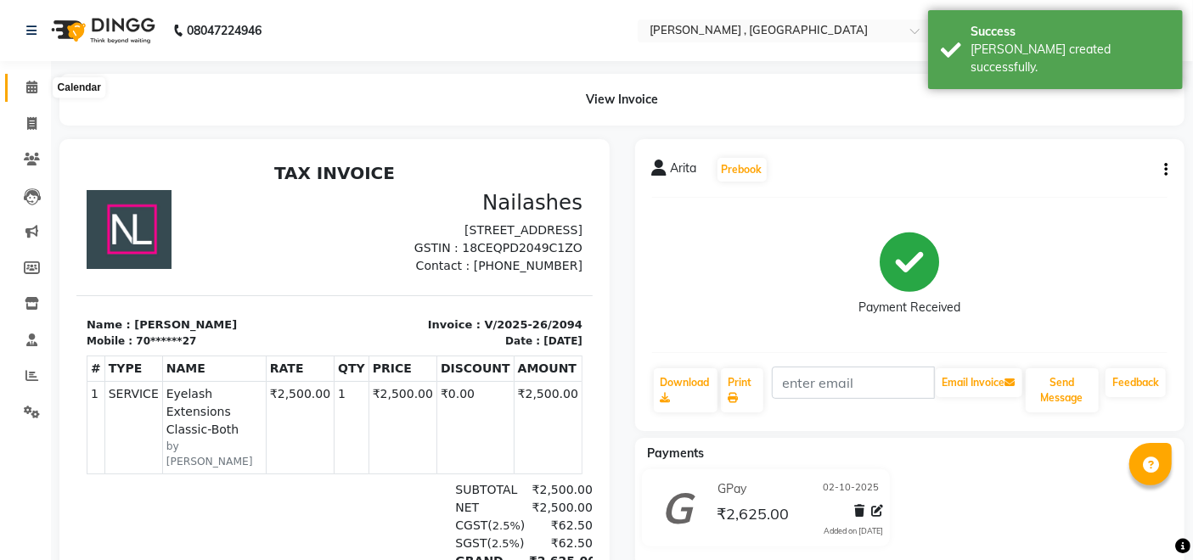
click at [17, 94] on span at bounding box center [32, 88] width 30 height 20
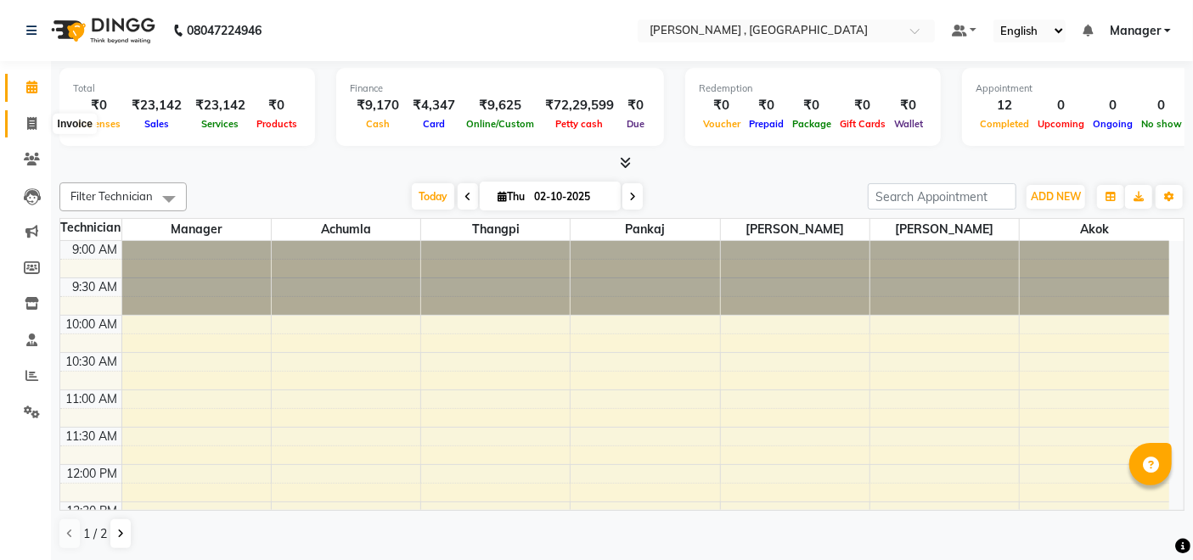
click at [20, 126] on span at bounding box center [32, 125] width 30 height 20
select select "service"
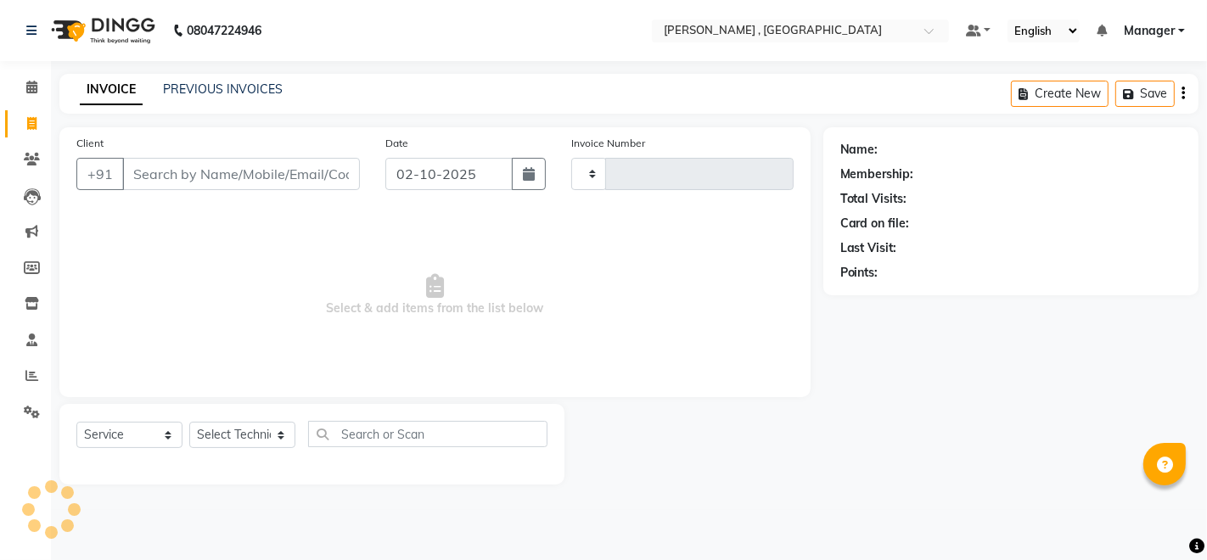
type input "2095"
select select "4283"
click at [231, 86] on link "PREVIOUS INVOICES" at bounding box center [223, 89] width 120 height 15
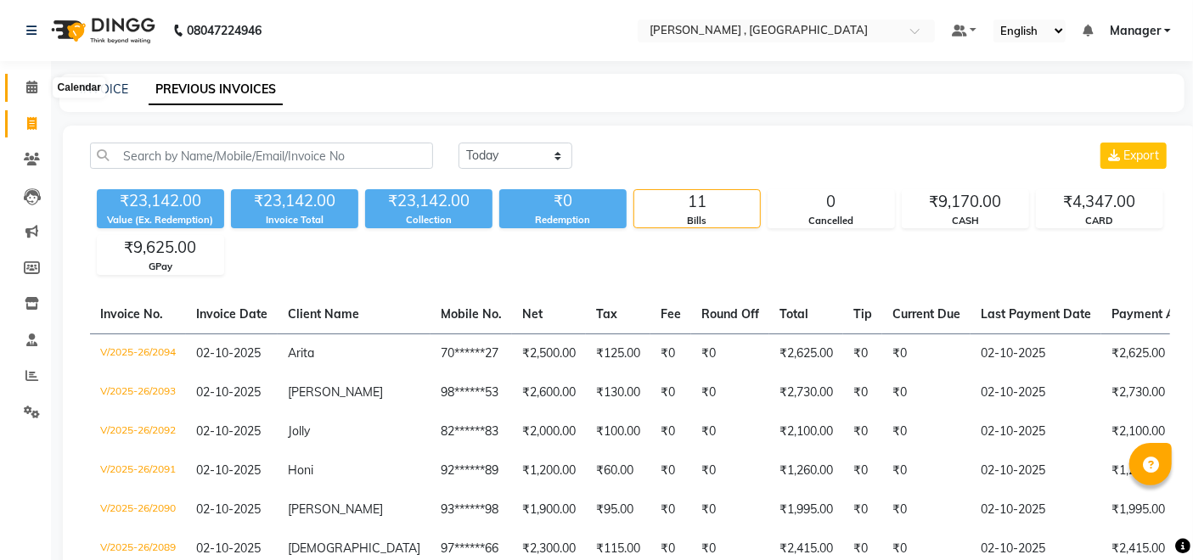
click at [24, 83] on span at bounding box center [32, 88] width 30 height 20
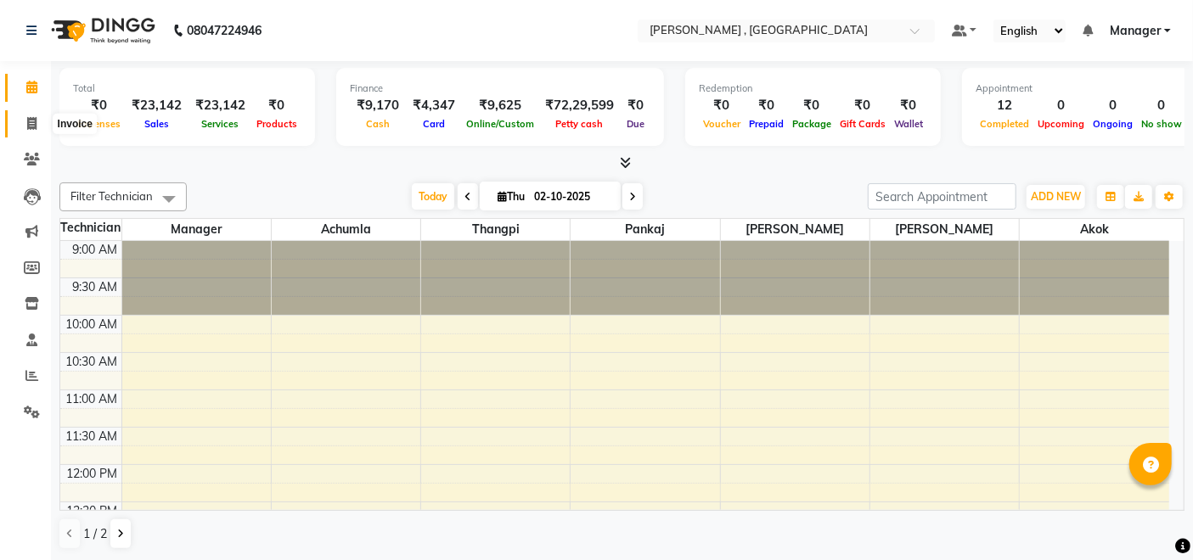
click at [20, 118] on span at bounding box center [32, 125] width 30 height 20
select select "service"
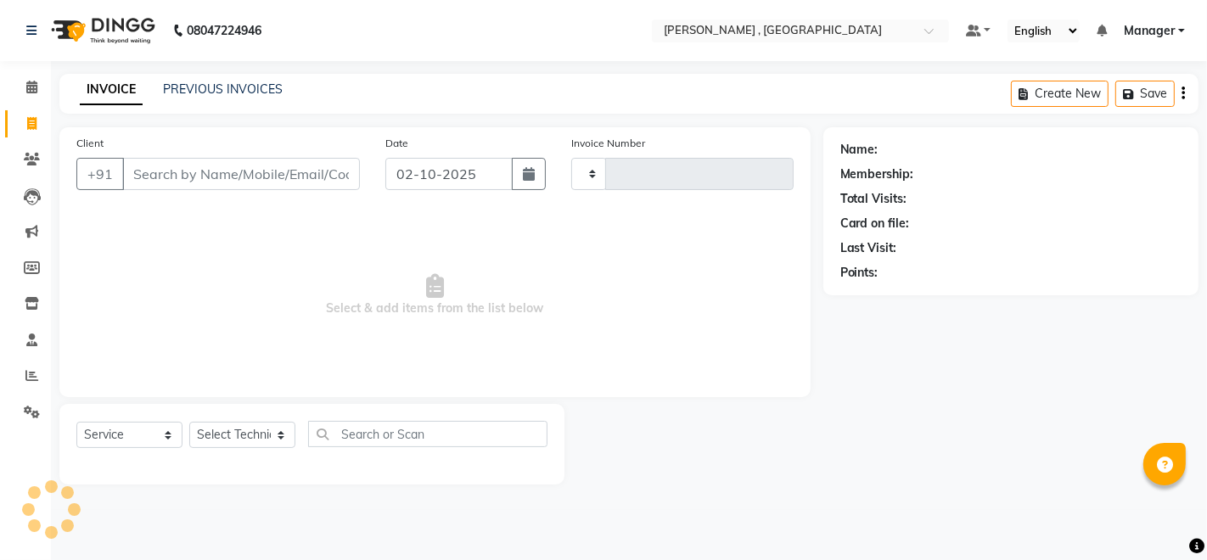
type input "2095"
select select "4283"
click at [233, 430] on select "Select Technician [PERSON_NAME] [PERSON_NAME] Manager [PERSON_NAME] Thangpi [PE…" at bounding box center [242, 435] width 106 height 26
select select "23265"
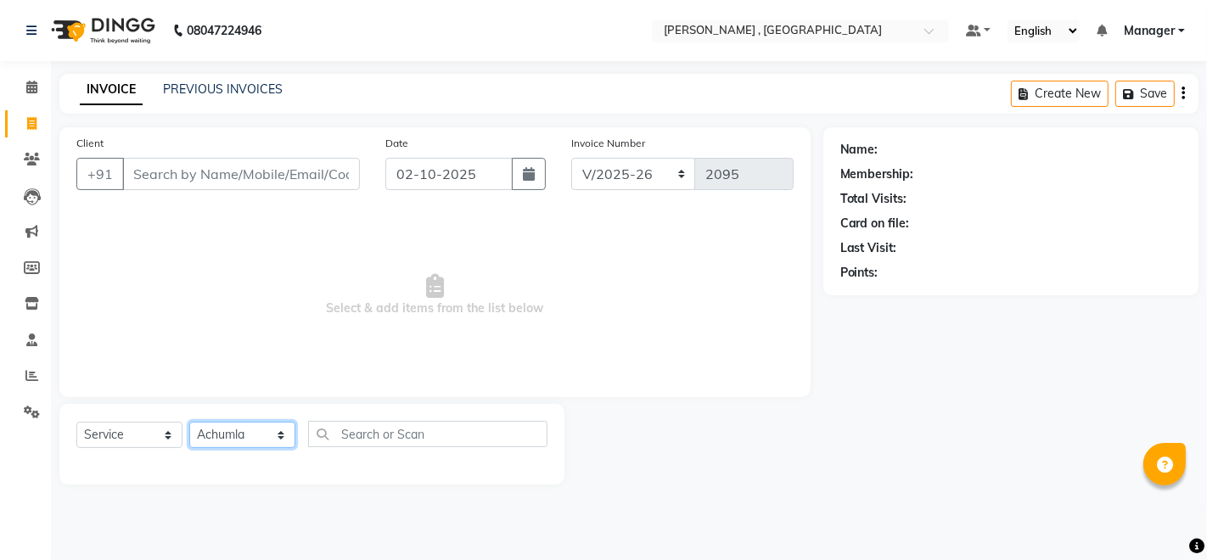
click at [189, 422] on select "Select Technician [PERSON_NAME] [PERSON_NAME] Manager [PERSON_NAME] Thangpi [PE…" at bounding box center [242, 435] width 106 height 26
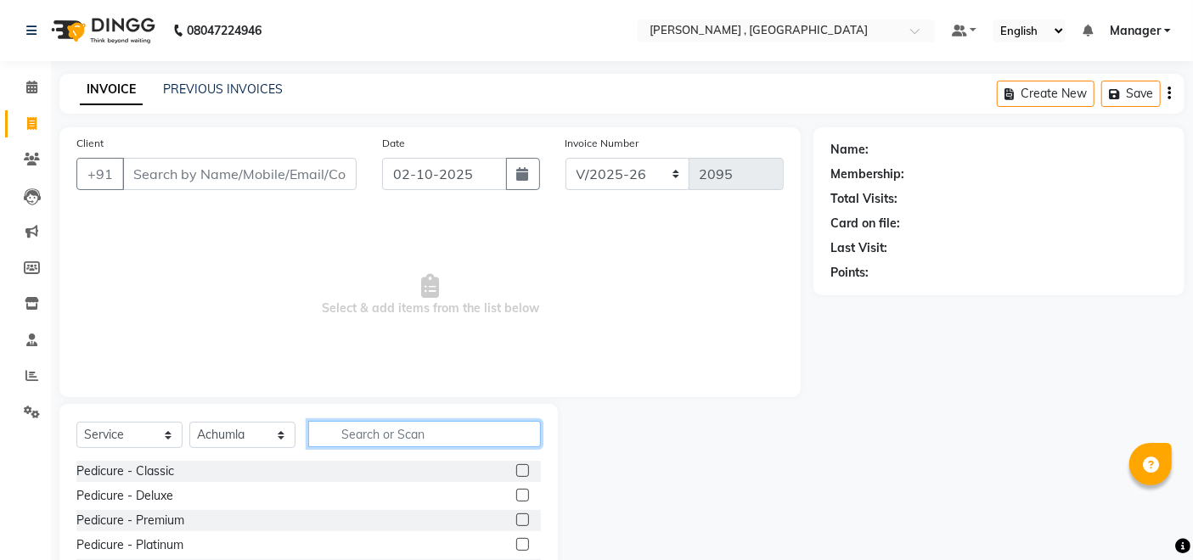
click at [382, 442] on input "text" at bounding box center [424, 434] width 233 height 26
type input "ex"
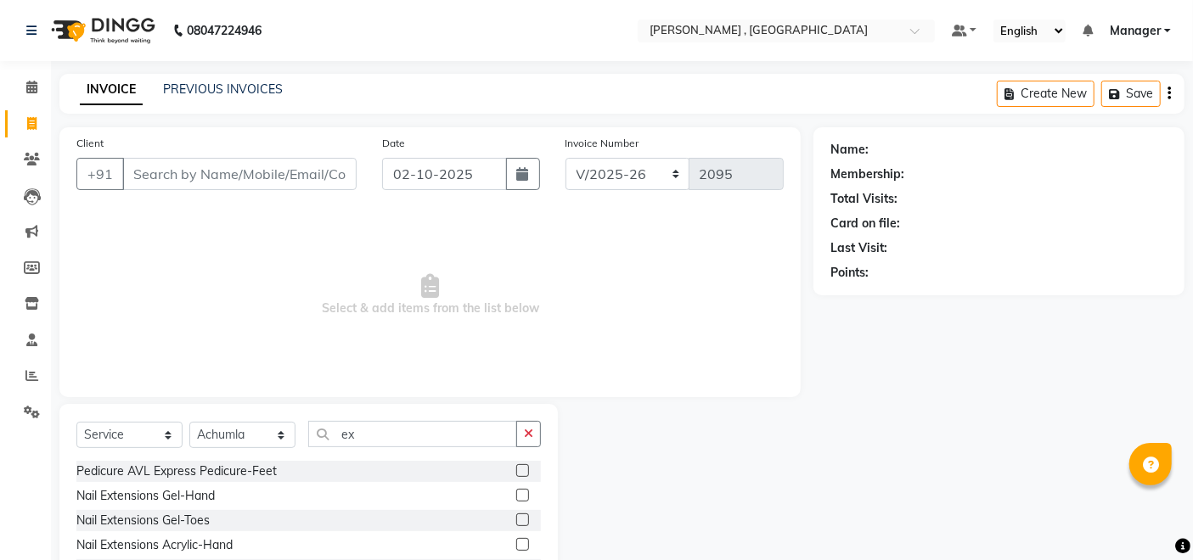
click at [239, 546] on div "Nail Extensions Acrylic-Hand" at bounding box center [308, 545] width 464 height 21
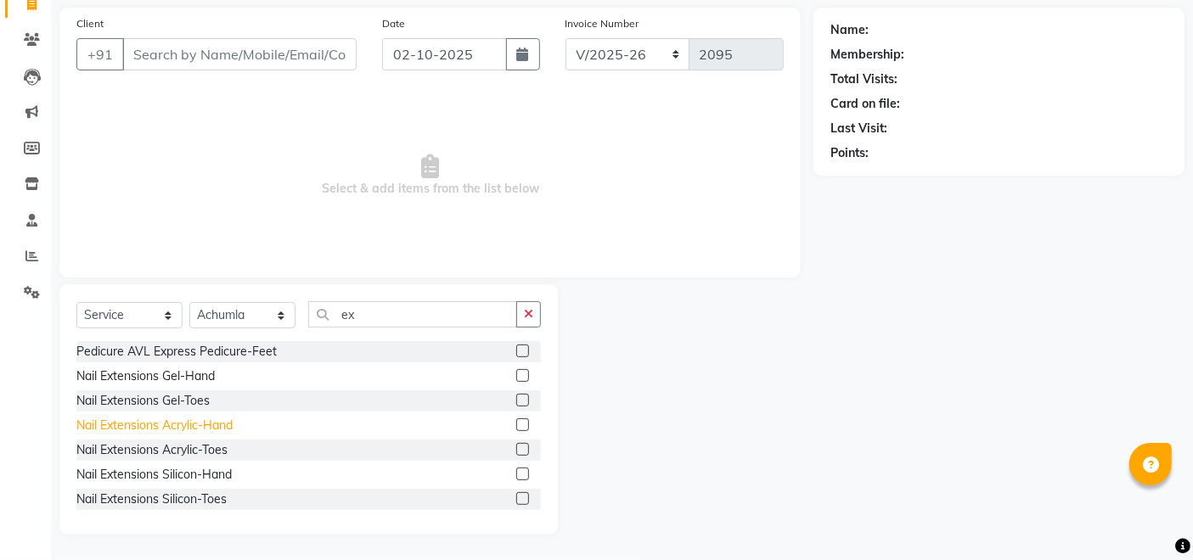
click at [190, 419] on div "Nail Extensions Acrylic-Hand" at bounding box center [154, 426] width 156 height 18
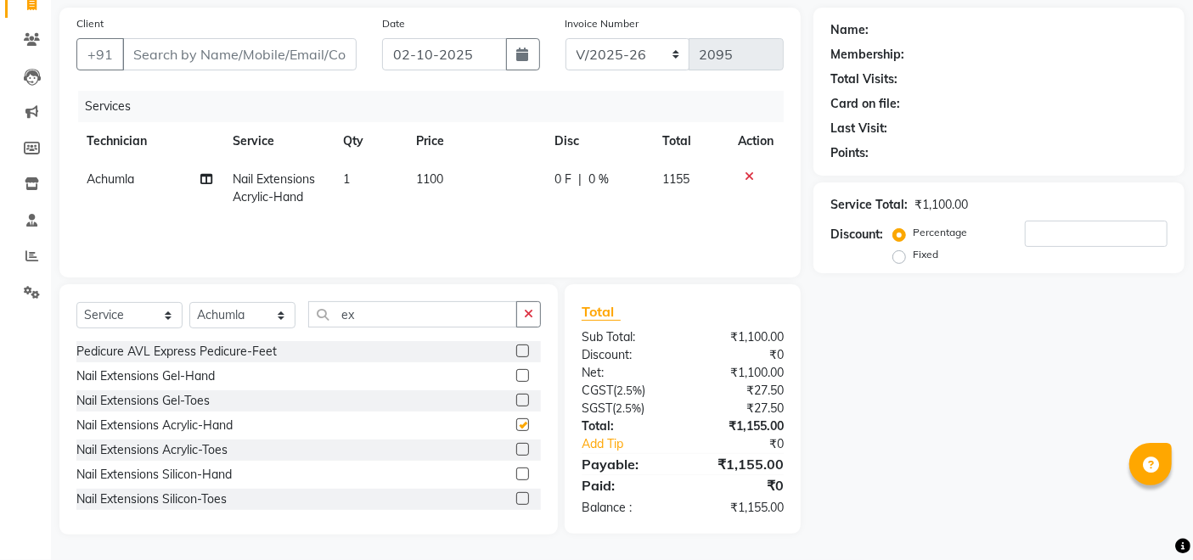
checkbox input "false"
click at [430, 206] on td "1100" at bounding box center [476, 188] width 138 height 56
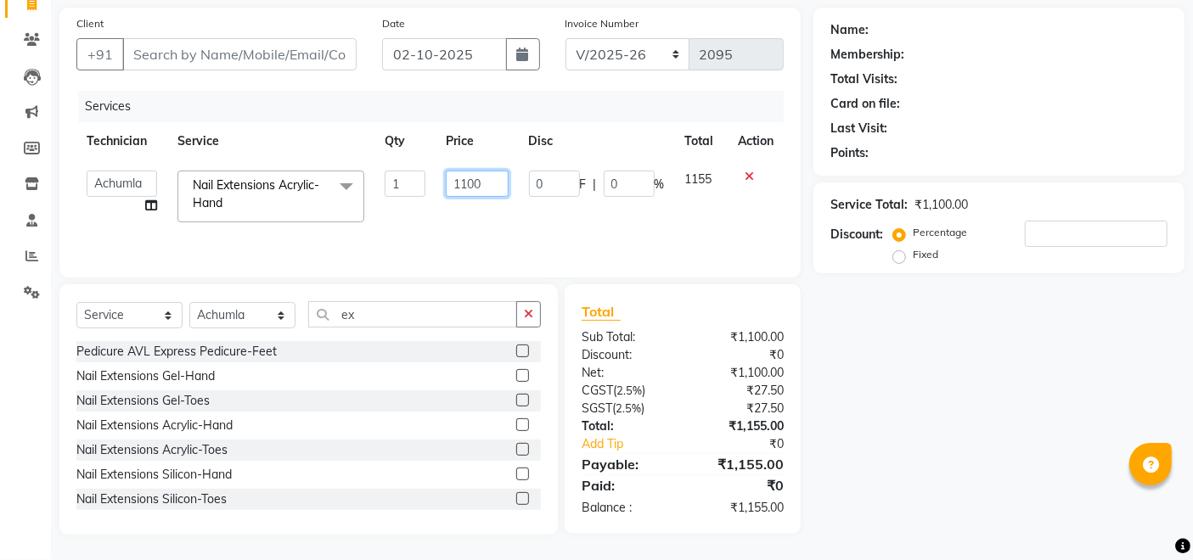
click at [466, 180] on input "1100" at bounding box center [477, 184] width 62 height 26
type input "500"
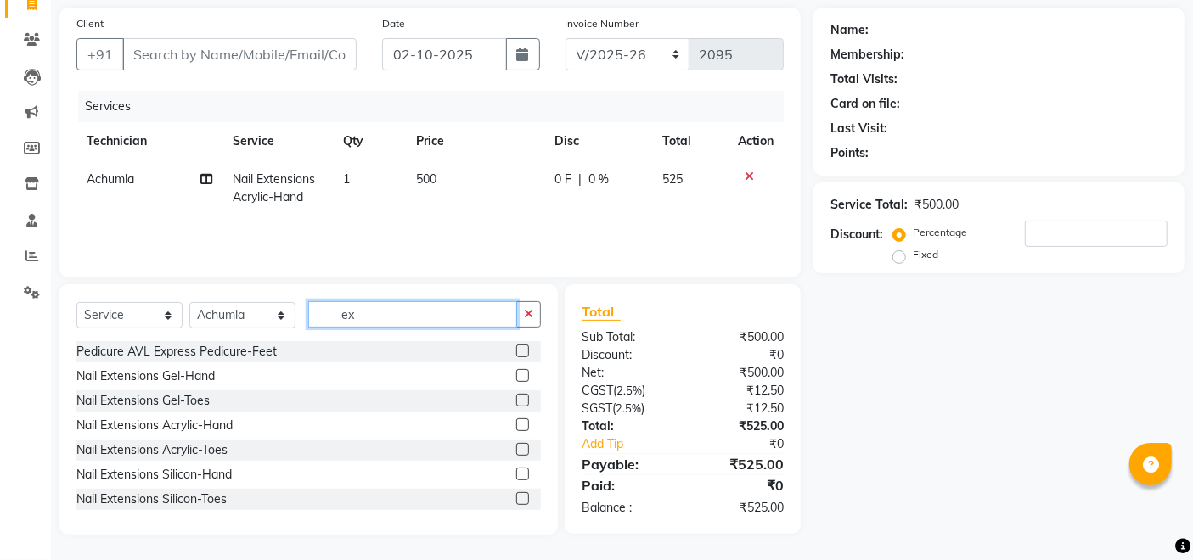
click at [360, 314] on input "ex" at bounding box center [412, 314] width 209 height 26
type input "e"
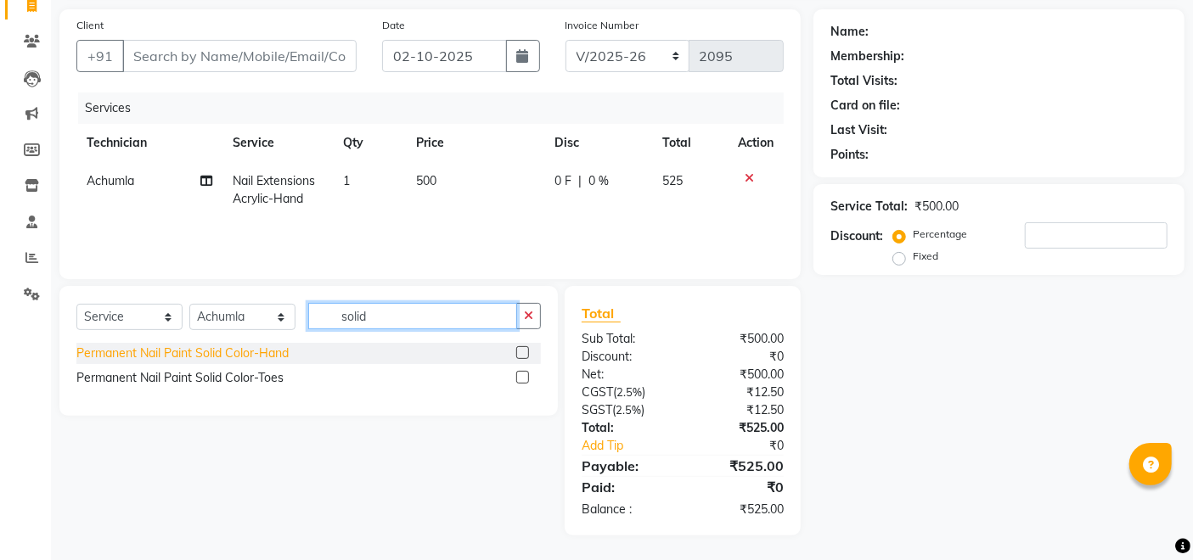
type input "solid"
click at [260, 348] on div "Permanent Nail Paint Solid Color-Hand" at bounding box center [182, 354] width 212 height 18
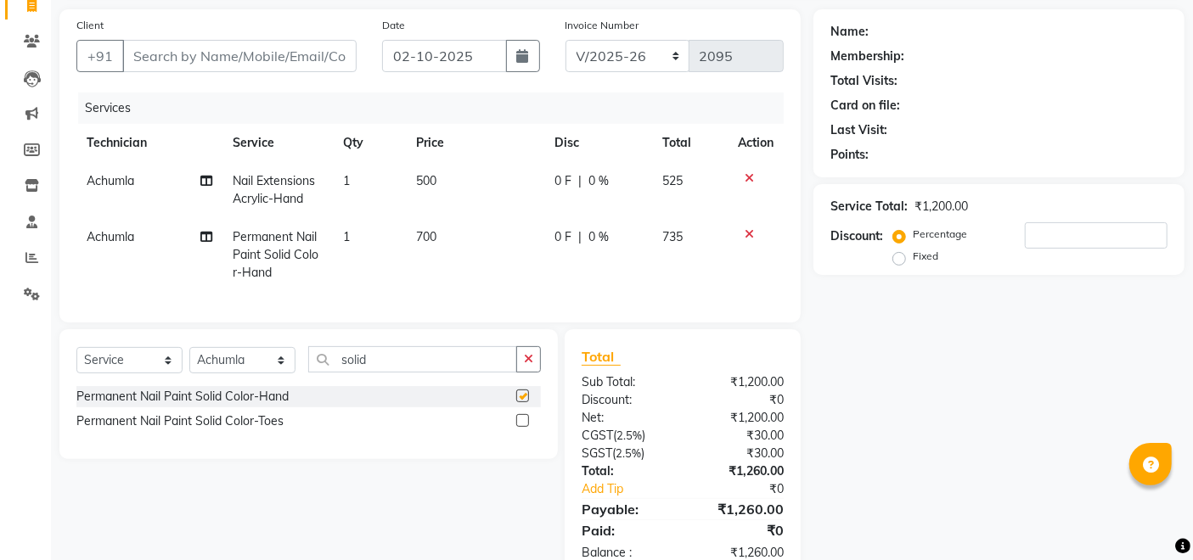
checkbox input "false"
click at [438, 251] on td "700" at bounding box center [476, 255] width 138 height 74
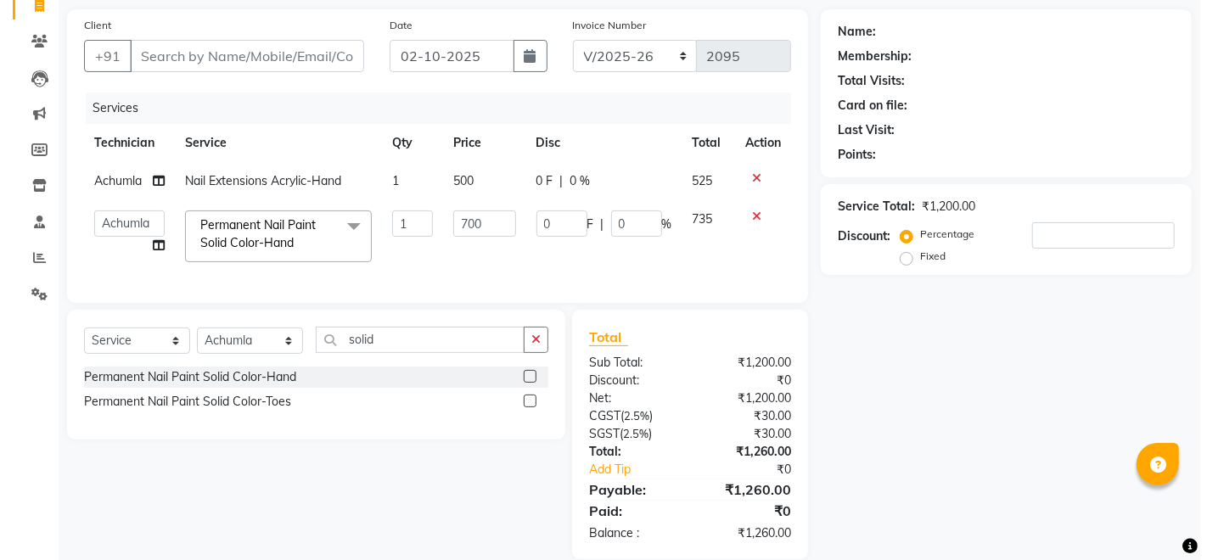
scroll to position [156, 0]
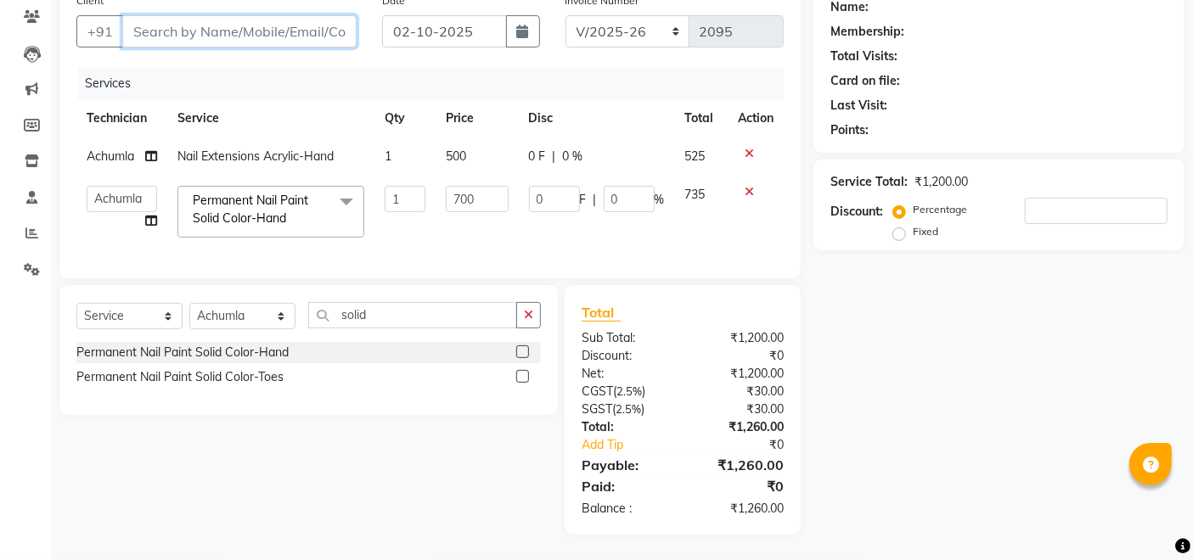
click at [259, 15] on input "Client" at bounding box center [239, 31] width 234 height 32
click at [244, 20] on input "Client" at bounding box center [239, 31] width 234 height 32
click at [230, 17] on input "Client" at bounding box center [239, 31] width 234 height 32
click at [278, 15] on input "Client" at bounding box center [239, 31] width 234 height 32
type input "6"
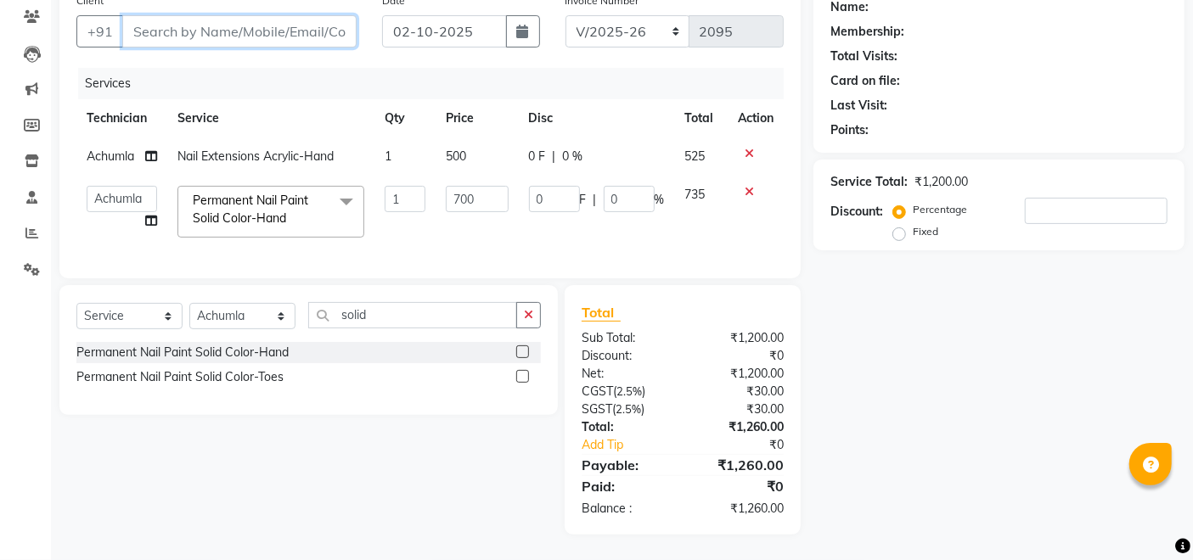
type input "0"
type input "6900440936"
click at [291, 23] on span "Add Client" at bounding box center [312, 31] width 67 height 17
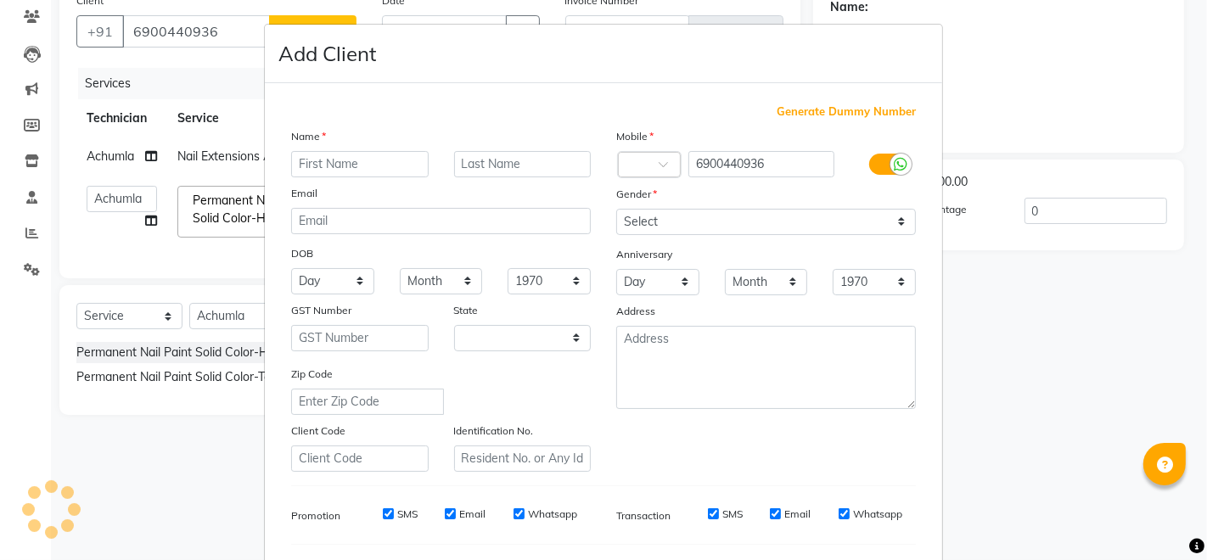
select select "21"
click at [367, 162] on input "text" at bounding box center [360, 164] width 138 height 26
type input "Palmu"
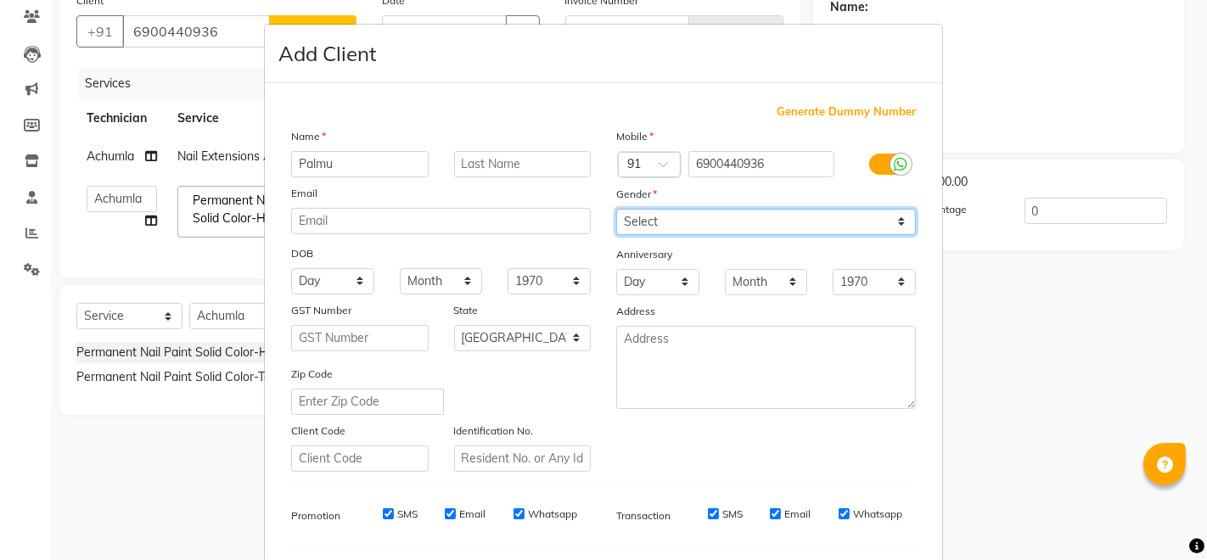
click at [689, 218] on select "Select [DEMOGRAPHIC_DATA] [DEMOGRAPHIC_DATA] Other Prefer Not To Say" at bounding box center [766, 222] width 300 height 26
select select "[DEMOGRAPHIC_DATA]"
click at [616, 209] on select "Select [DEMOGRAPHIC_DATA] [DEMOGRAPHIC_DATA] Other Prefer Not To Say" at bounding box center [766, 222] width 300 height 26
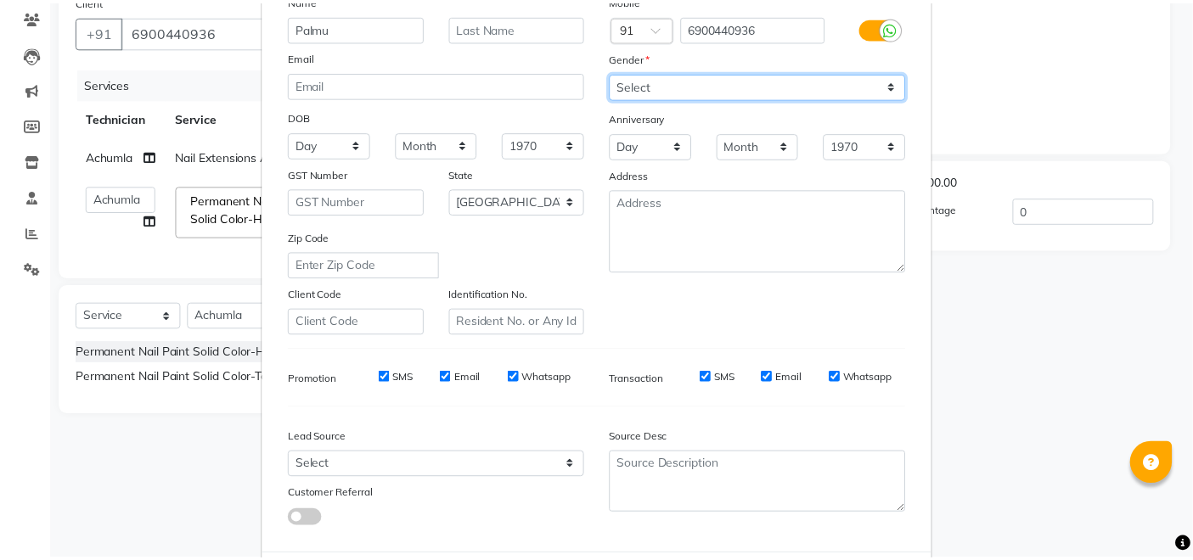
scroll to position [220, 0]
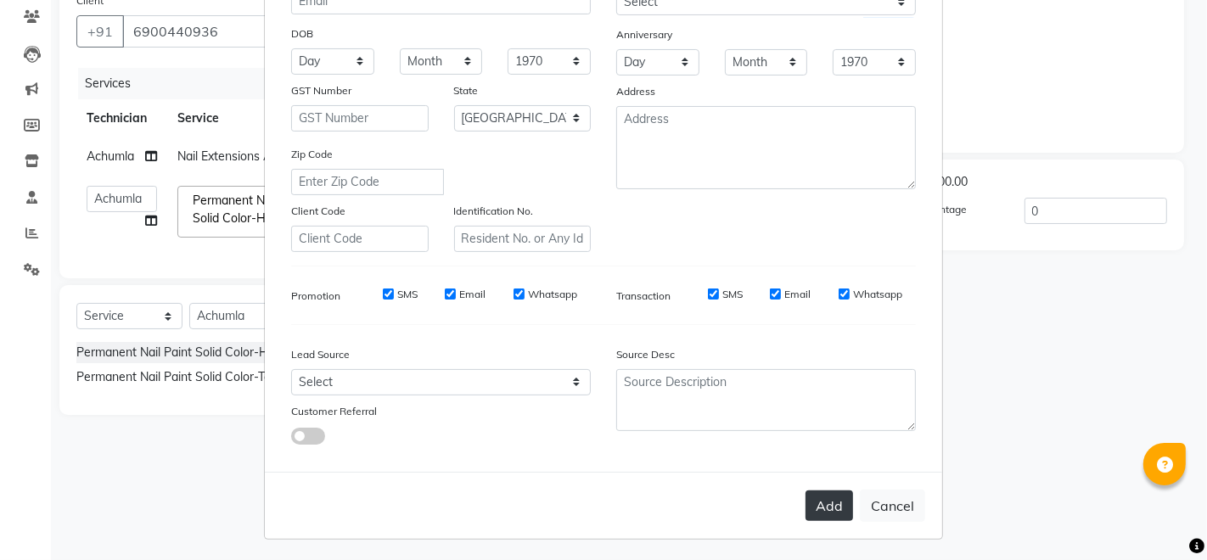
click at [845, 501] on button "Add" at bounding box center [830, 506] width 48 height 31
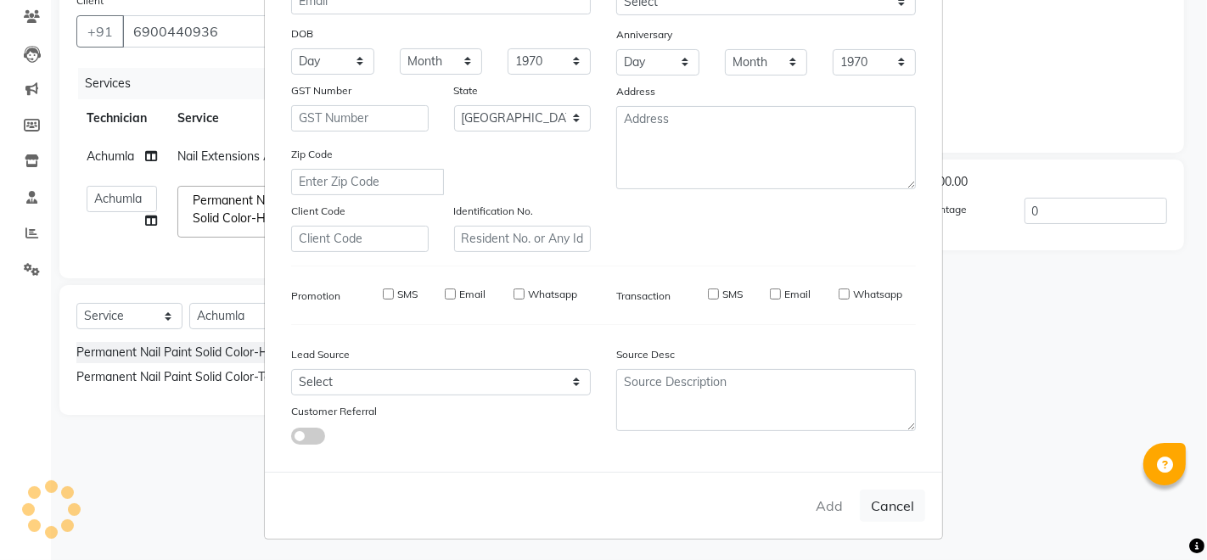
type input "69******36"
select select
select select "null"
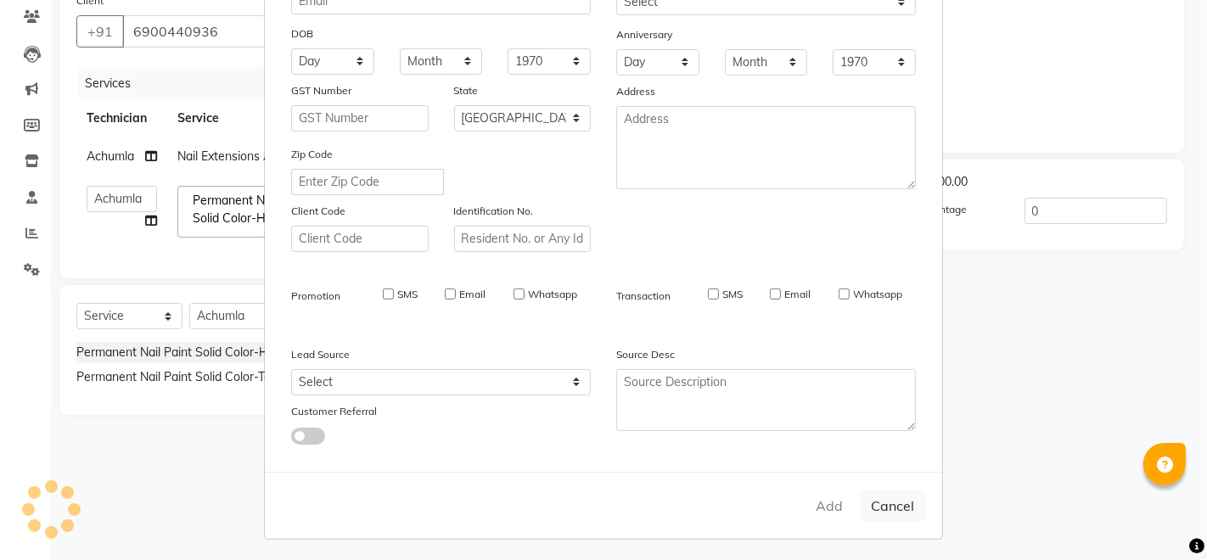
select select
checkbox input "false"
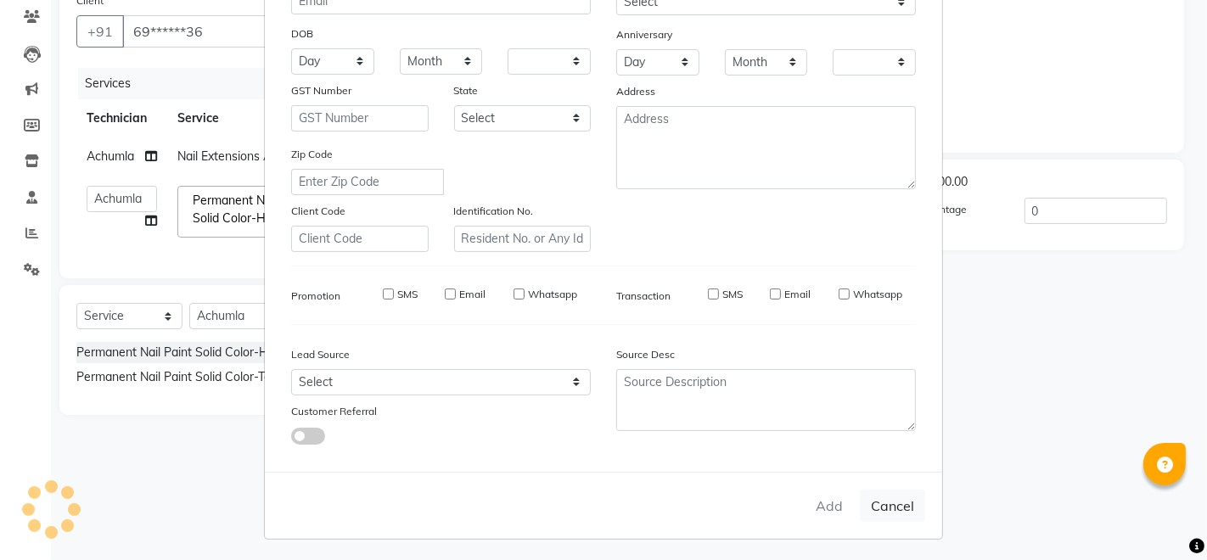
checkbox input "false"
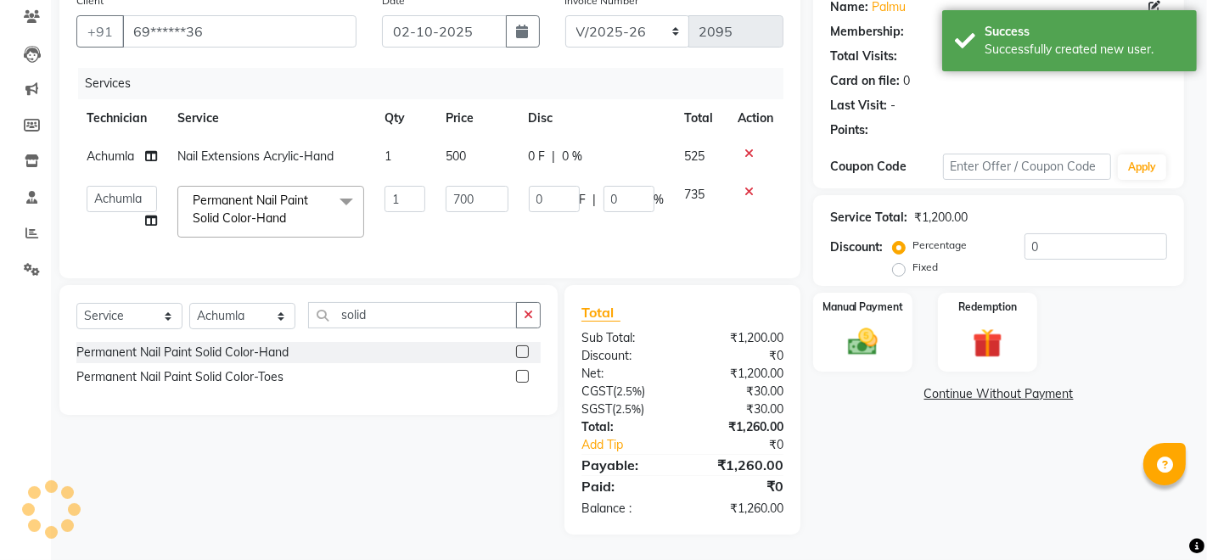
select select "1: Object"
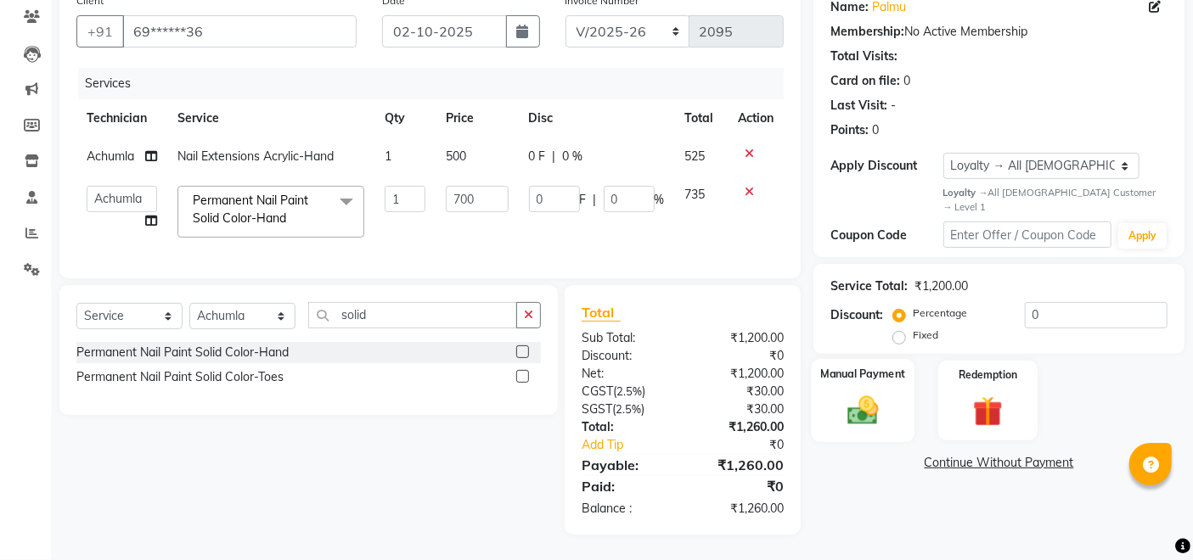
click at [852, 393] on img at bounding box center [863, 411] width 51 height 36
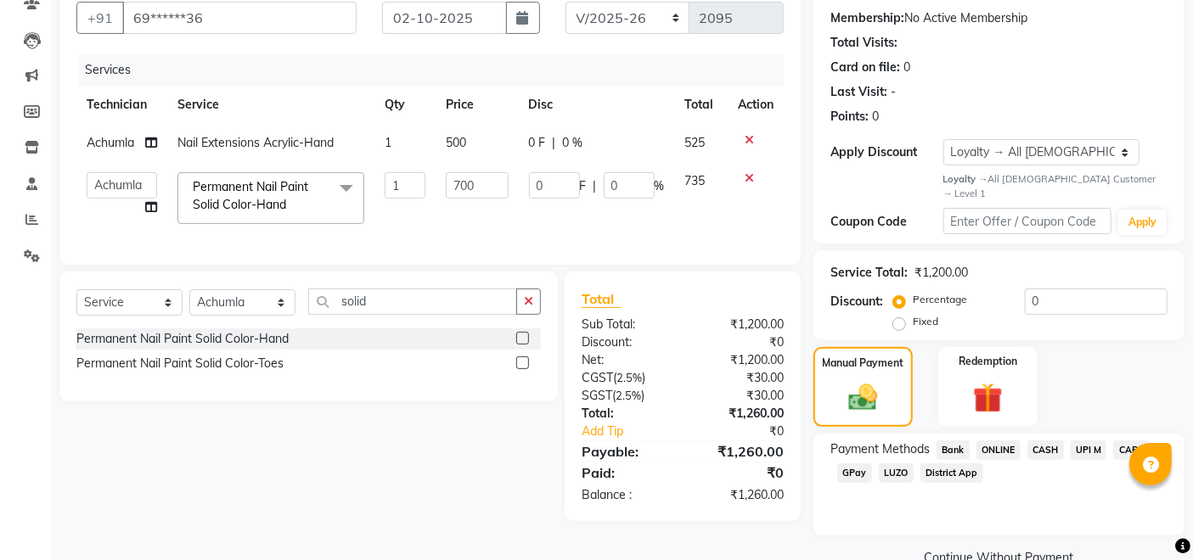
click at [1046, 441] on span "CASH" at bounding box center [1045, 451] width 37 height 20
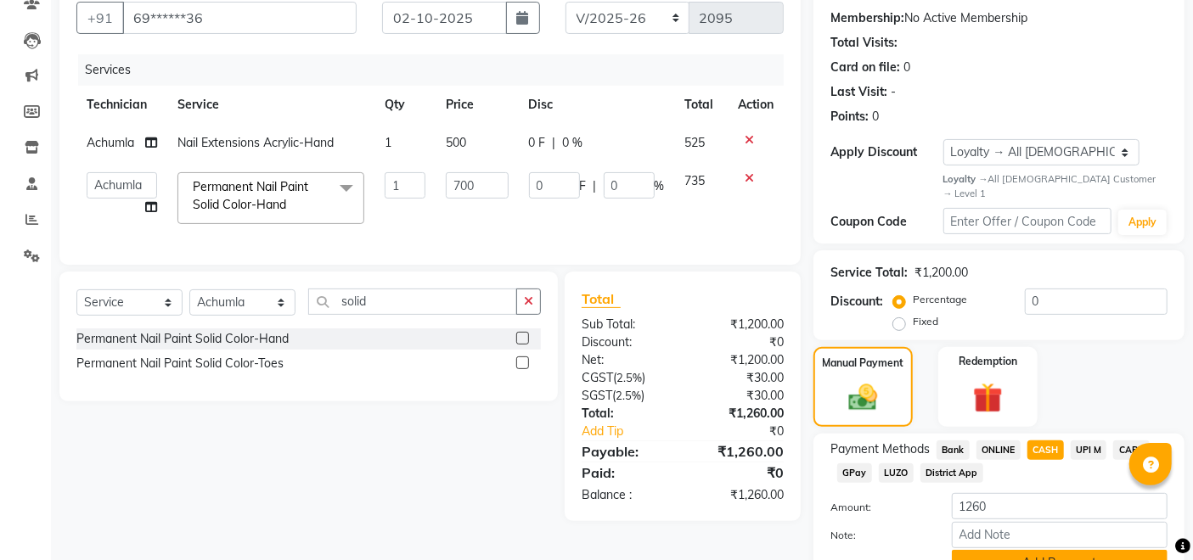
click at [1064, 550] on button "Add Payment" at bounding box center [1060, 563] width 216 height 26
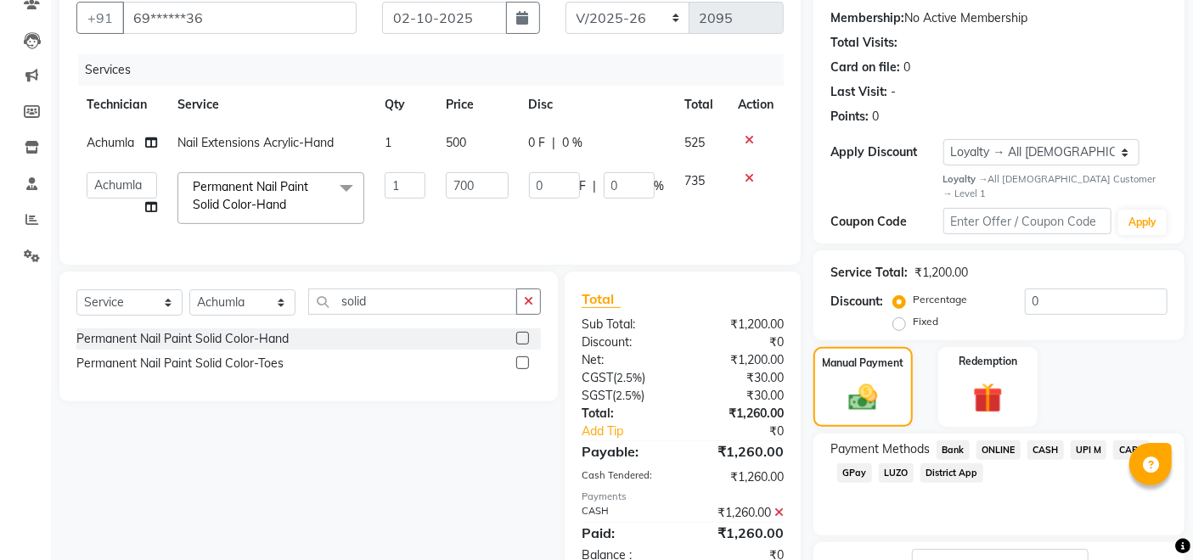
scroll to position [300, 0]
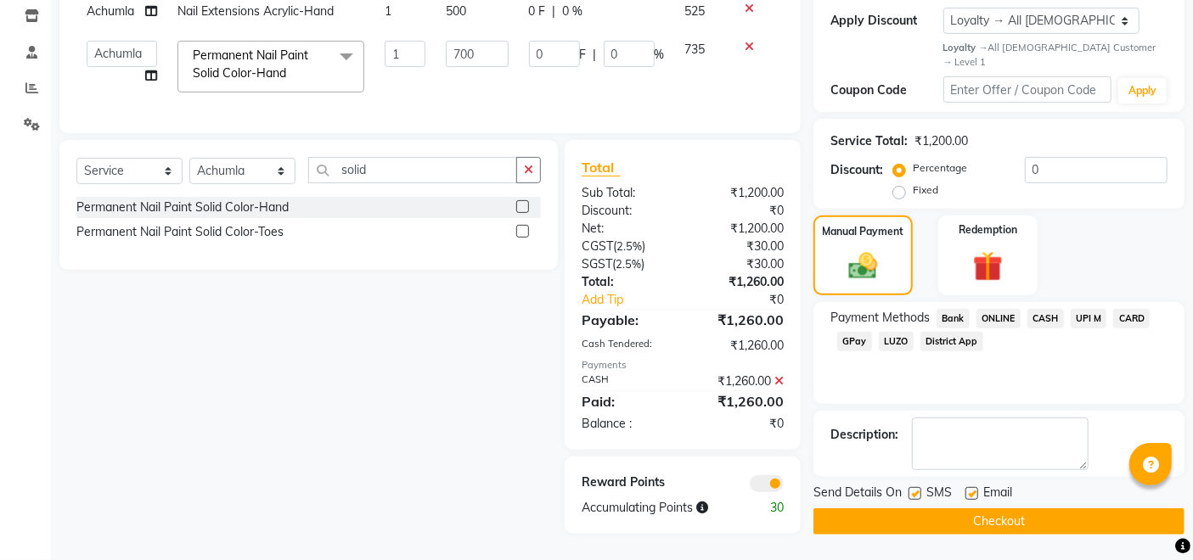
click at [1077, 509] on button "Checkout" at bounding box center [998, 522] width 371 height 26
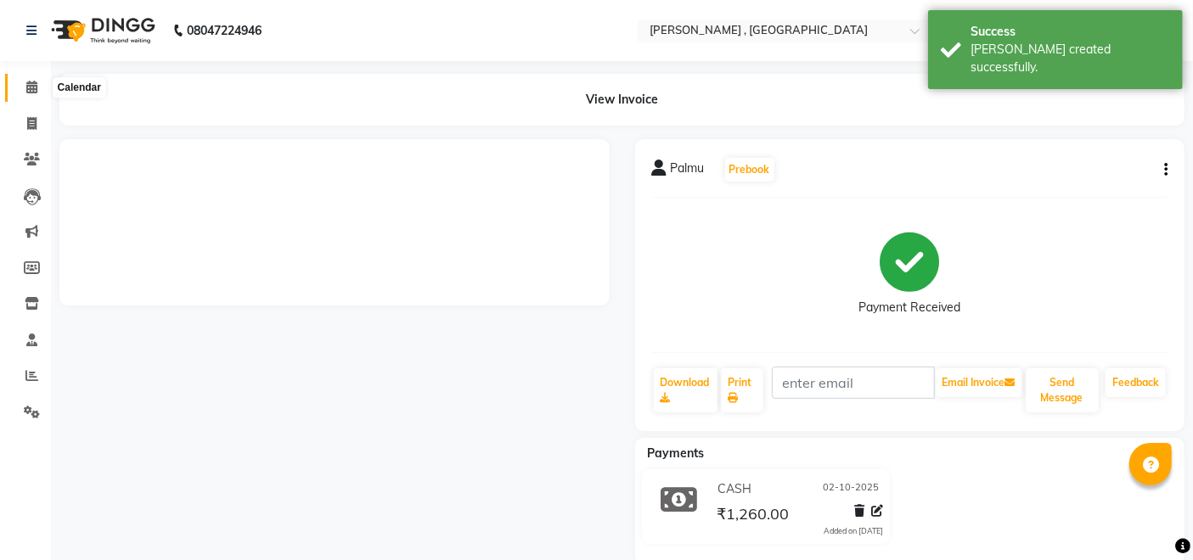
click at [17, 91] on span at bounding box center [32, 88] width 30 height 20
